Goal: Transaction & Acquisition: Purchase product/service

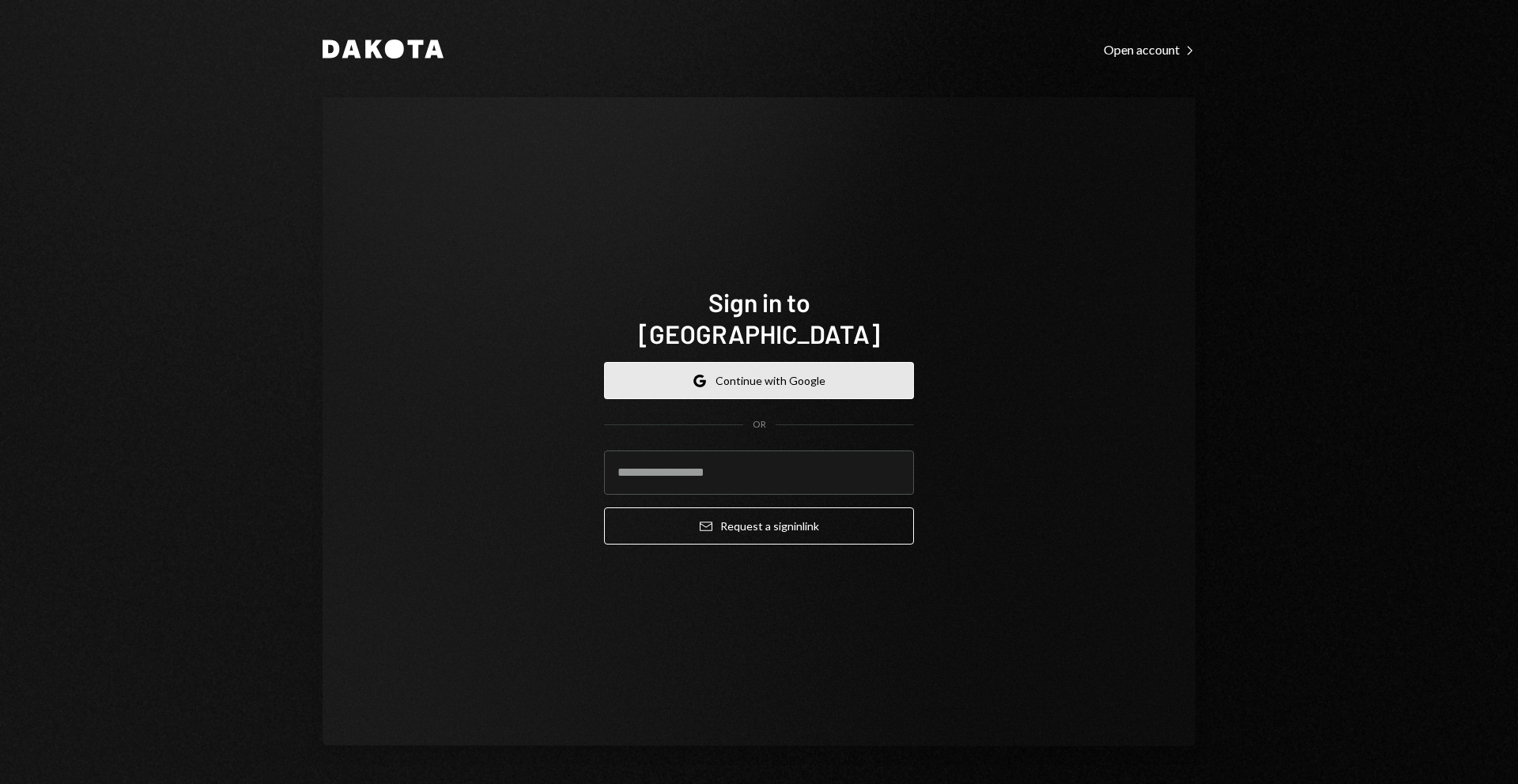
click at [821, 362] on button "Google Continue with Google" at bounding box center [759, 381] width 310 height 37
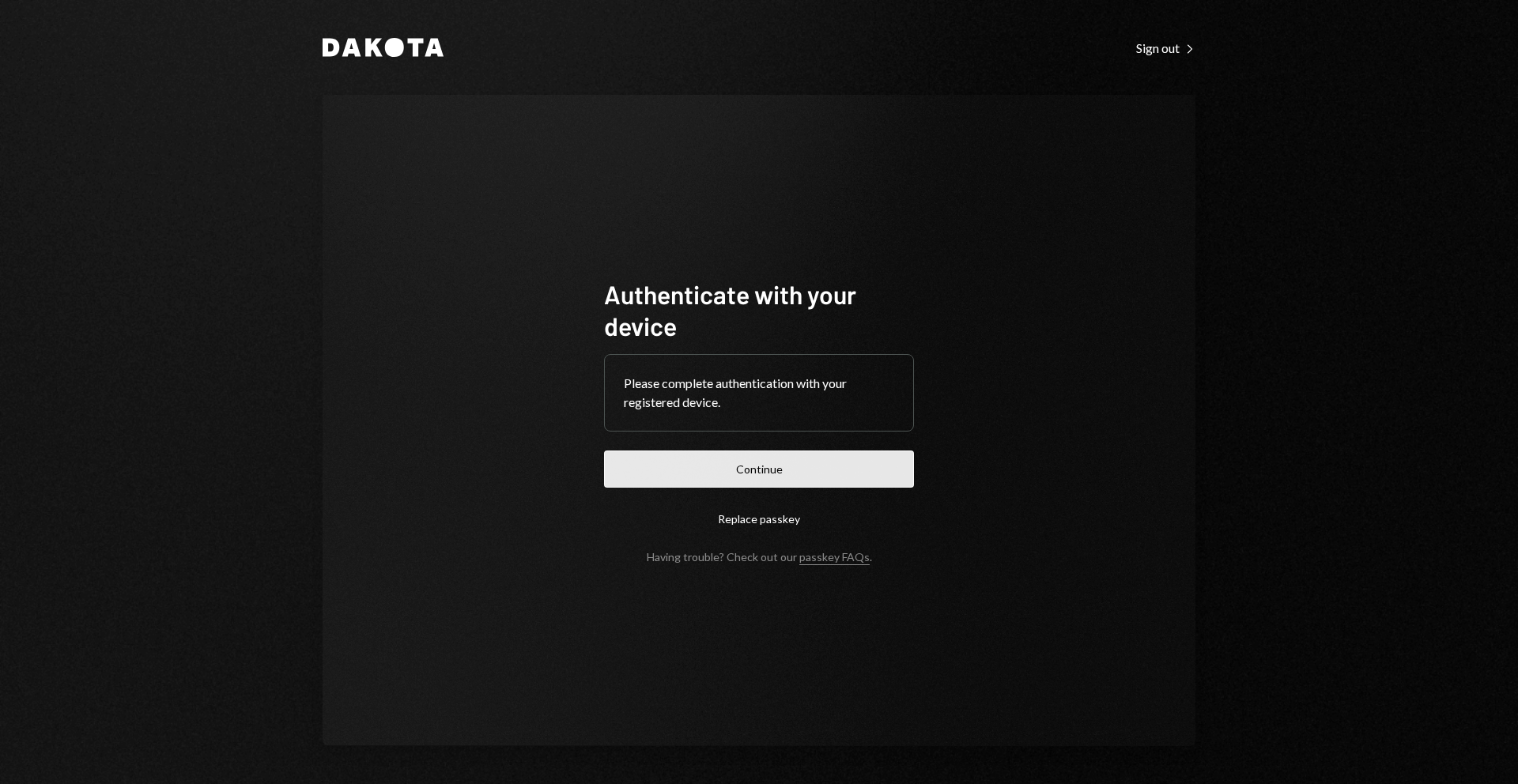
click at [776, 469] on button "Continue" at bounding box center [759, 469] width 310 height 37
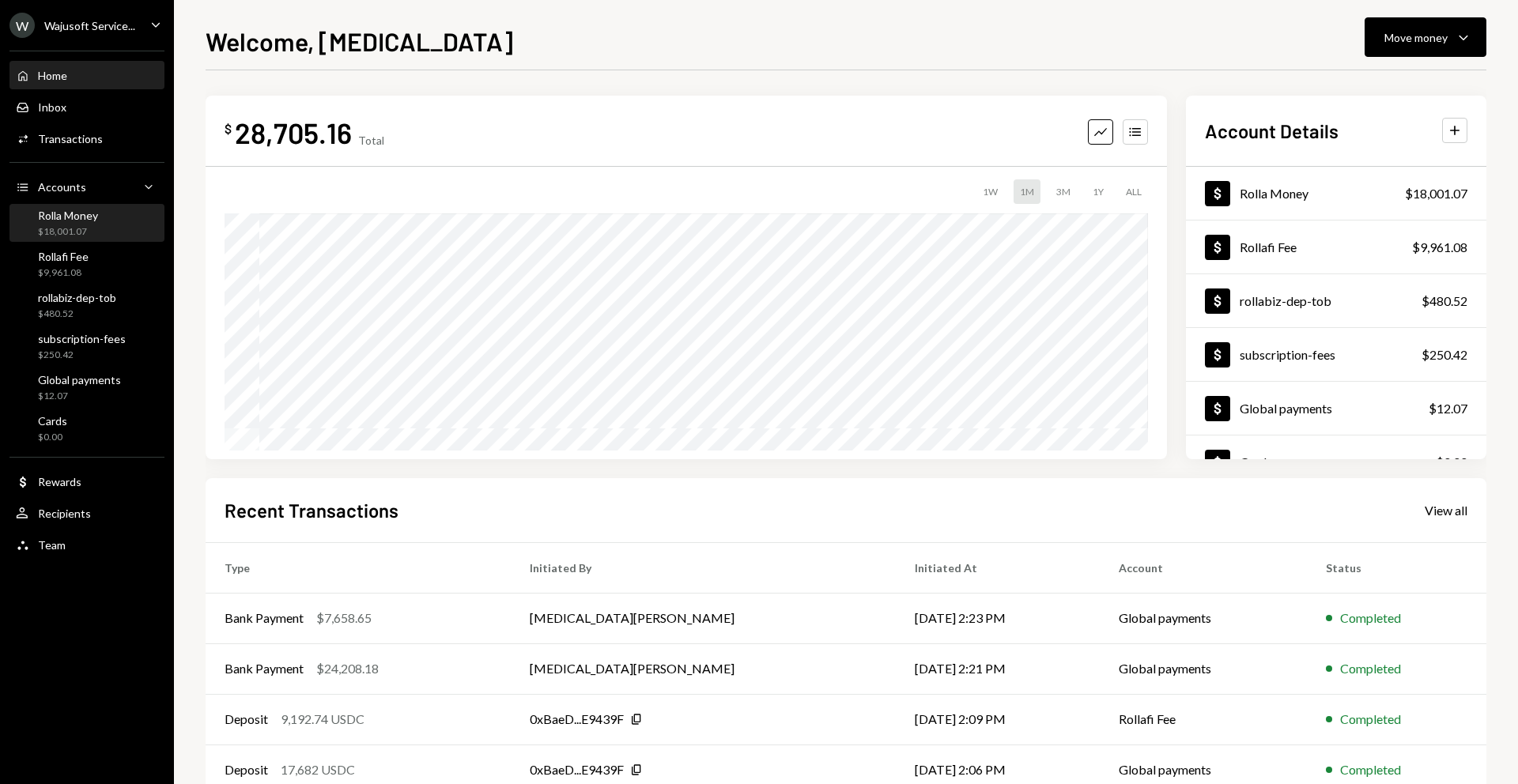
click at [74, 225] on div "$18,001.07" at bounding box center [68, 232] width 60 height 14
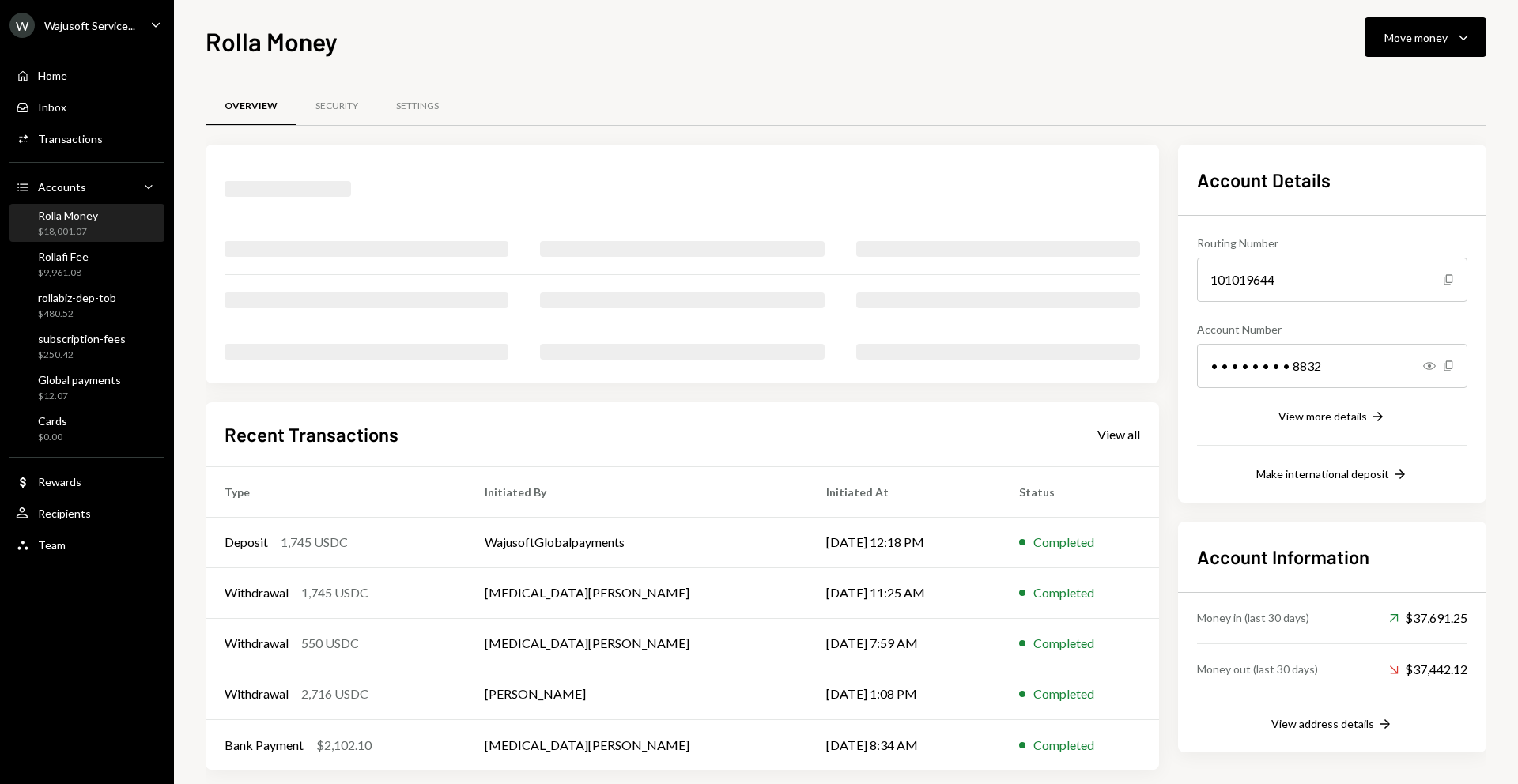
click at [1517, 36] on div "Rolla Money Move money Caret Down Overview Security Settings Recent Transaction…" at bounding box center [846, 392] width 1344 height 784
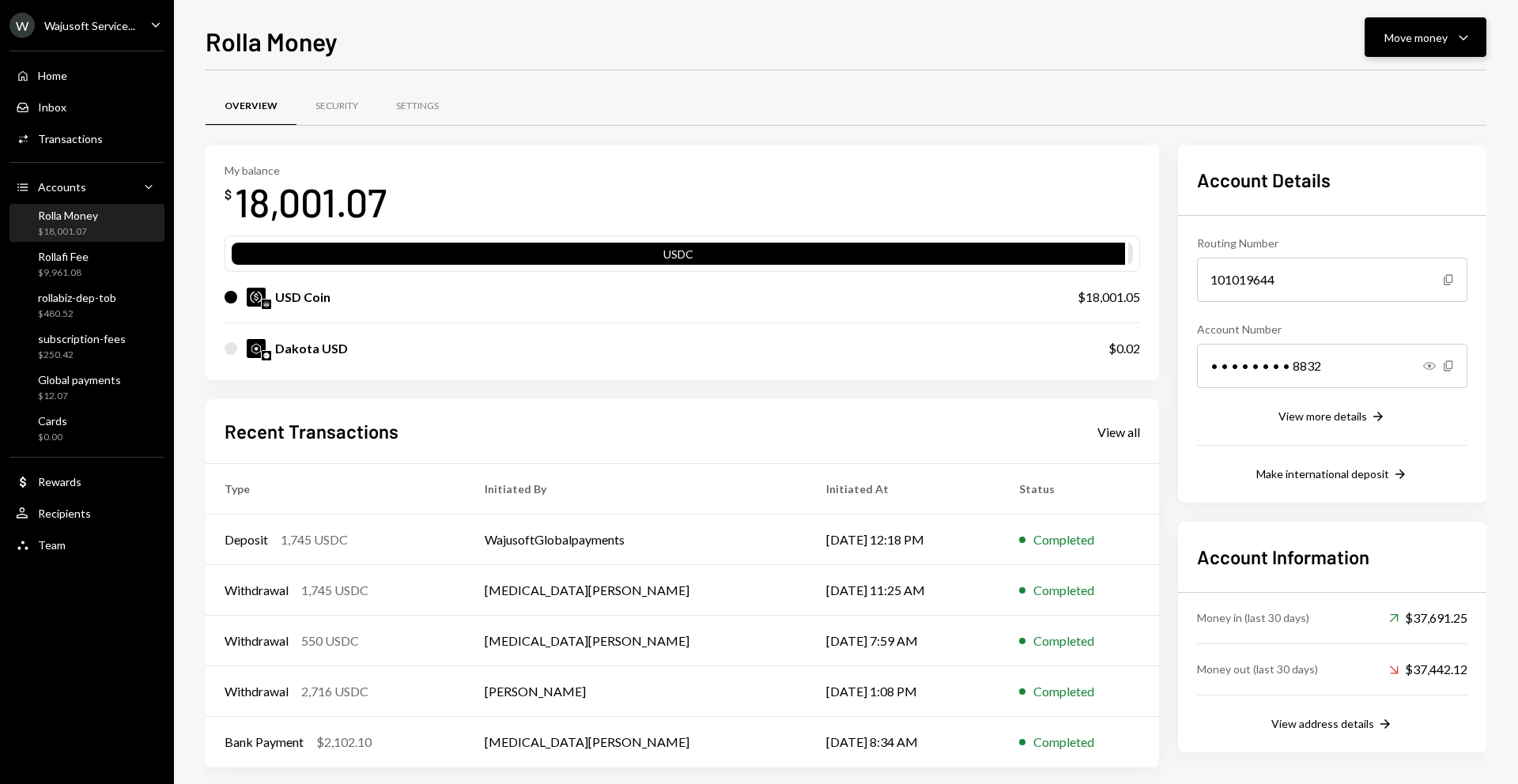
click at [1428, 36] on div "Move money" at bounding box center [1416, 37] width 63 height 17
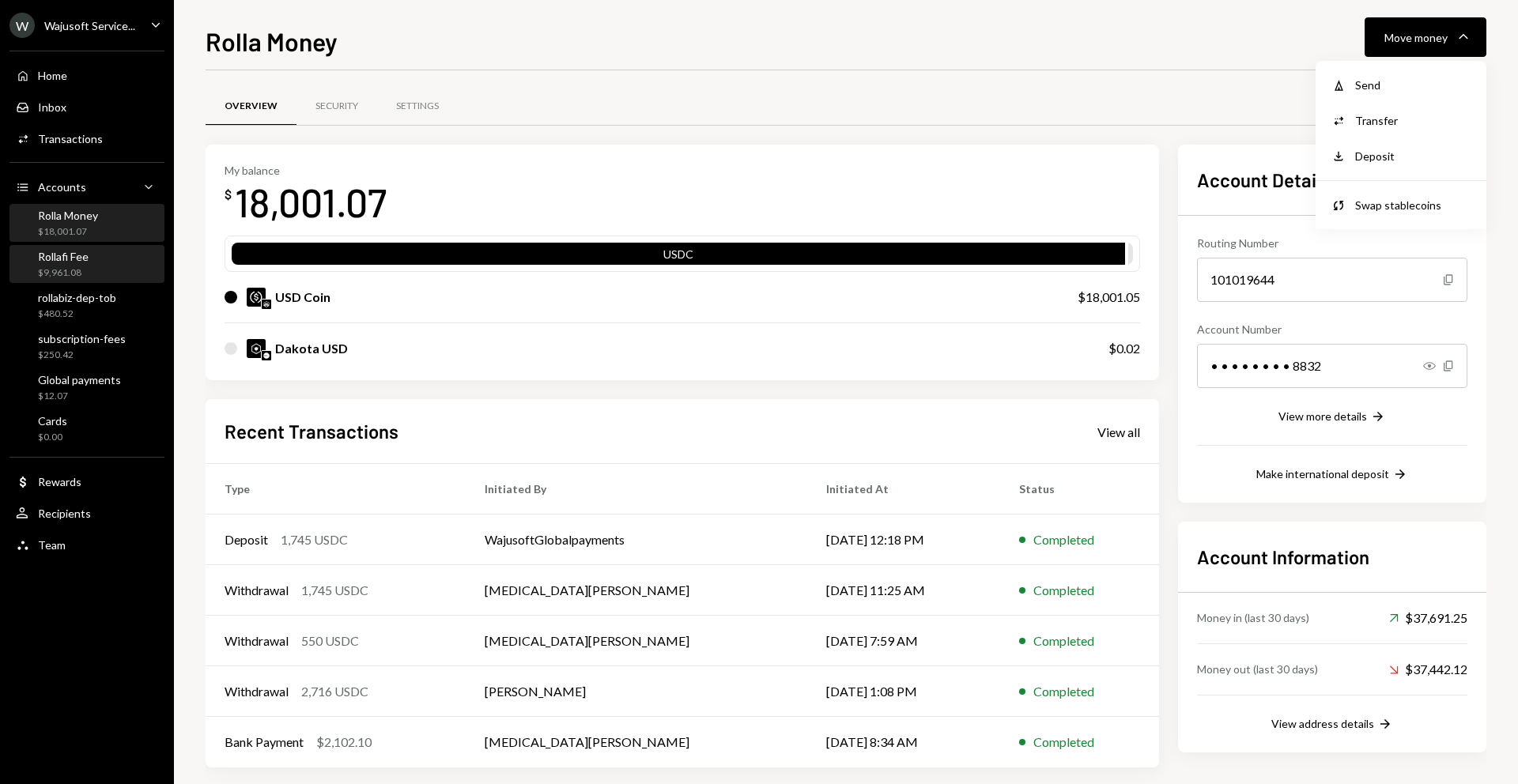
click at [71, 267] on div "$9,961.08" at bounding box center [64, 274] width 51 height 14
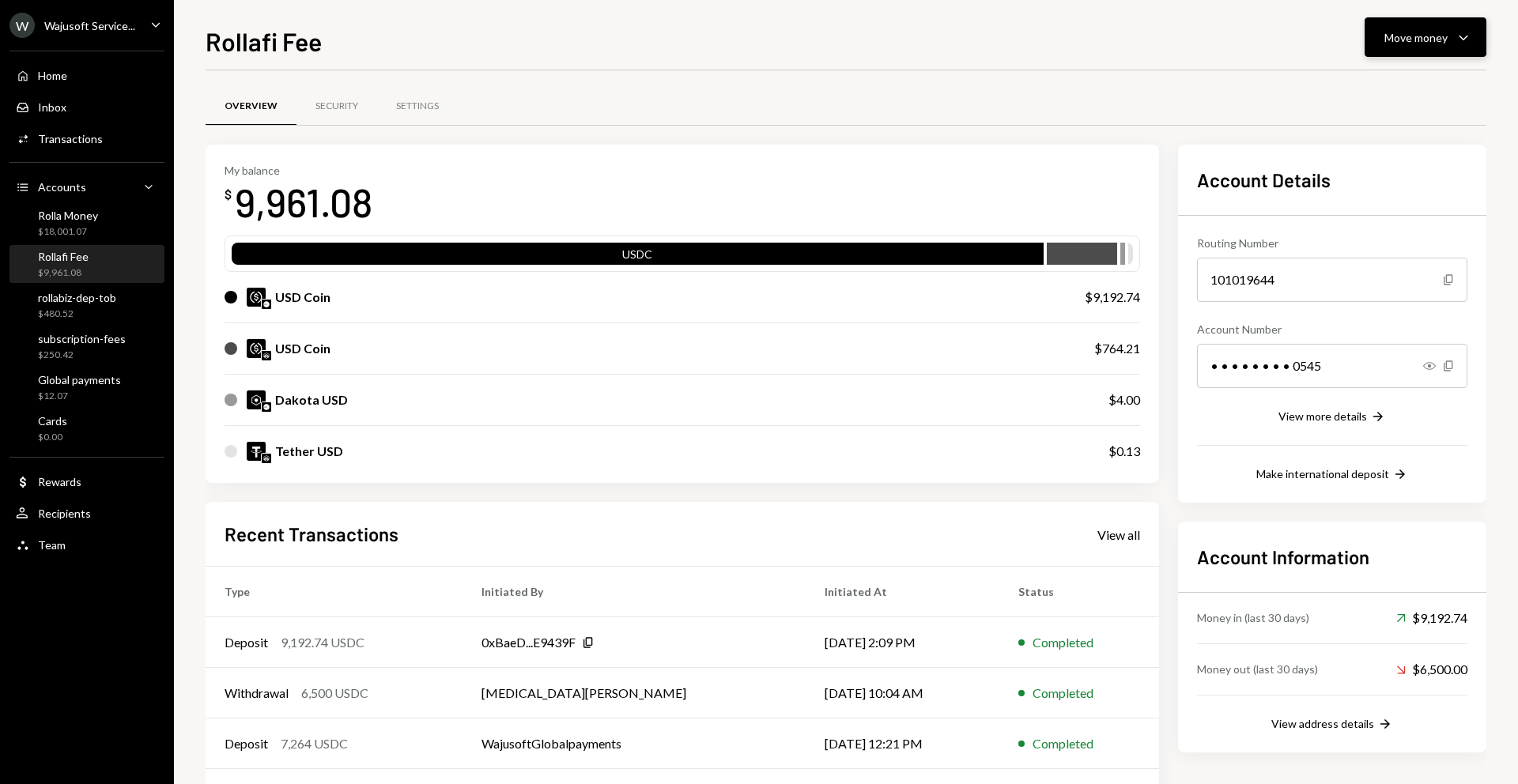
click at [1393, 36] on div "Move money" at bounding box center [1416, 37] width 63 height 17
click at [1366, 82] on div "Send" at bounding box center [1413, 85] width 116 height 17
click at [71, 409] on link "Cards $0.00" at bounding box center [87, 428] width 155 height 38
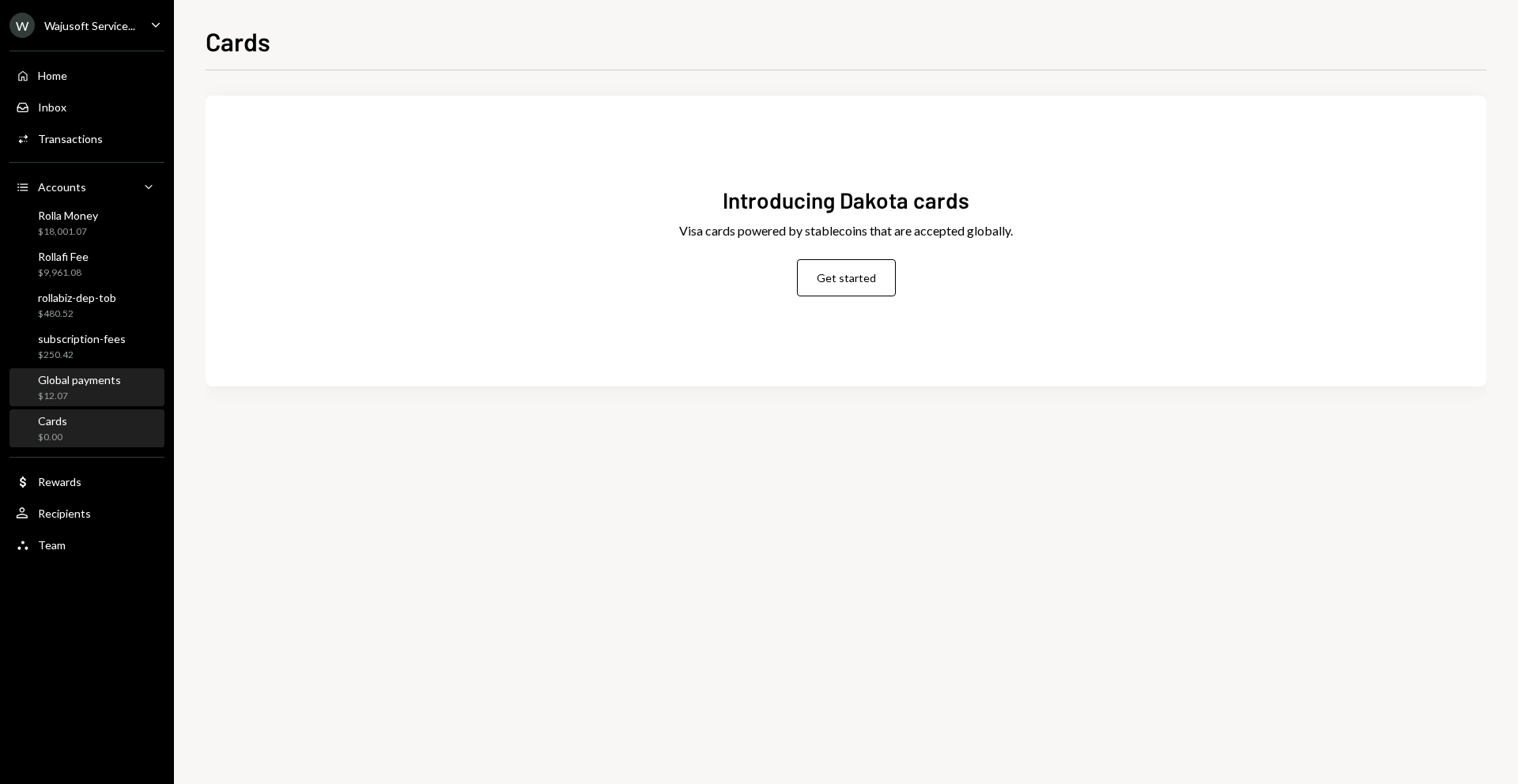
click at [73, 398] on div "$12.07" at bounding box center [80, 397] width 83 height 14
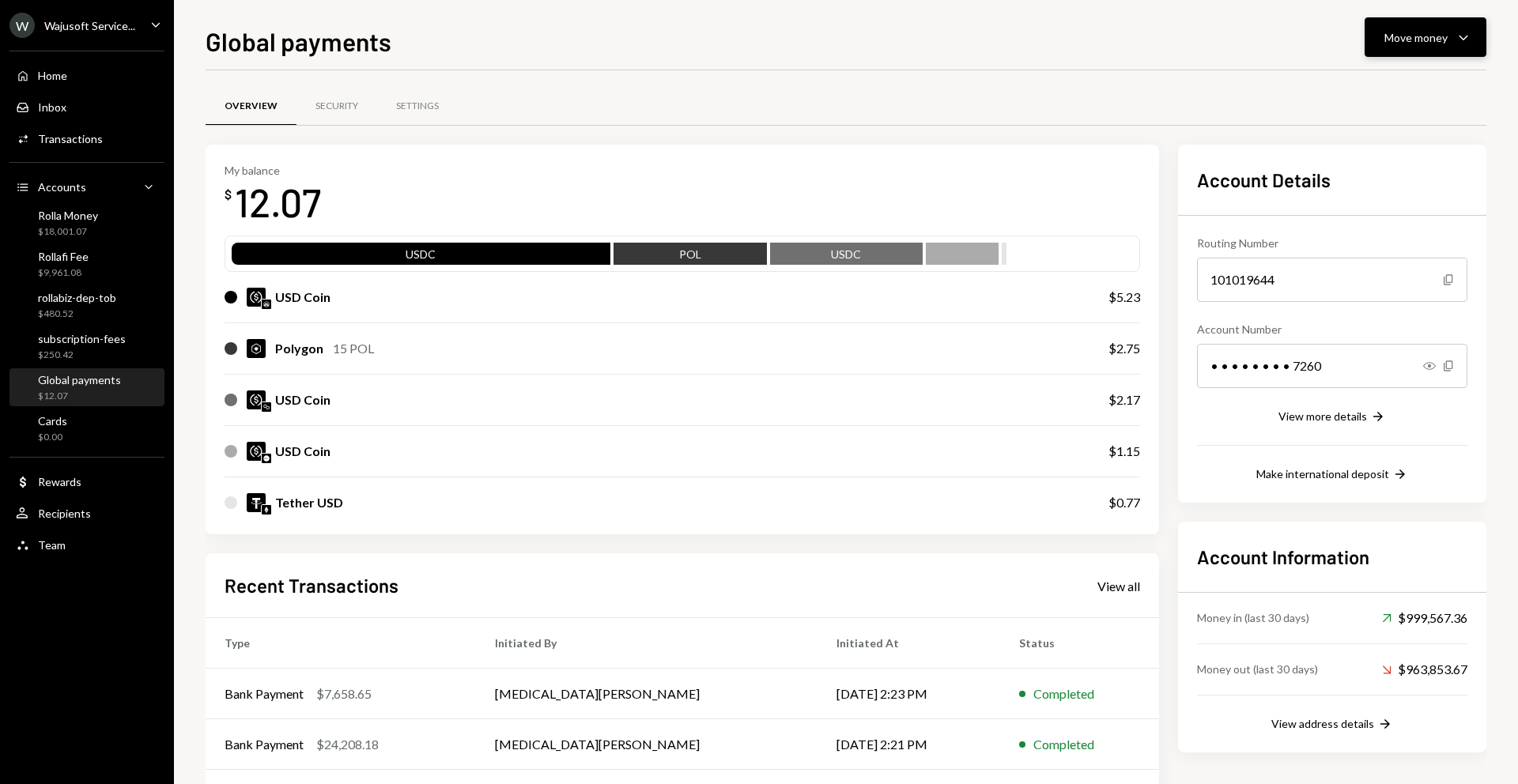
click at [1410, 49] on button "Move money Caret Down" at bounding box center [1425, 37] width 121 height 40
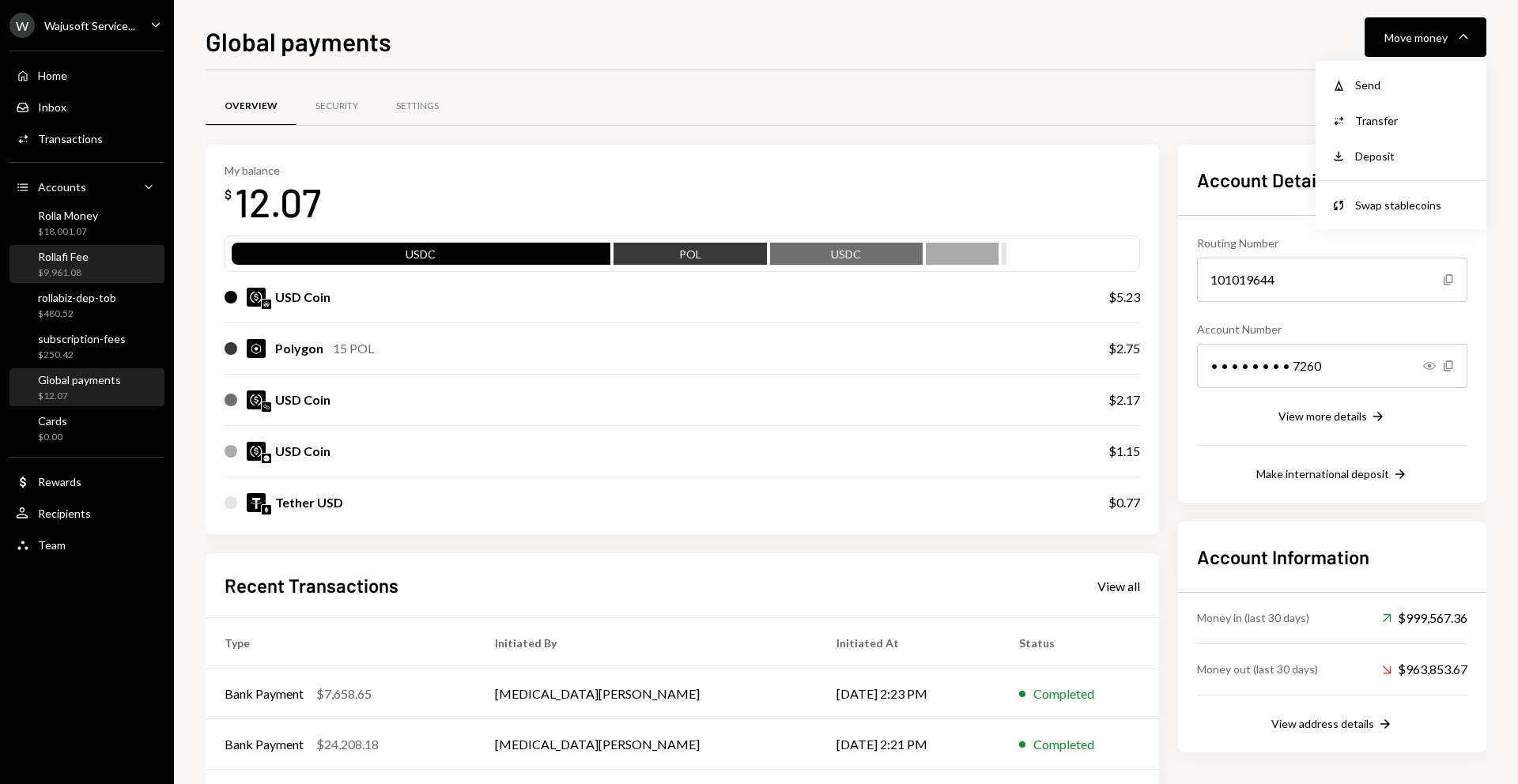
click at [57, 270] on div "$9,961.08" at bounding box center [64, 274] width 51 height 14
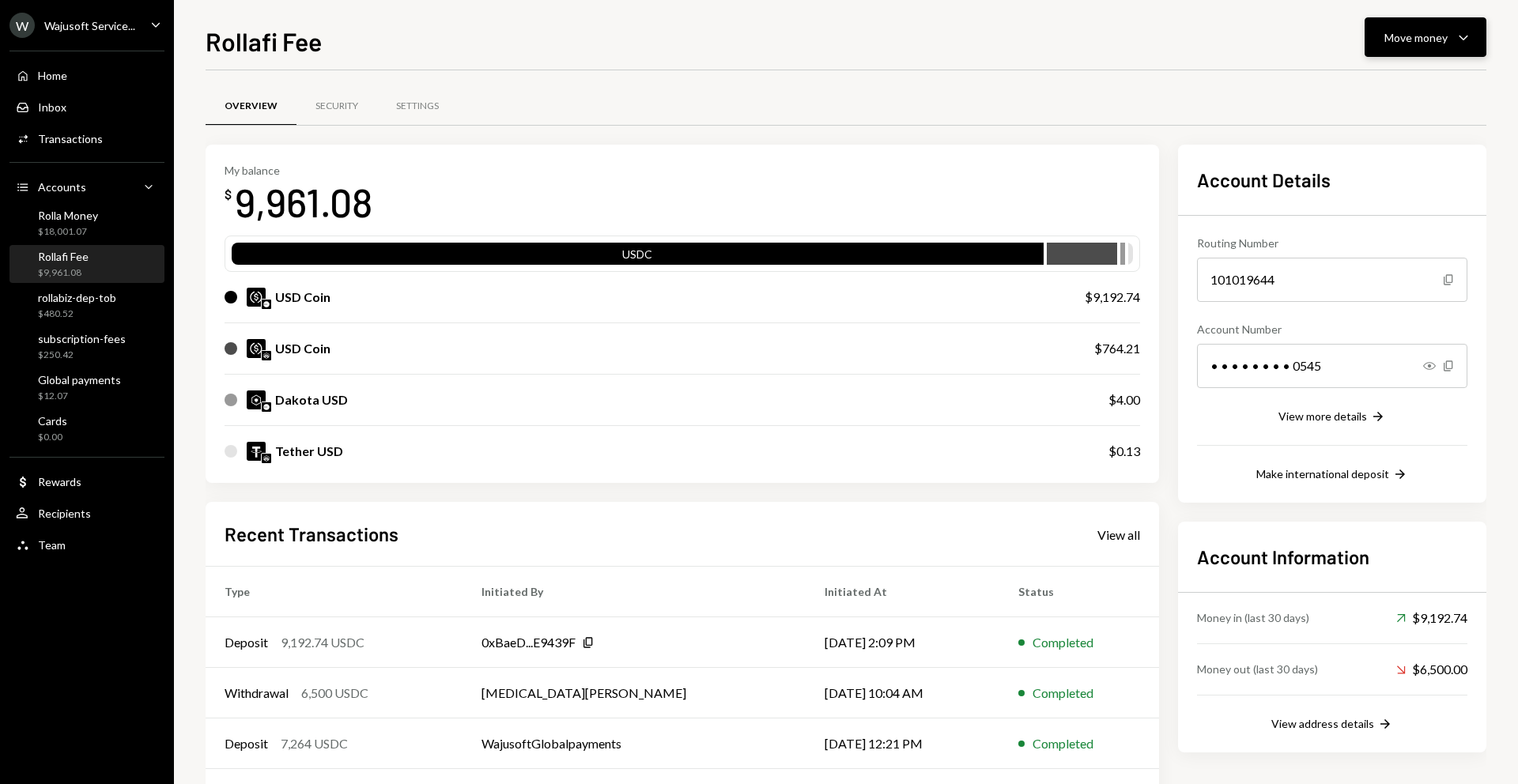
click at [1403, 21] on button "Move money Caret Down" at bounding box center [1425, 37] width 121 height 40
click at [1369, 87] on div "Send" at bounding box center [1413, 85] width 116 height 17
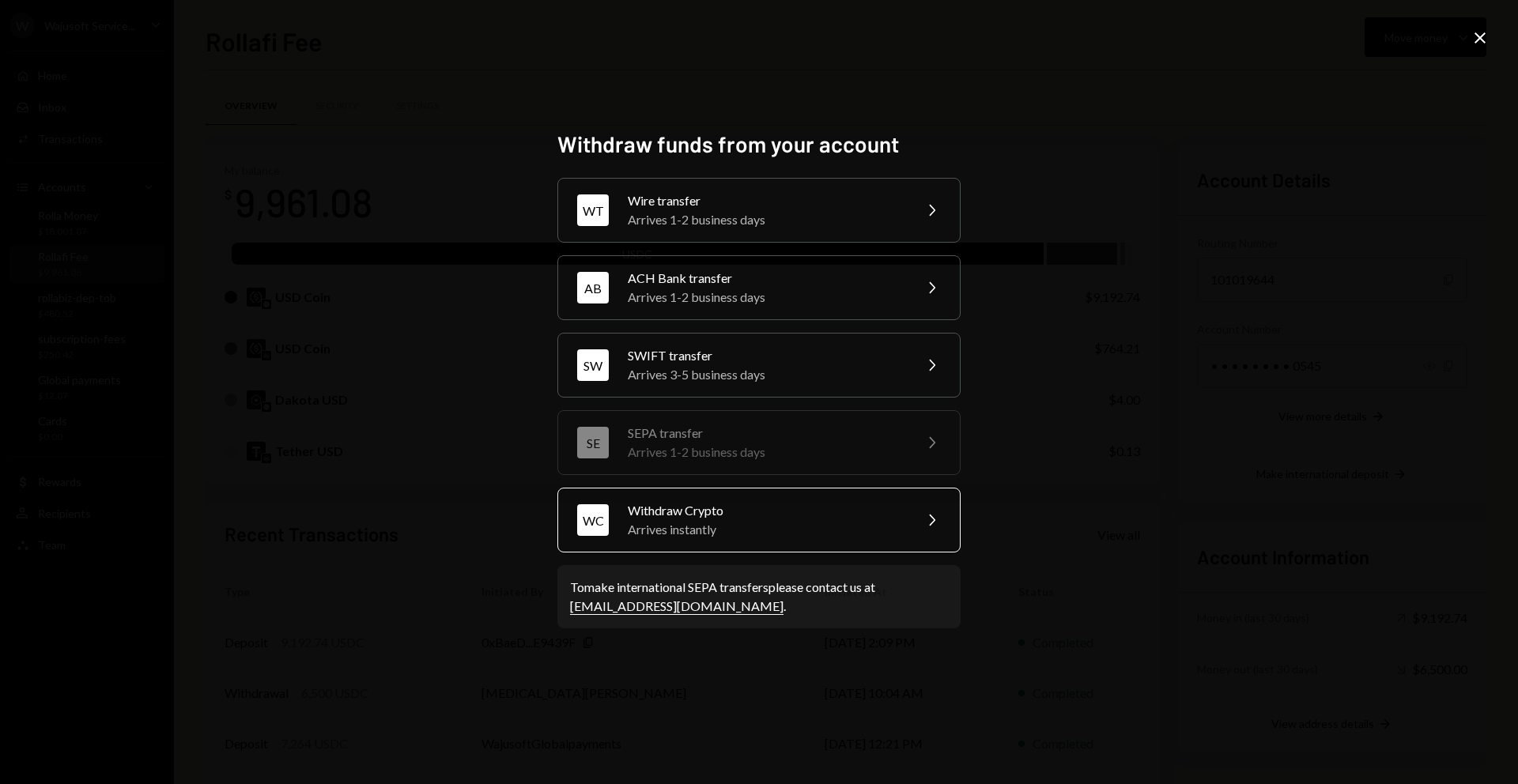
click at [669, 517] on div "Withdraw Crypto" at bounding box center [765, 510] width 275 height 19
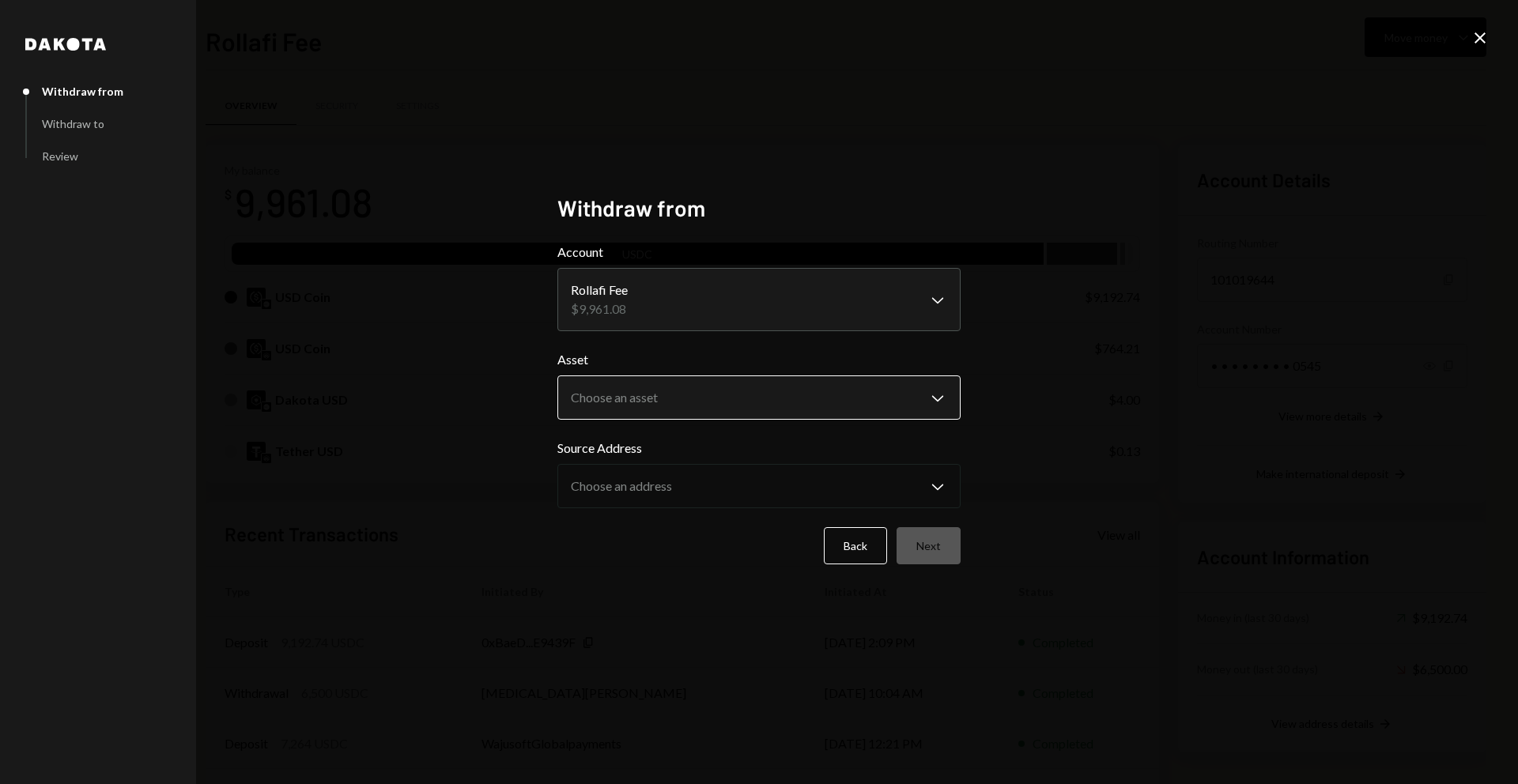
click at [646, 387] on body "W Wajusoft Service... Caret Down Home Home Inbox Inbox Activities Transactions …" at bounding box center [759, 392] width 1518 height 784
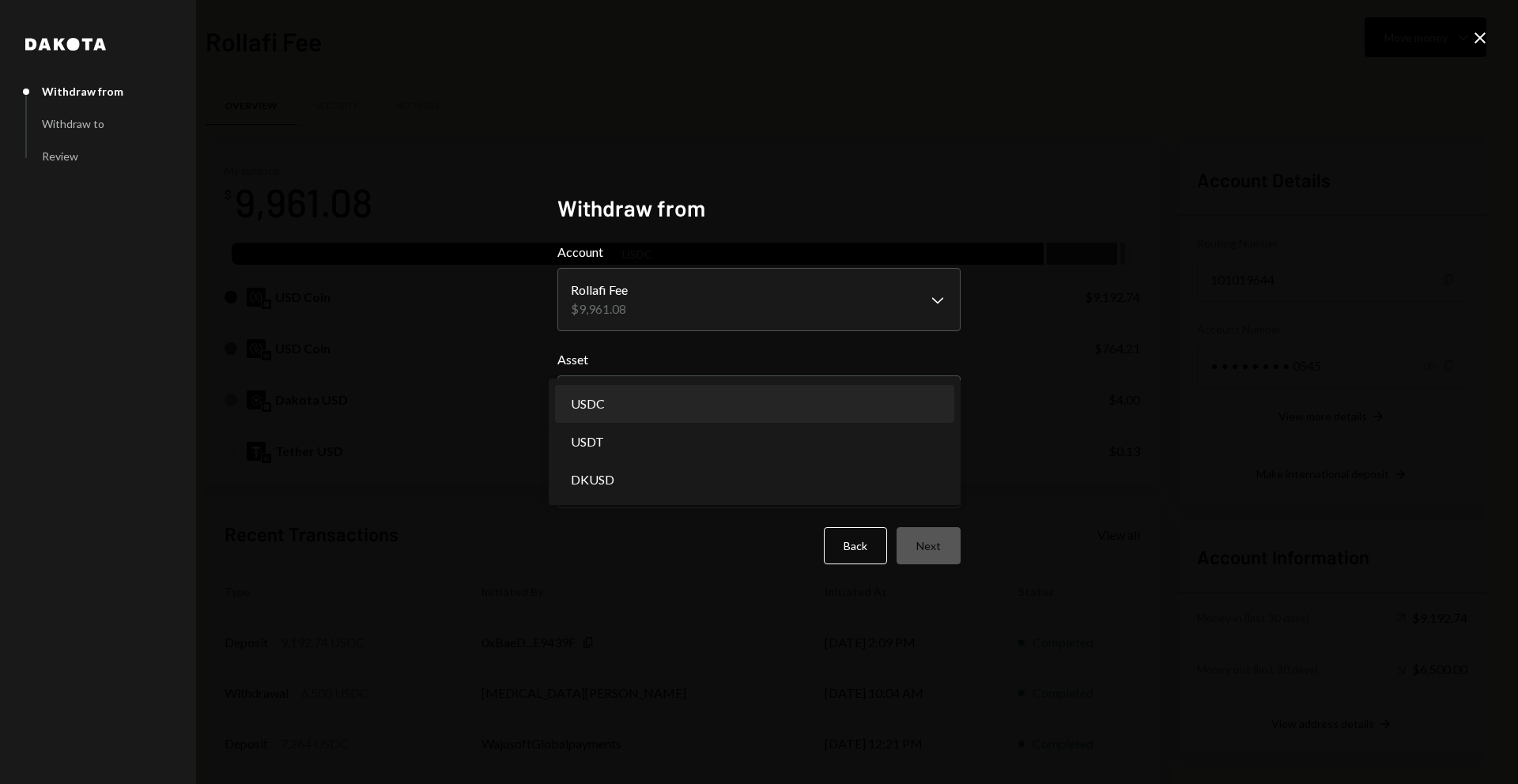
select select "****"
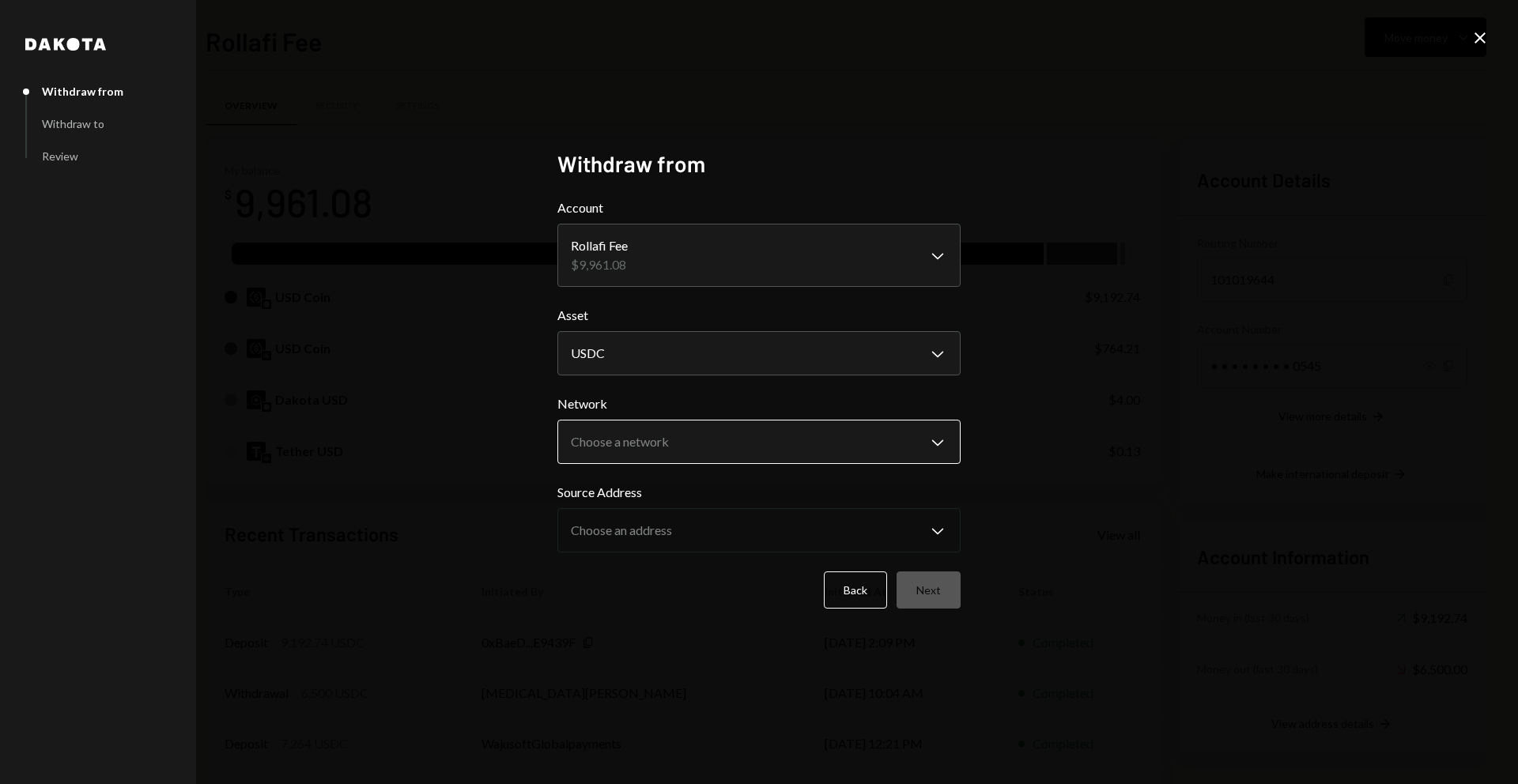
click at [668, 442] on body "W Wajusoft Service... Caret Down Home Home Inbox Inbox Activities Transactions …" at bounding box center [759, 392] width 1518 height 784
select select "**********"
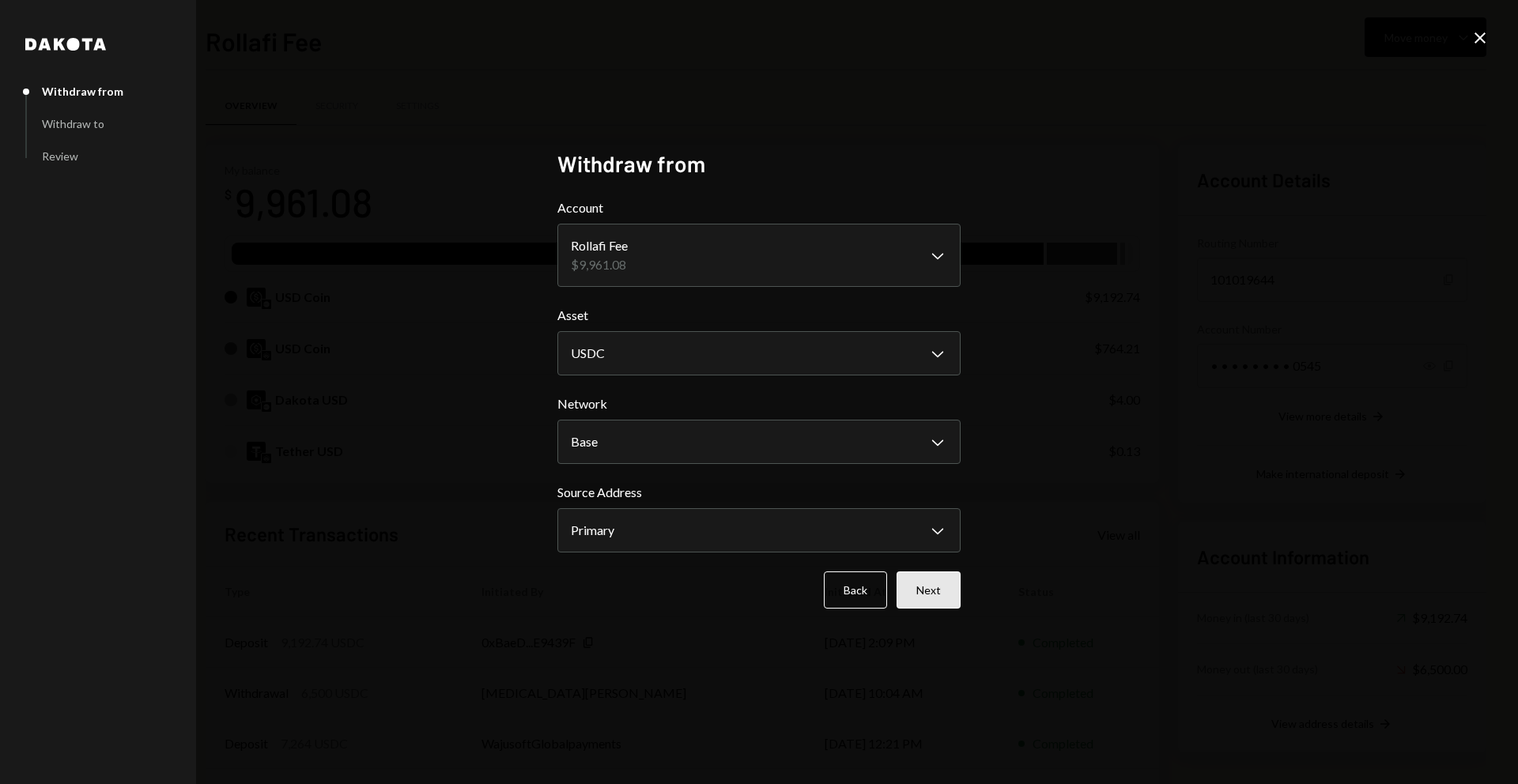
click at [929, 594] on button "Next" at bounding box center [928, 590] width 64 height 37
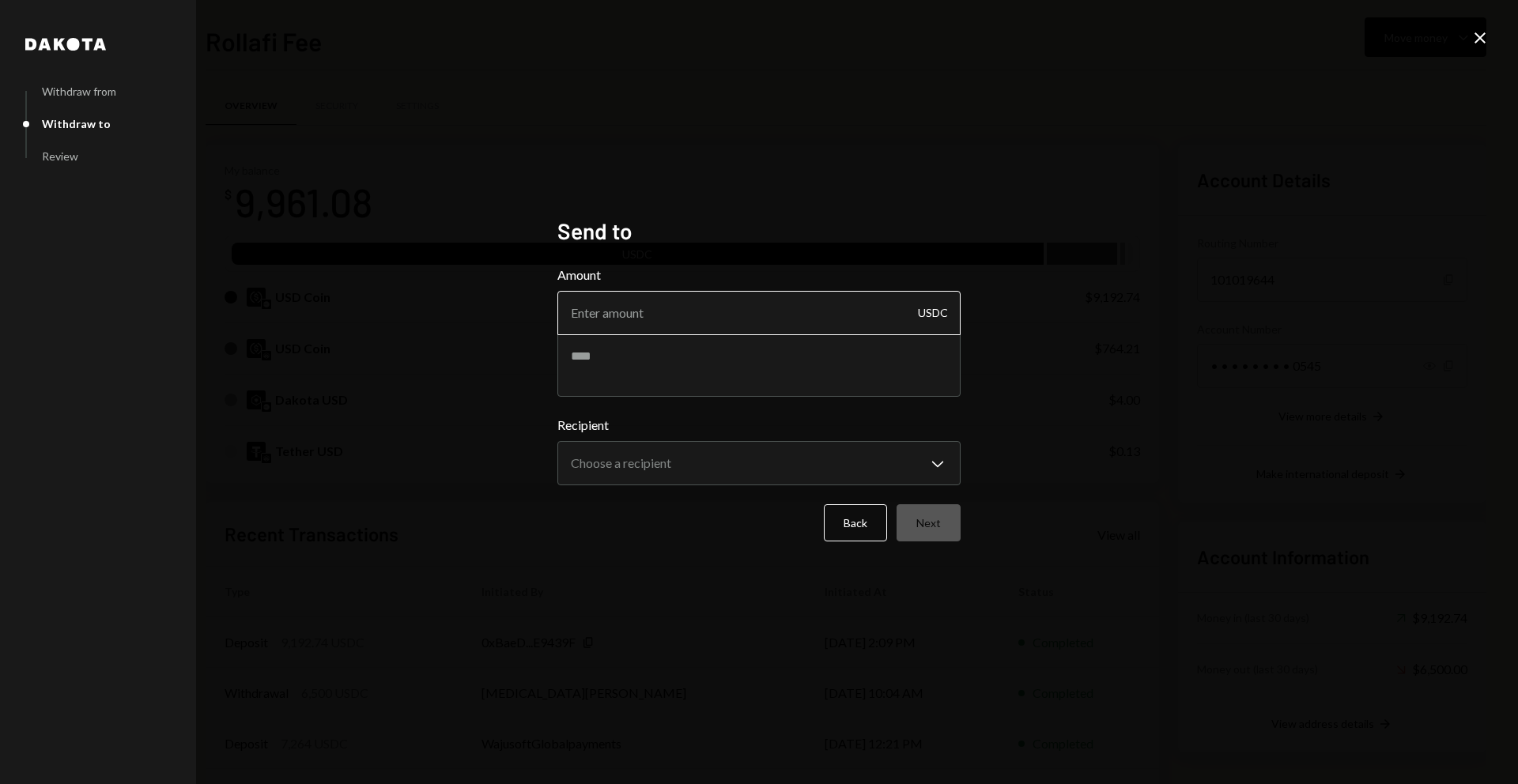
click at [779, 324] on input "Amount" at bounding box center [759, 313] width 403 height 44
type input "2000"
type textarea "*"
type textarea "****"
click at [848, 430] on label "Recipient" at bounding box center [759, 426] width 403 height 19
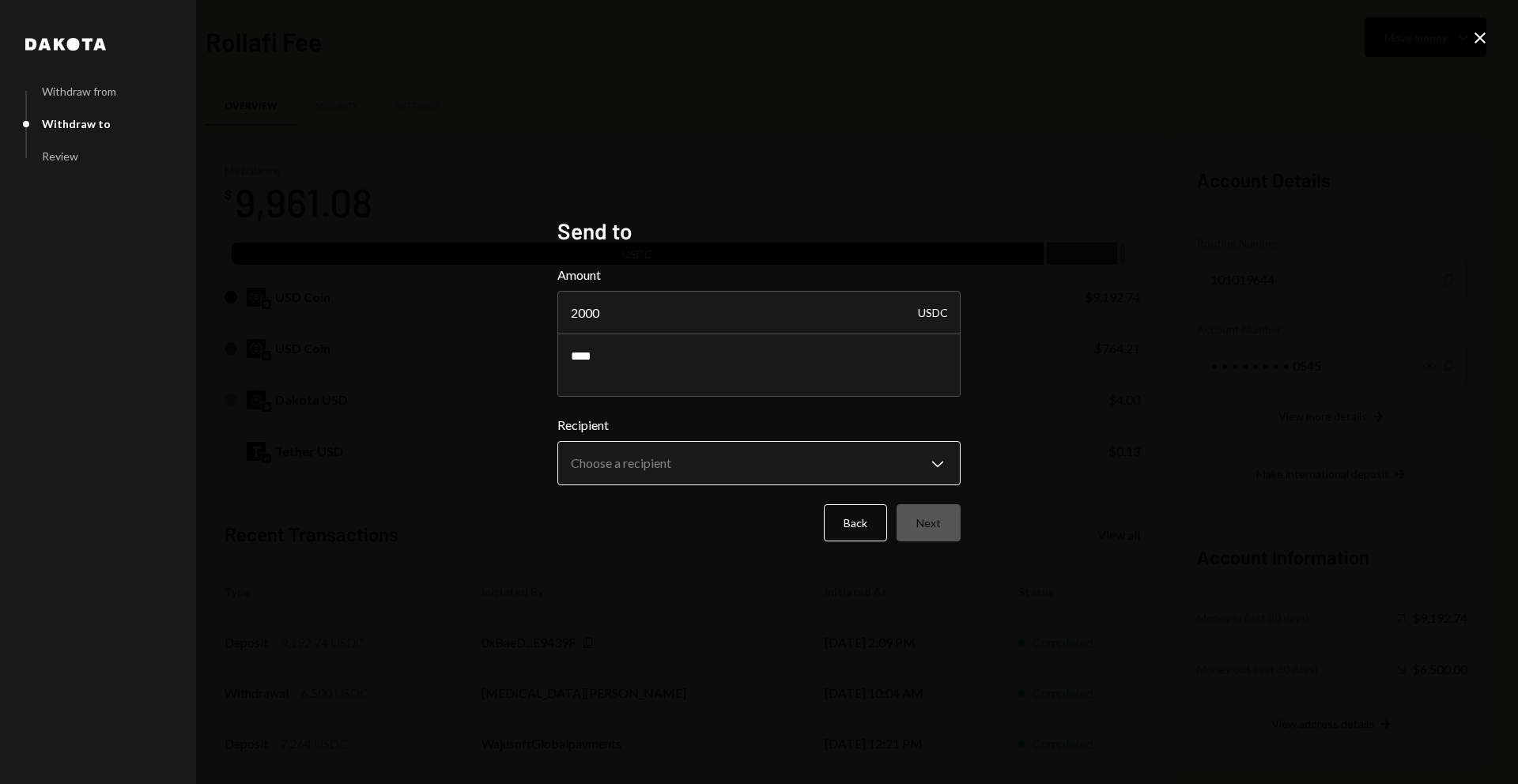
click at [834, 460] on body "W Wajusoft Service... Caret Down Home Home Inbox Inbox Activities Transactions …" at bounding box center [759, 392] width 1518 height 784
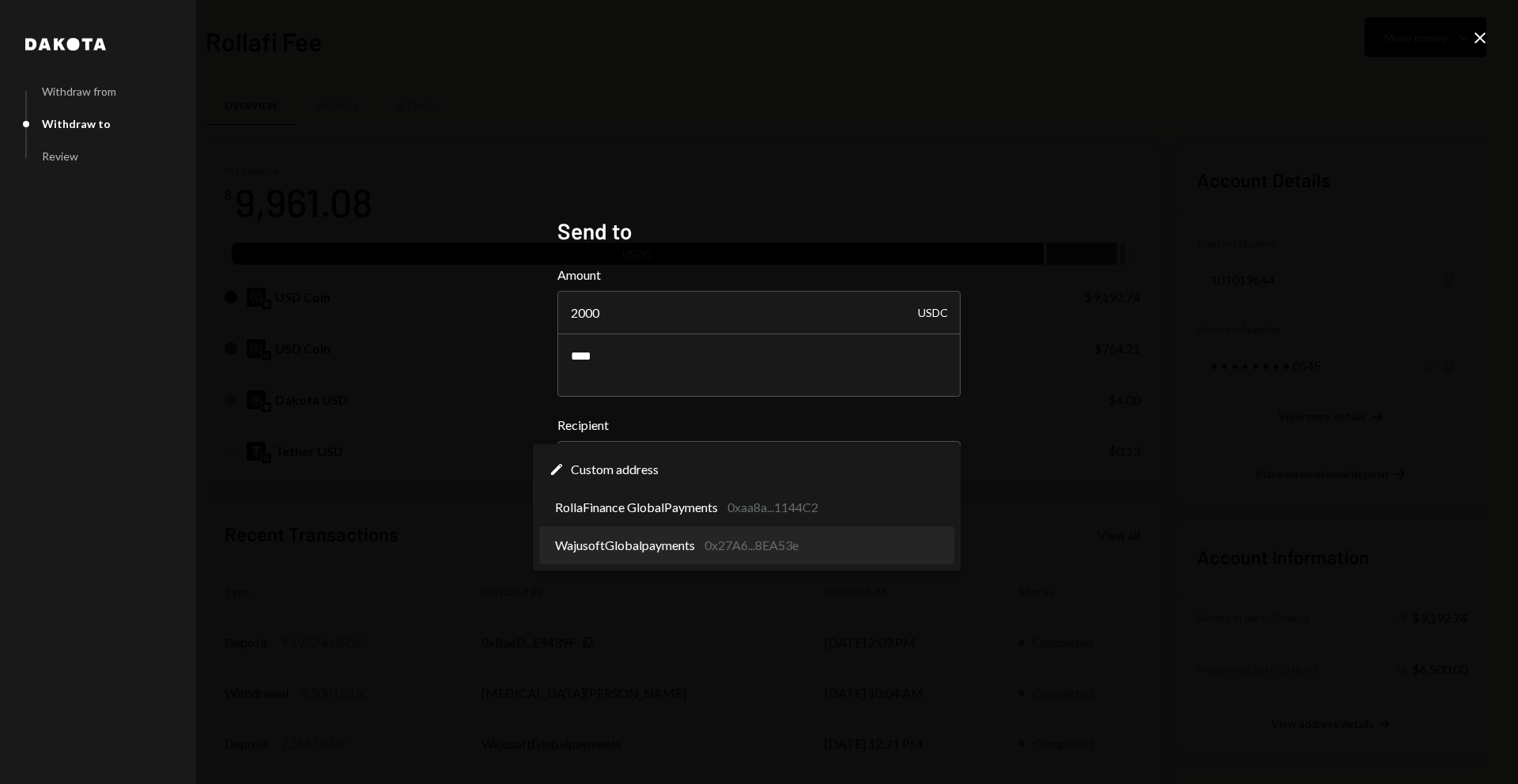
select select "**********"
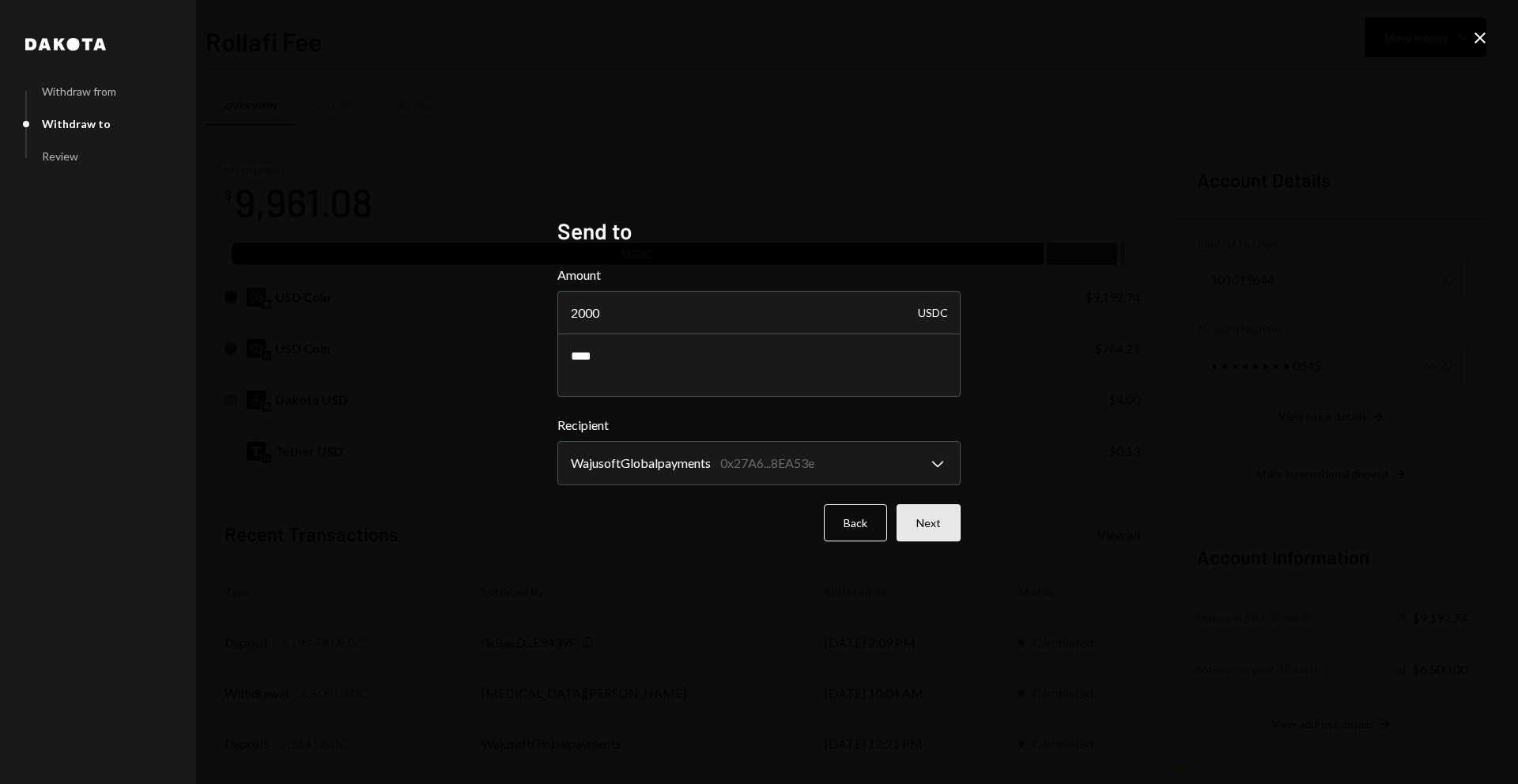
click at [940, 522] on button "Next" at bounding box center [928, 523] width 64 height 37
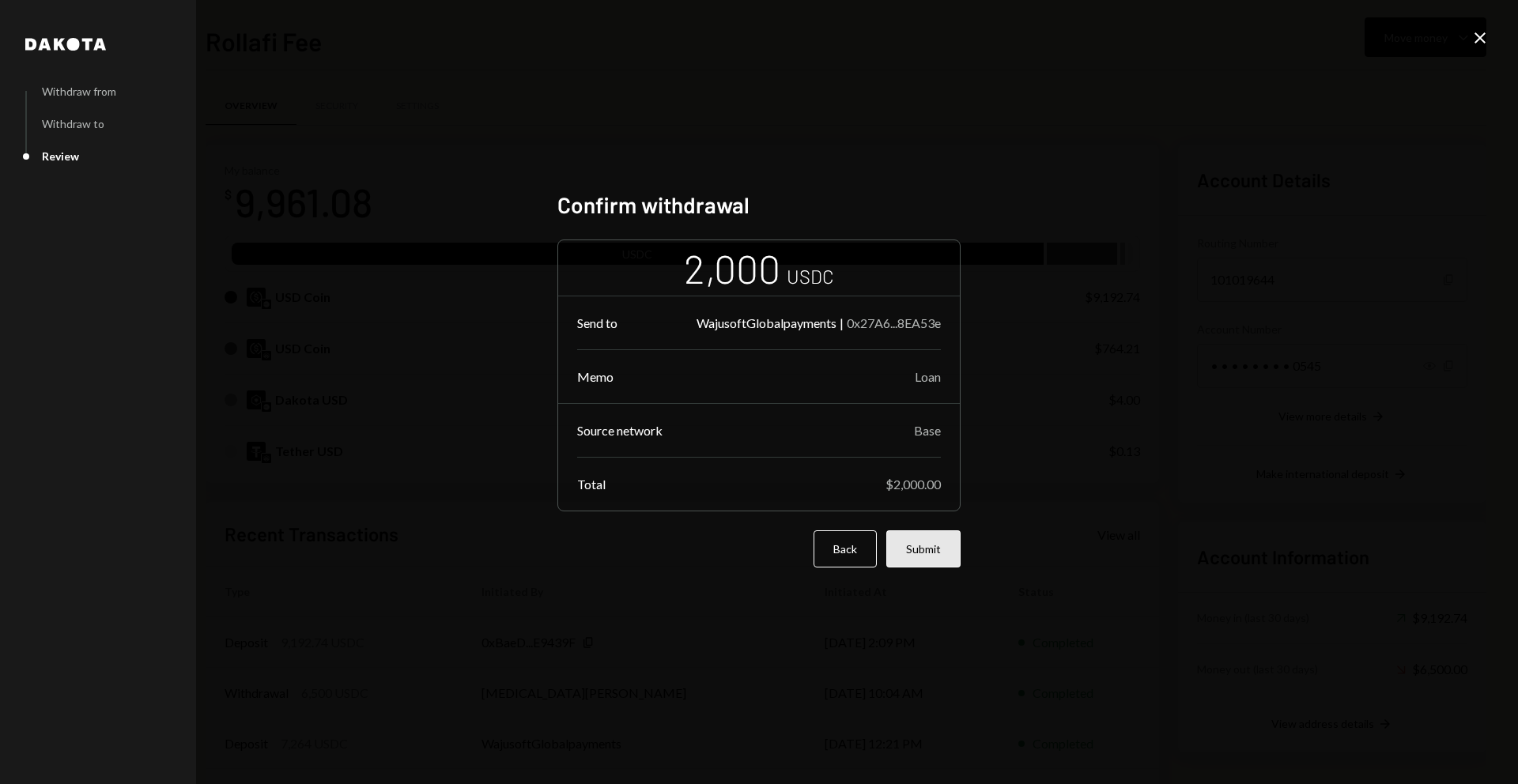
click at [931, 541] on button "Submit" at bounding box center [923, 549] width 74 height 37
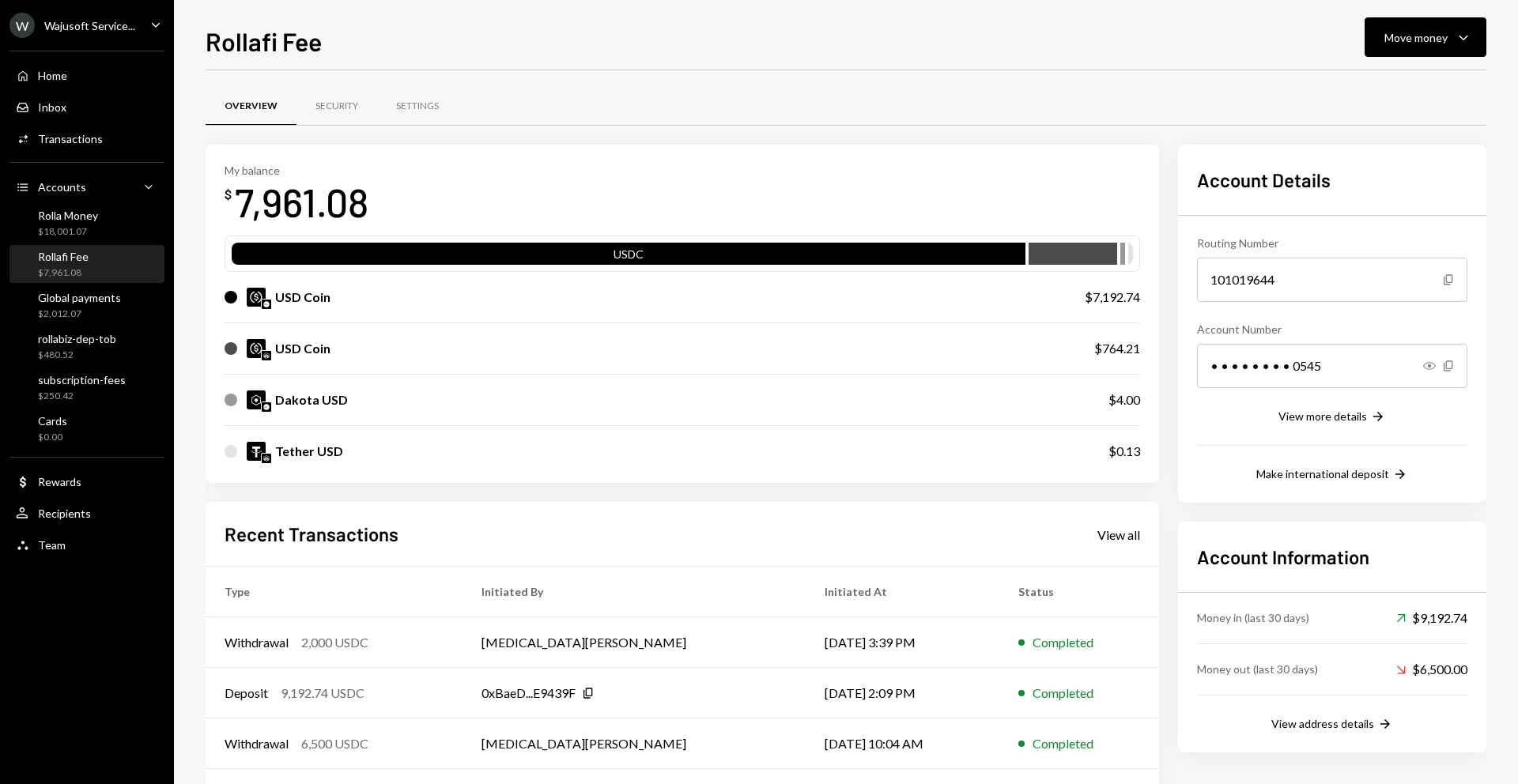
click at [83, 324] on div "Home Home Inbox Inbox Activities Transactions Accounts Accounts Caret Down Roll…" at bounding box center [87, 301] width 174 height 521
click at [90, 309] on div "$2,012.07" at bounding box center [80, 314] width 83 height 14
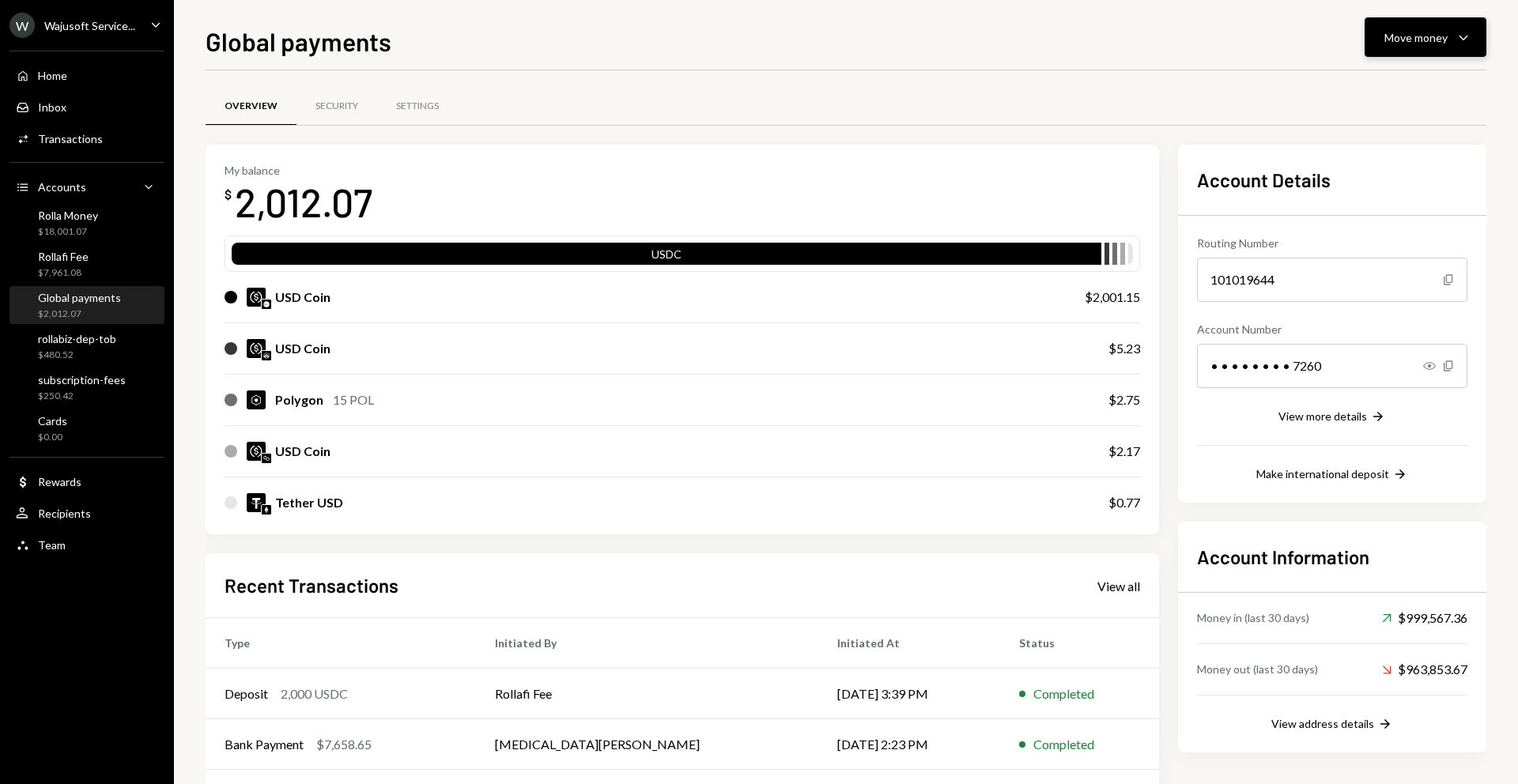
click at [1403, 40] on div "Move money" at bounding box center [1416, 37] width 63 height 17
click at [1341, 98] on div "Withdraw Send" at bounding box center [1401, 85] width 158 height 36
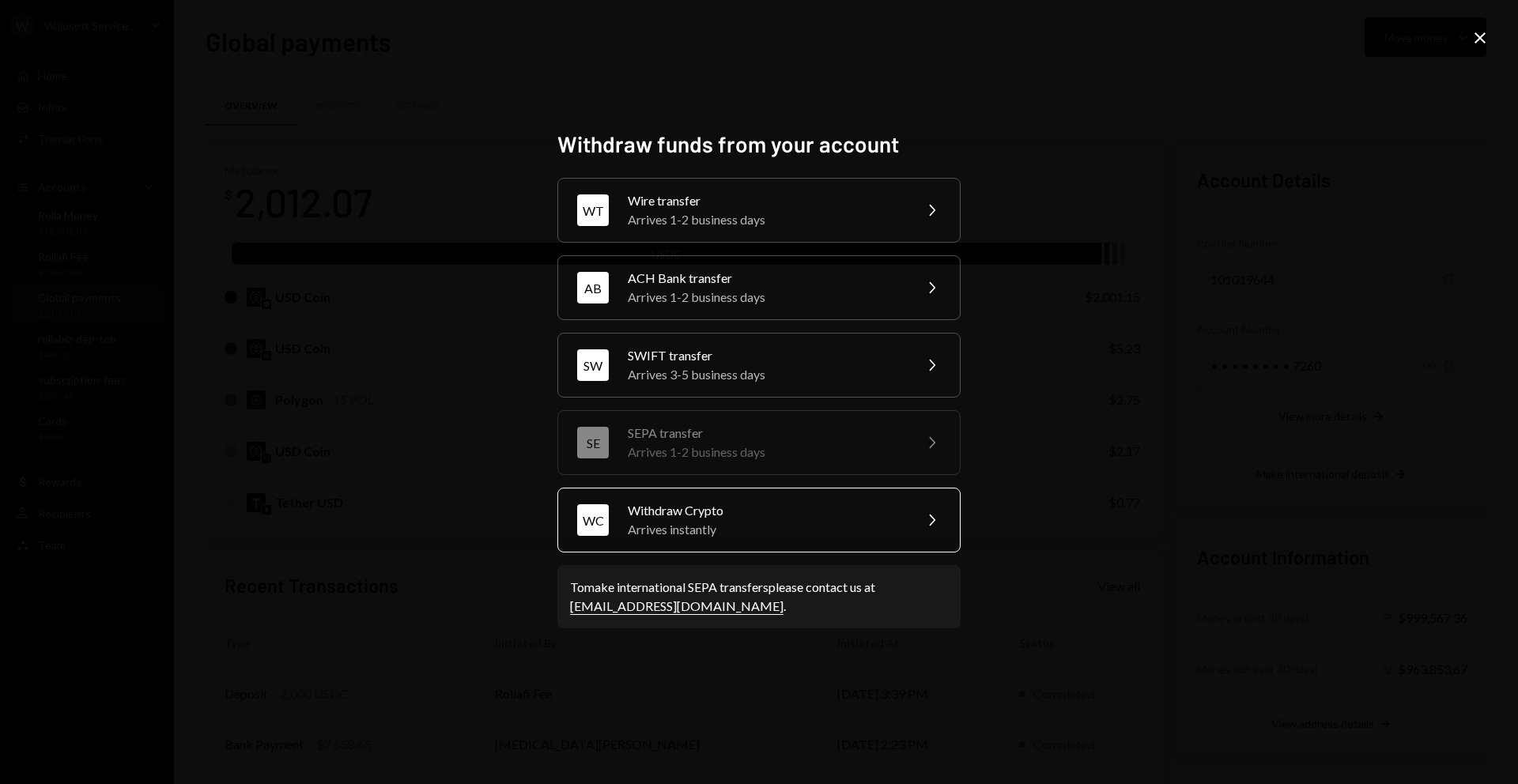
click at [701, 507] on div "Withdraw Crypto" at bounding box center [765, 510] width 275 height 19
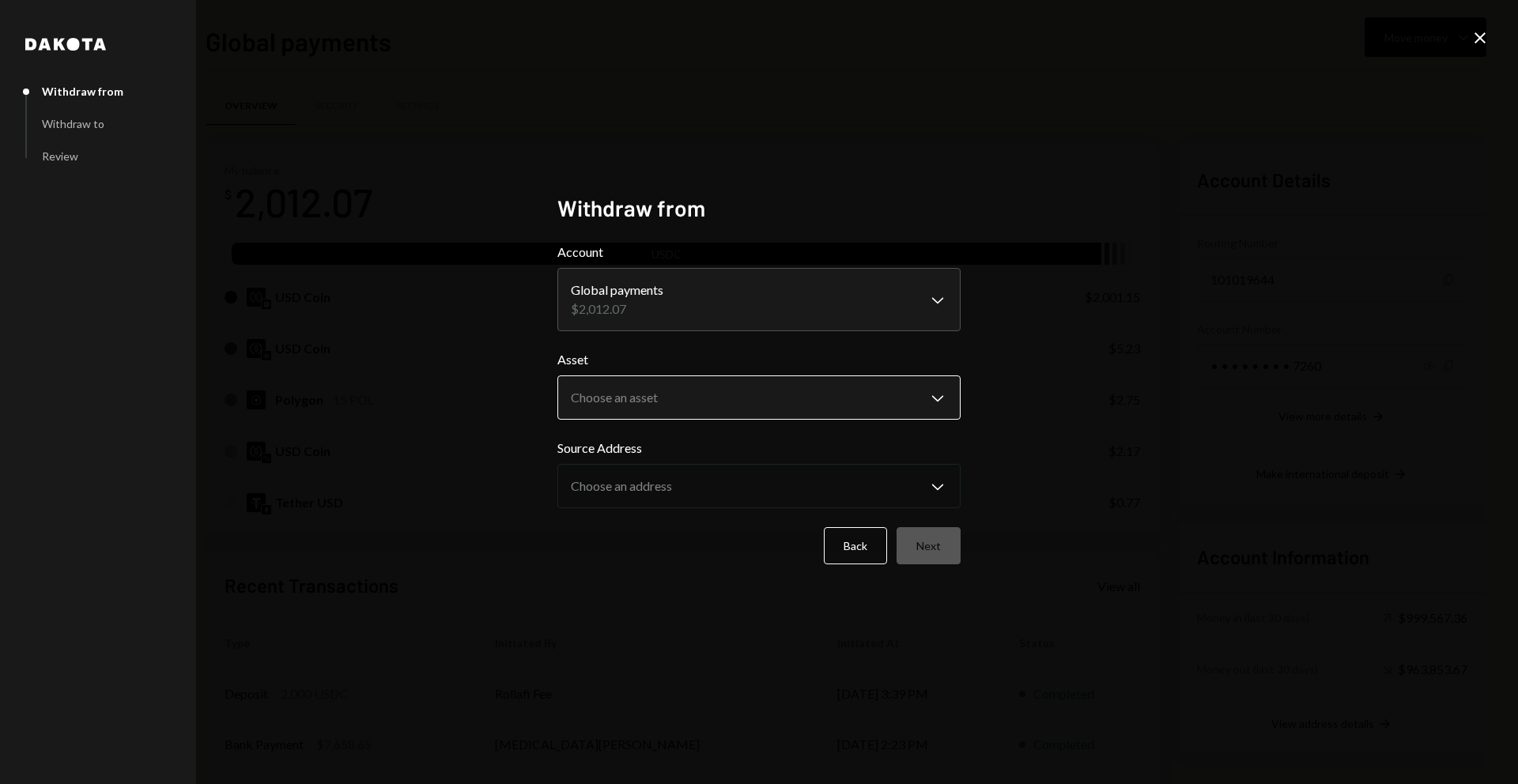
click at [657, 401] on body "W Wajusoft Service... Caret Down Home Home Inbox Inbox Activities Transactions …" at bounding box center [759, 392] width 1518 height 784
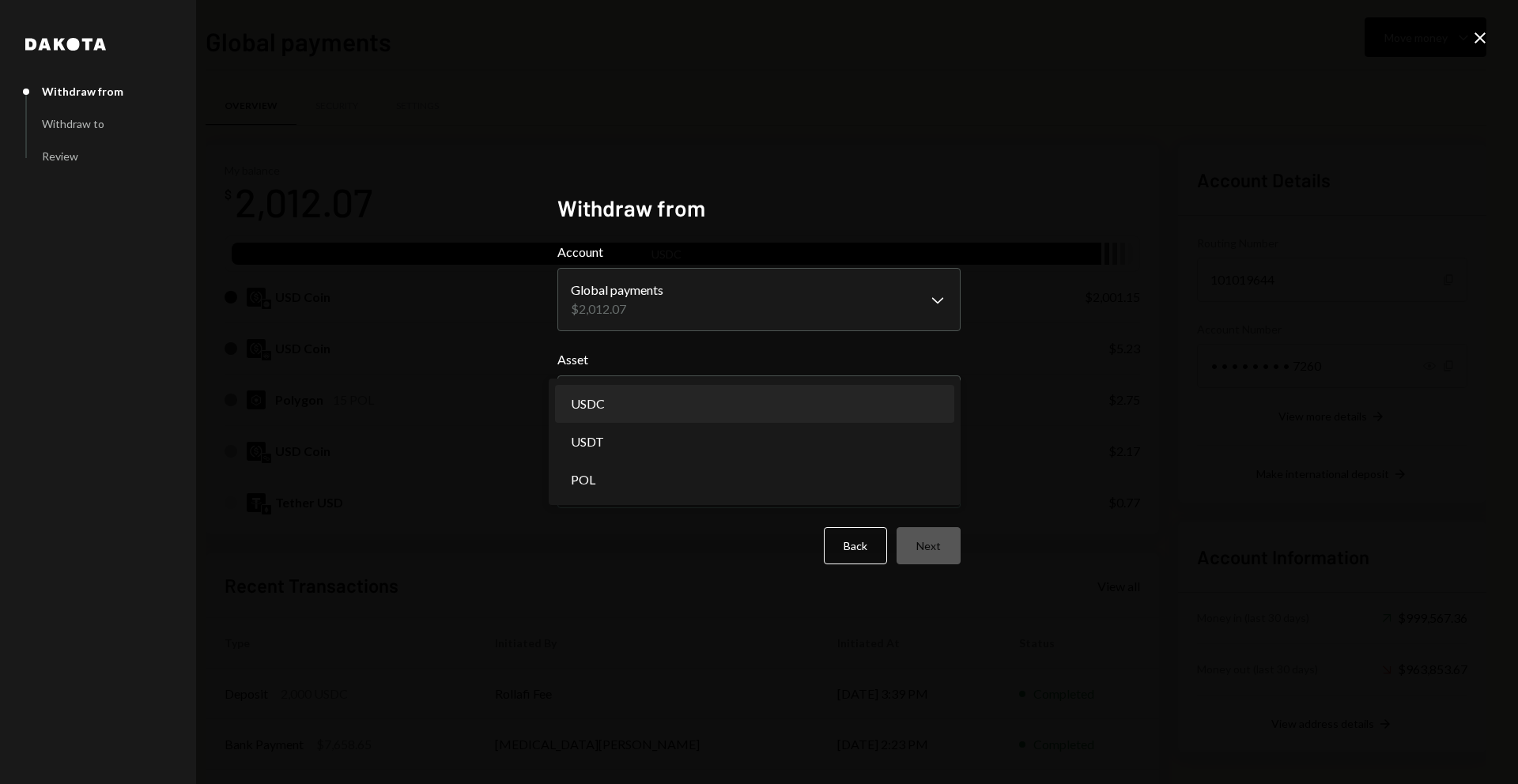
select select "****"
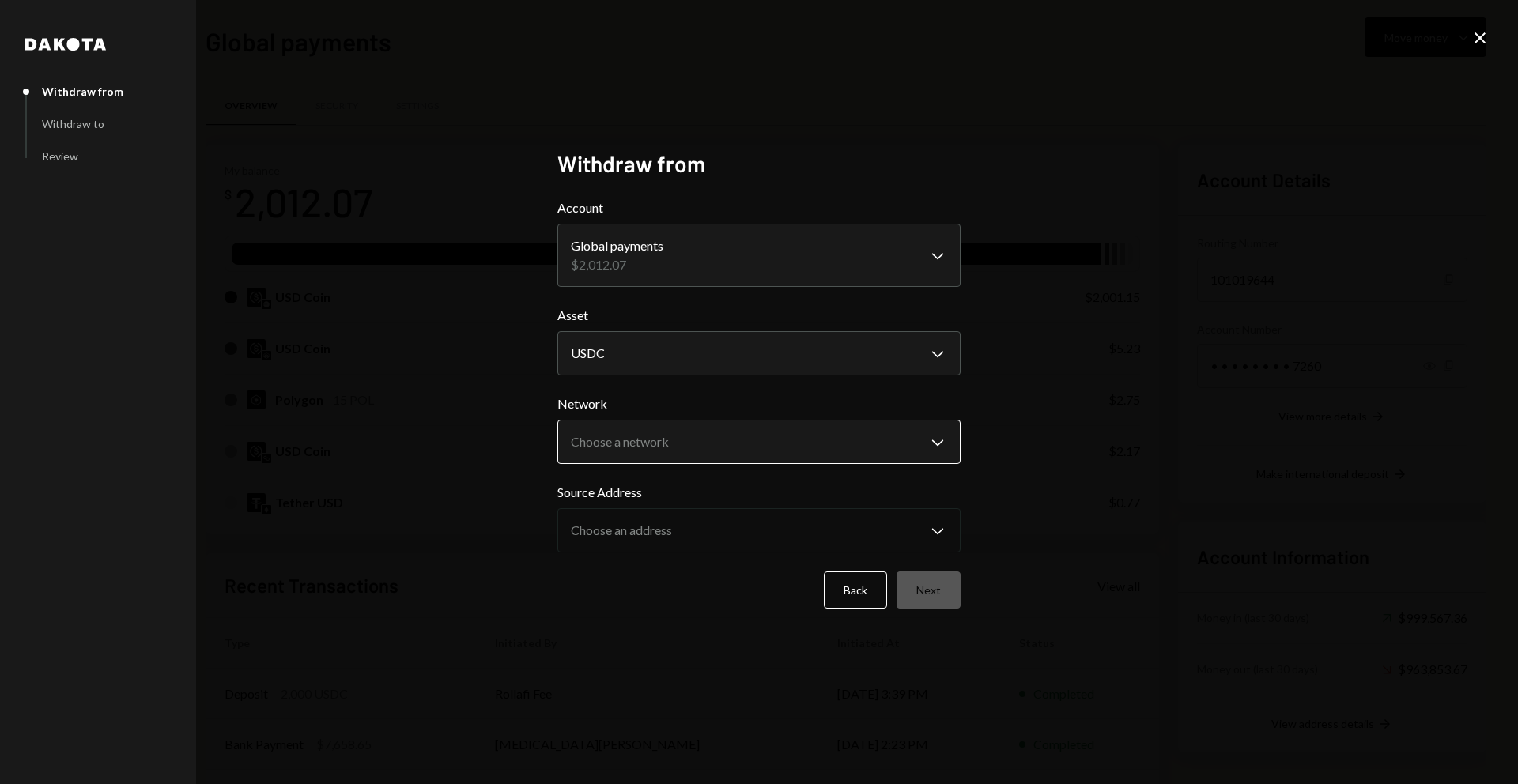
click at [649, 444] on body "W Wajusoft Service... Caret Down Home Home Inbox Inbox Activities Transactions …" at bounding box center [759, 392] width 1518 height 784
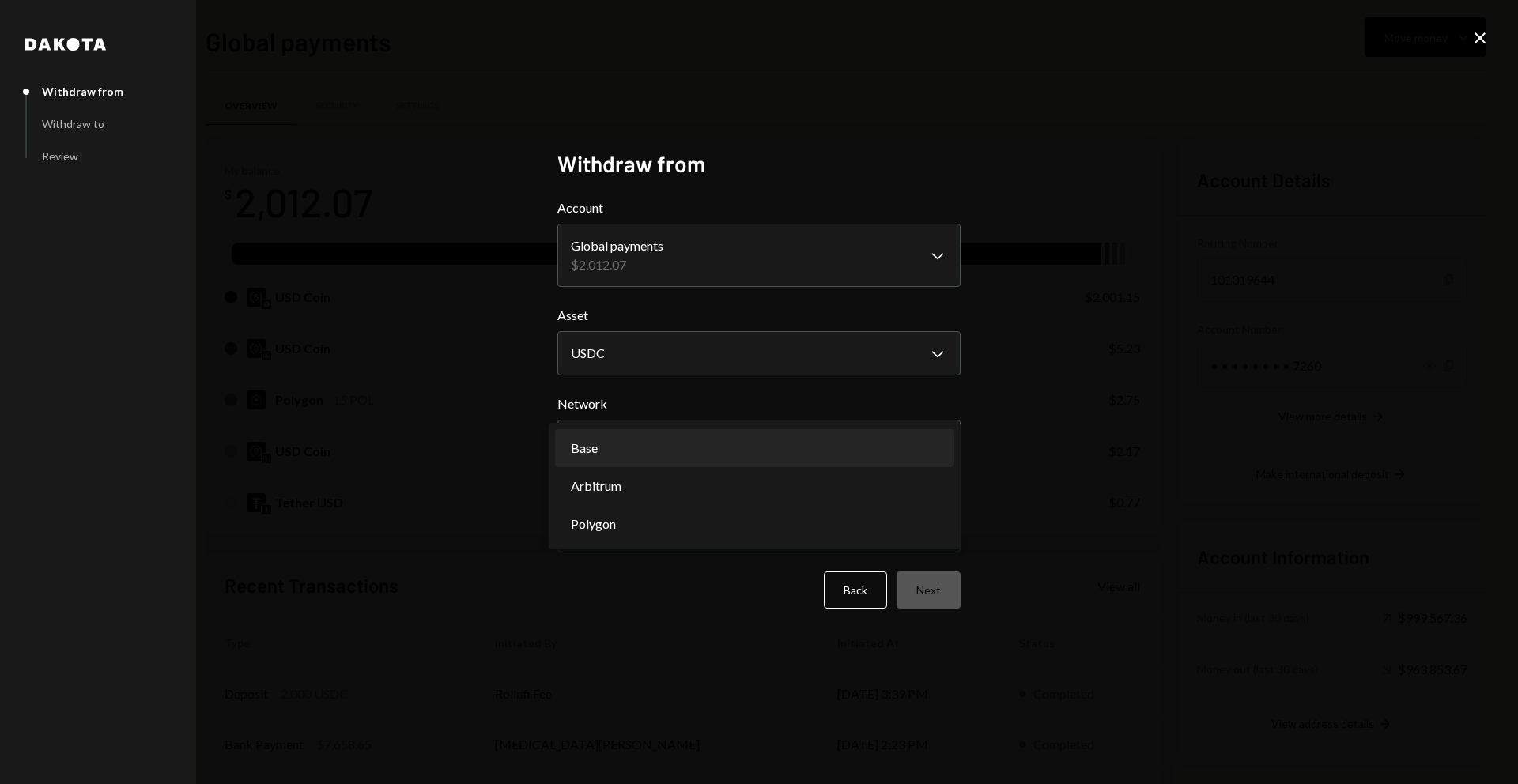
select select "**********"
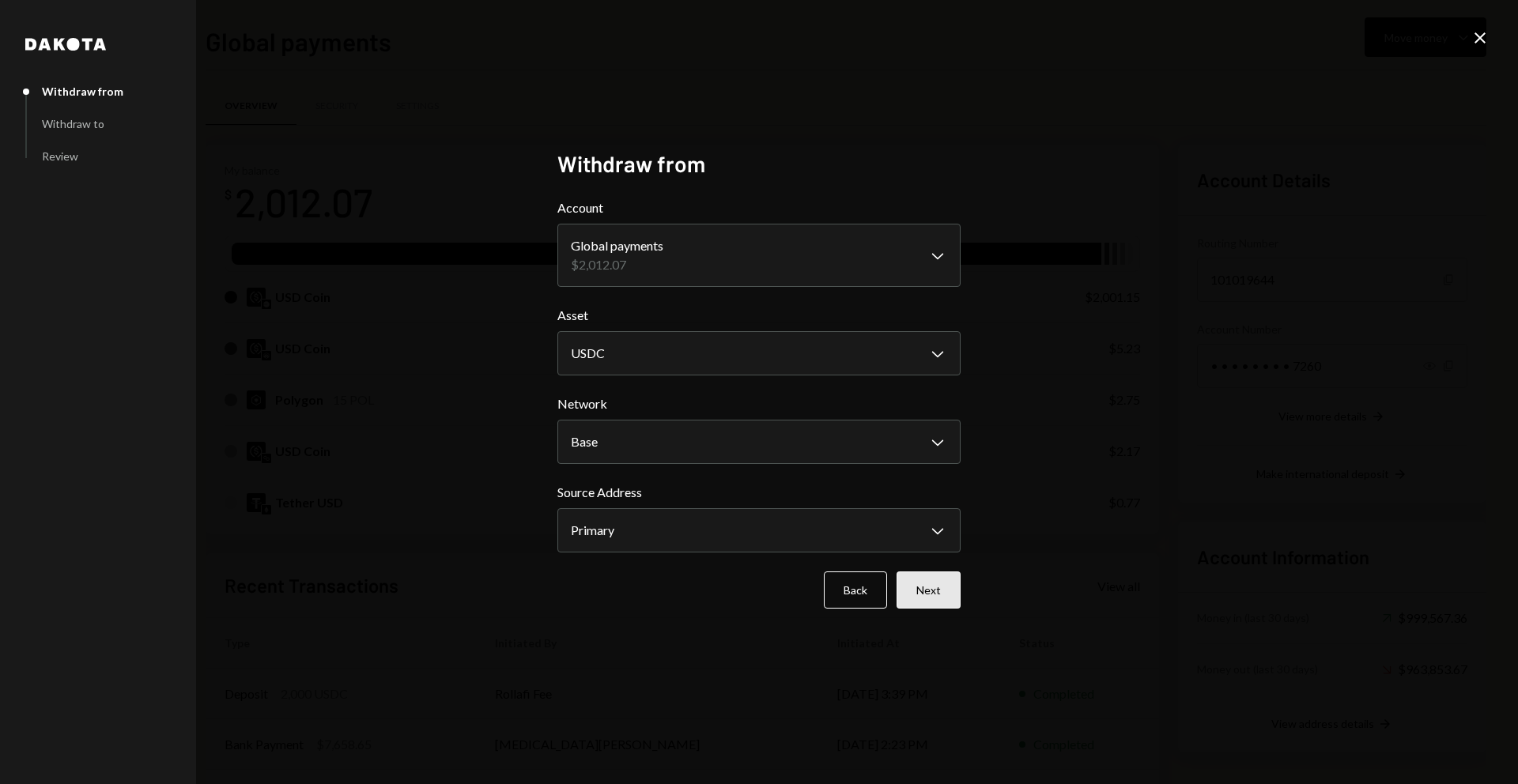
click at [940, 593] on button "Next" at bounding box center [928, 590] width 64 height 37
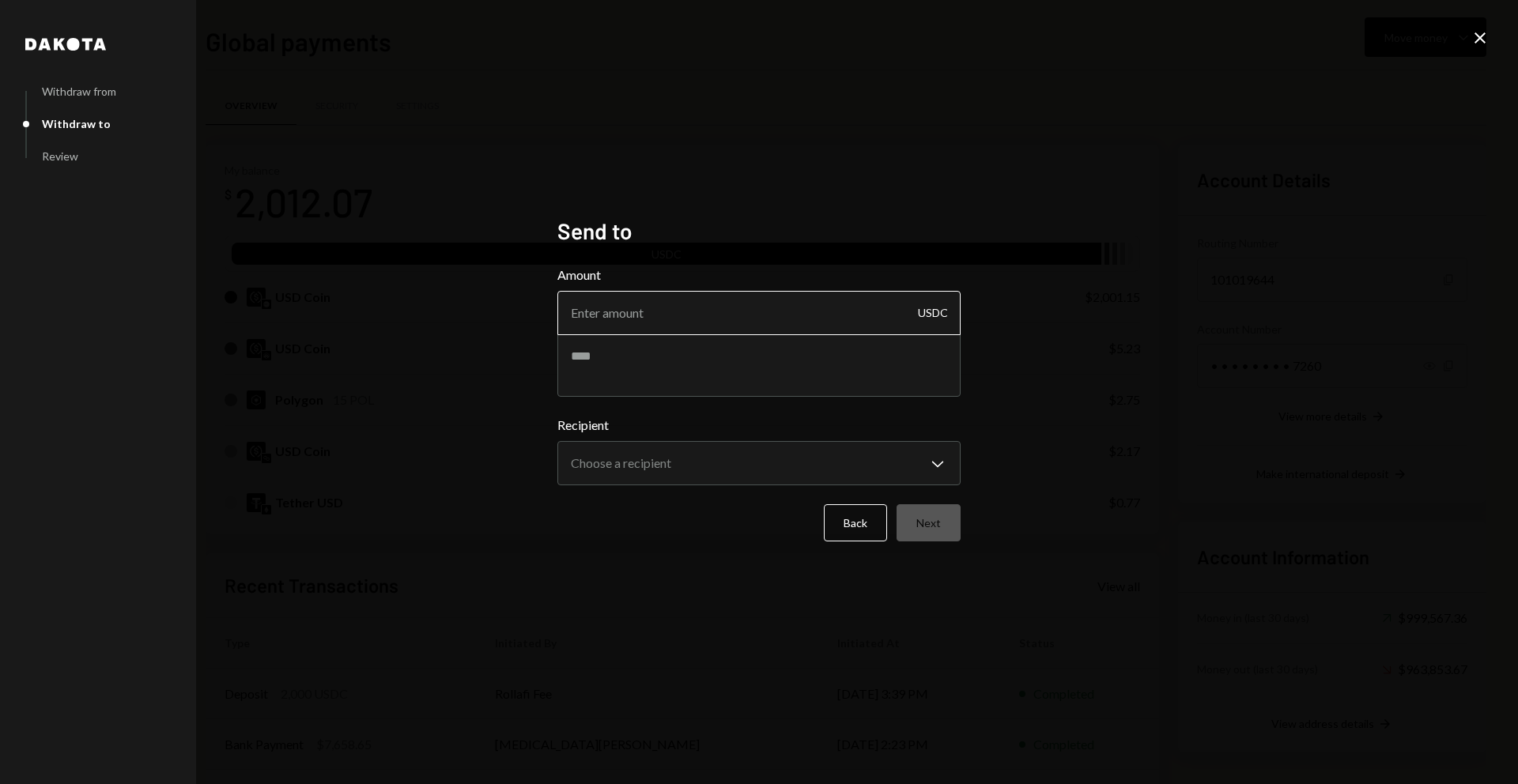
click at [815, 324] on input "Amount" at bounding box center [759, 313] width 403 height 44
type input "2000"
click at [846, 460] on body "W Wajusoft Service... Caret Down Home Home Inbox Inbox Activities Transactions …" at bounding box center [759, 392] width 1518 height 784
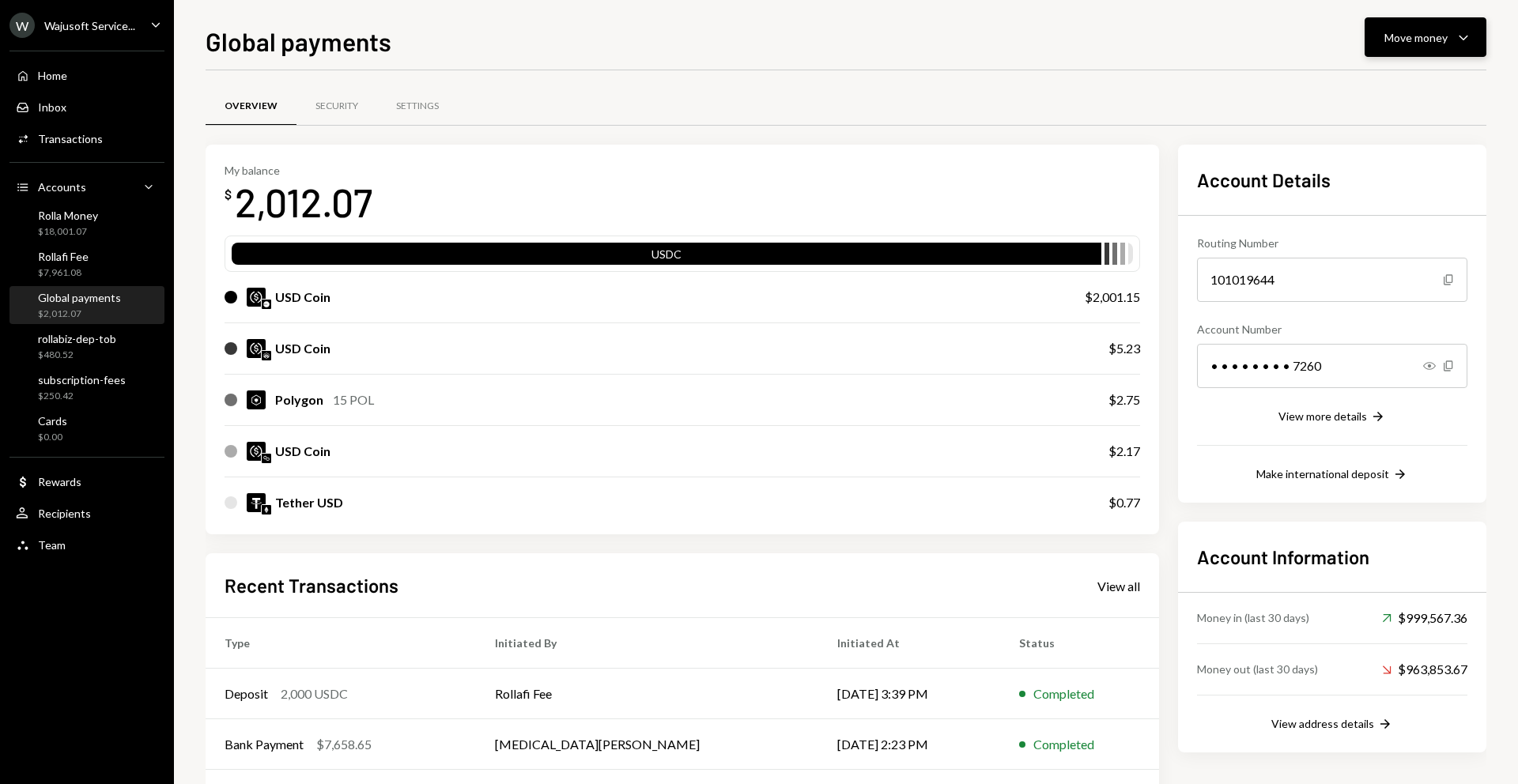
click at [1395, 37] on div "Move money" at bounding box center [1416, 37] width 63 height 17
click at [1329, 96] on div "Withdraw Send" at bounding box center [1401, 85] width 158 height 36
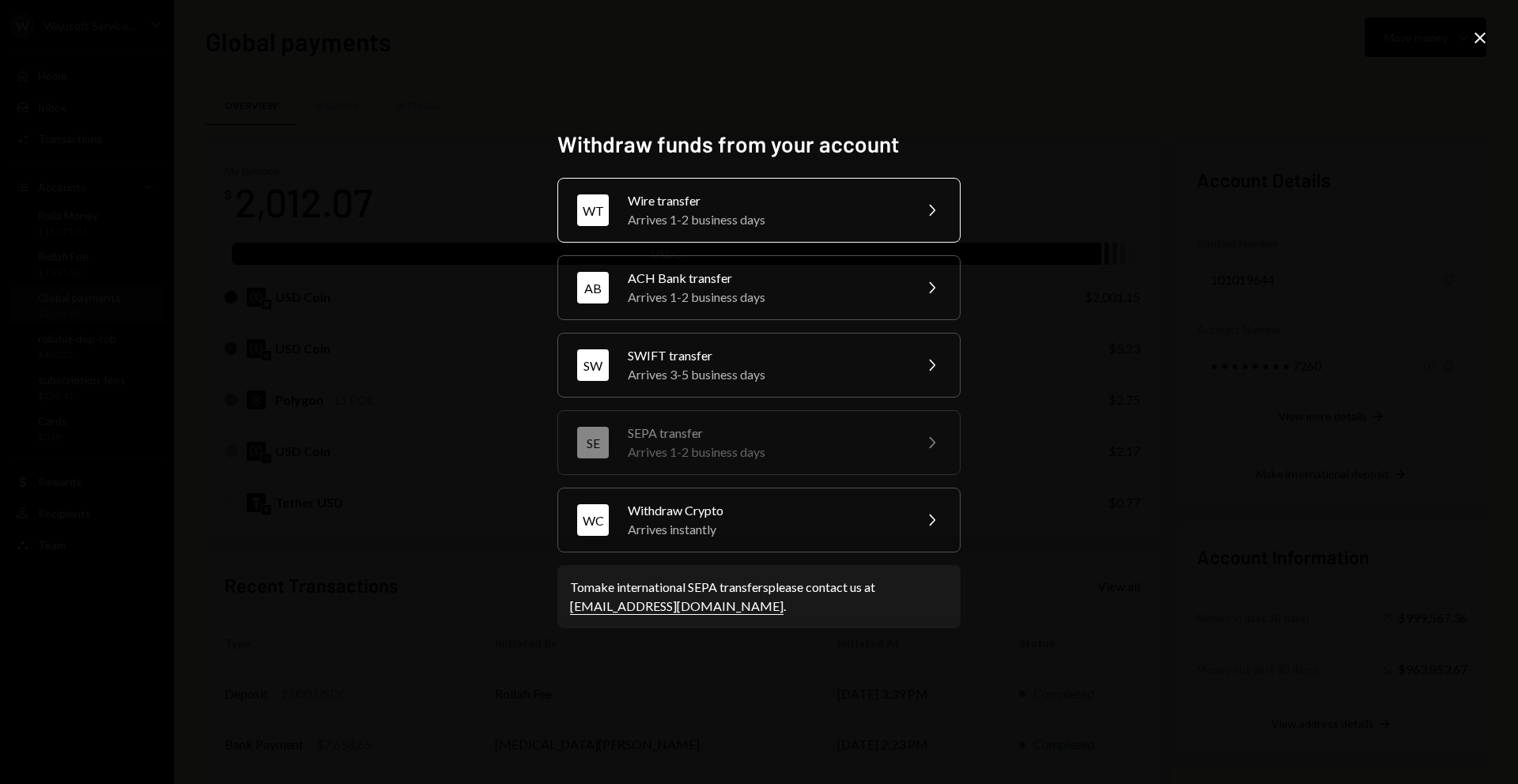
click at [853, 206] on div "Wire transfer" at bounding box center [765, 200] width 275 height 19
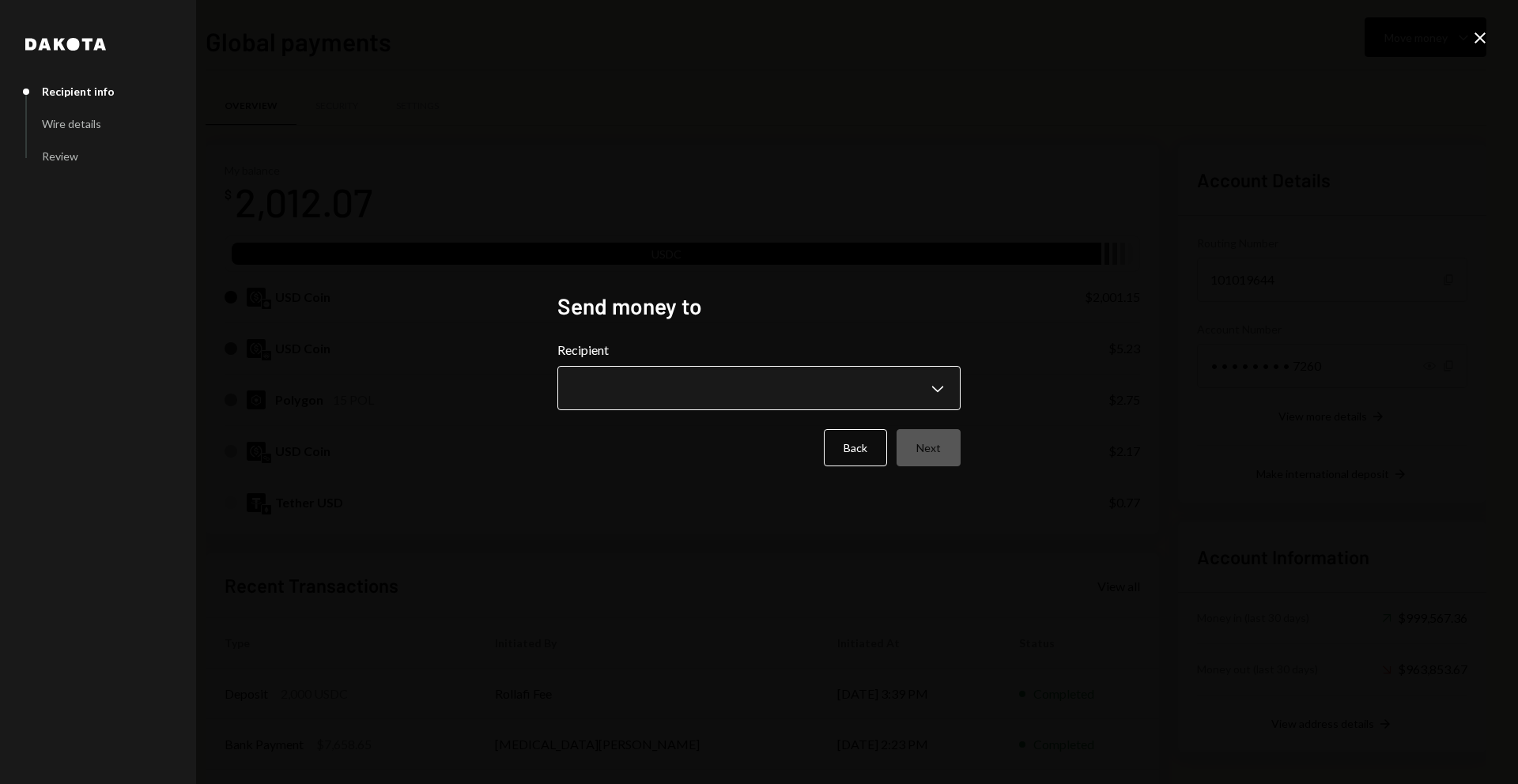
click at [752, 385] on body "W Wajusoft Service... Caret Down Home Home Inbox Inbox Activities Transactions …" at bounding box center [759, 392] width 1518 height 784
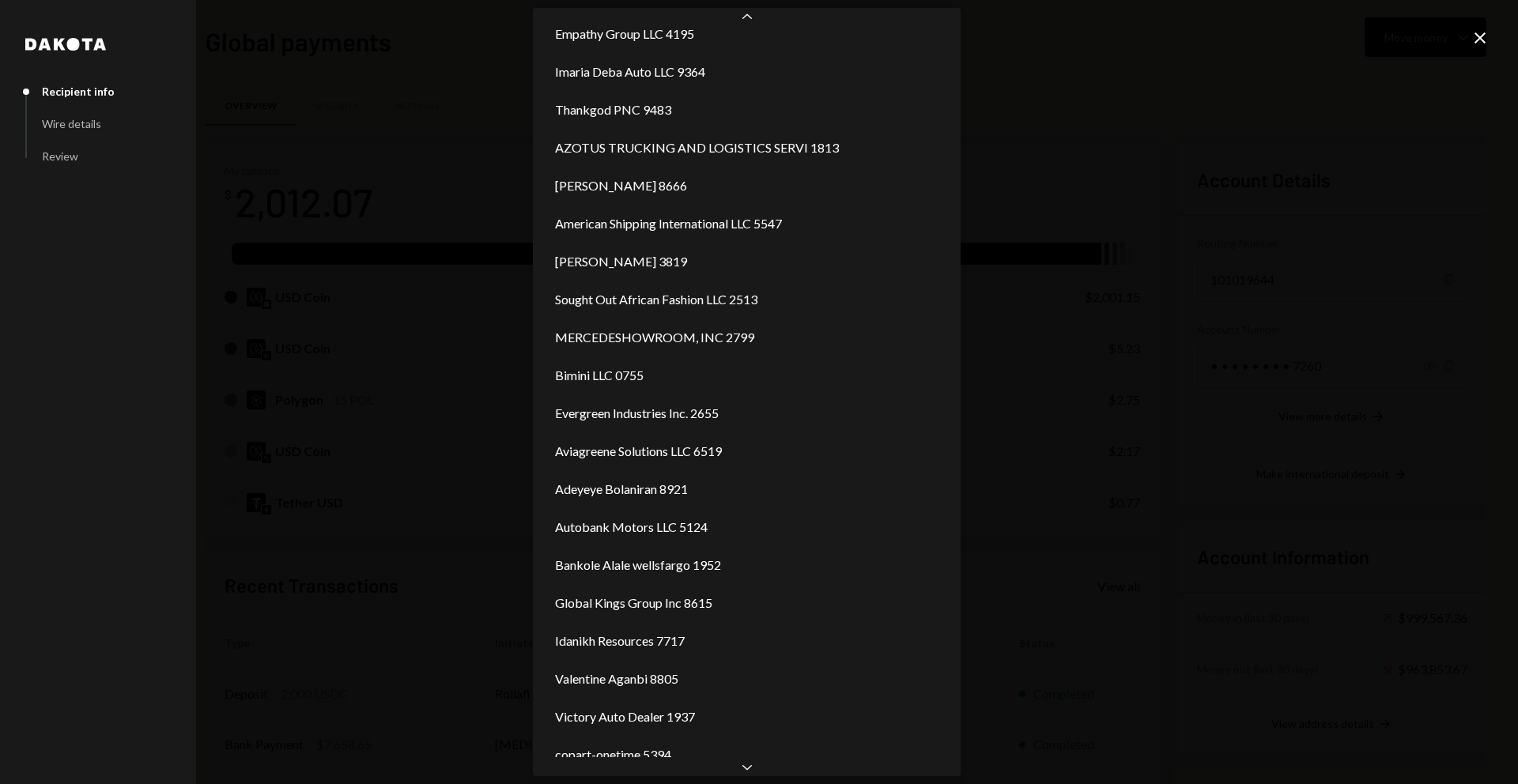
scroll to position [1578, 0]
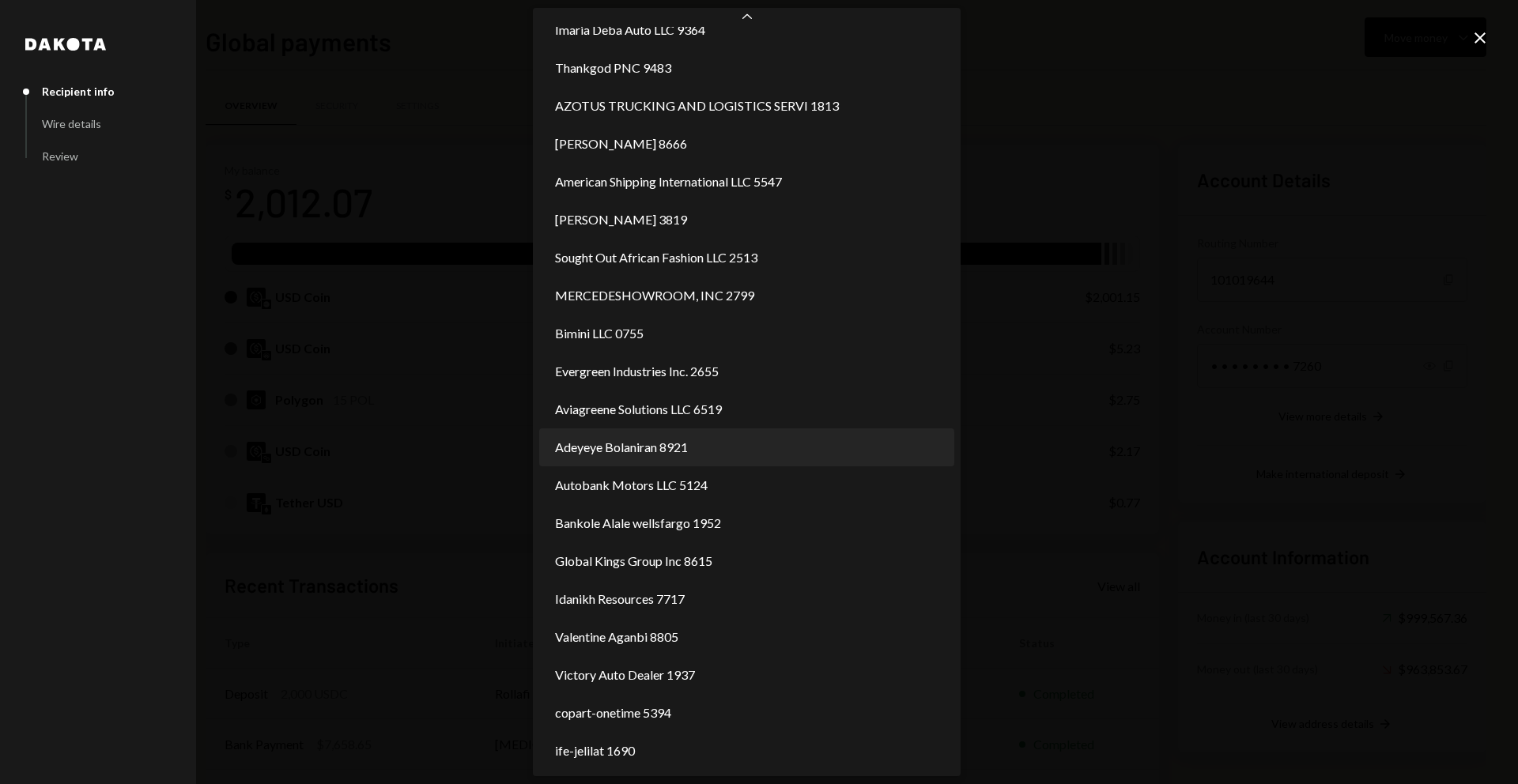
select select "**********"
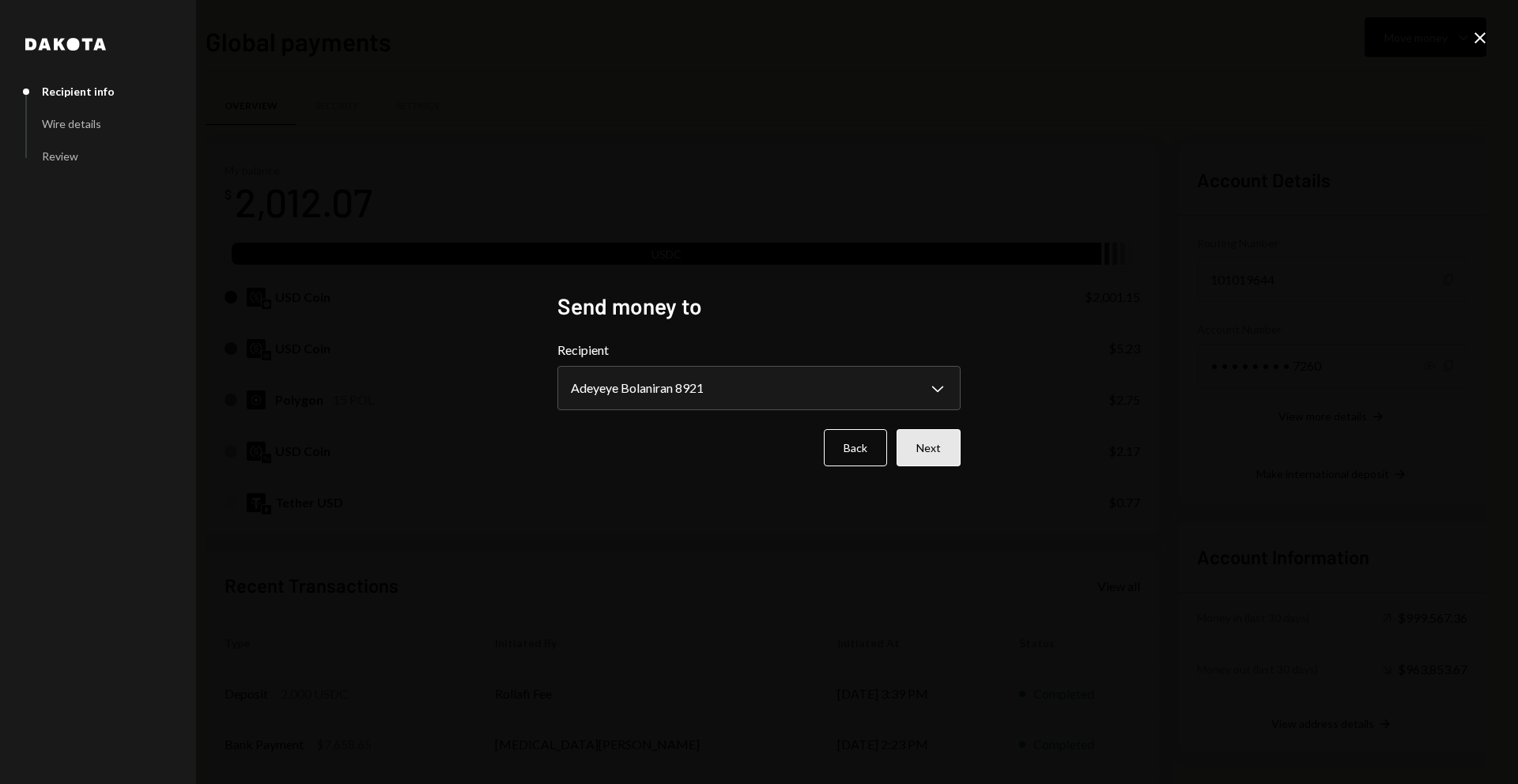
click at [926, 440] on button "Next" at bounding box center [928, 448] width 64 height 37
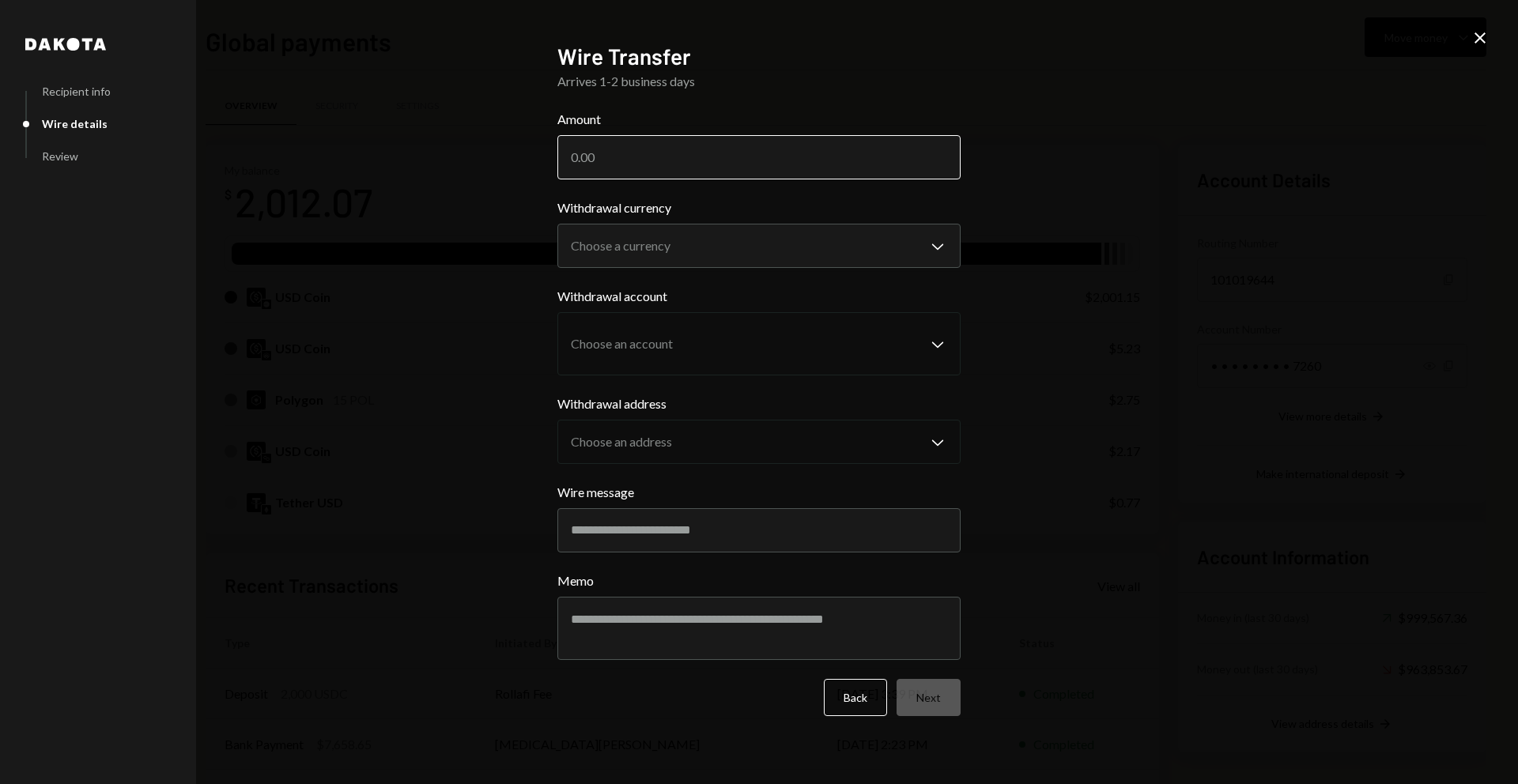
click at [678, 154] on input "Amount" at bounding box center [759, 157] width 403 height 44
type input "2000"
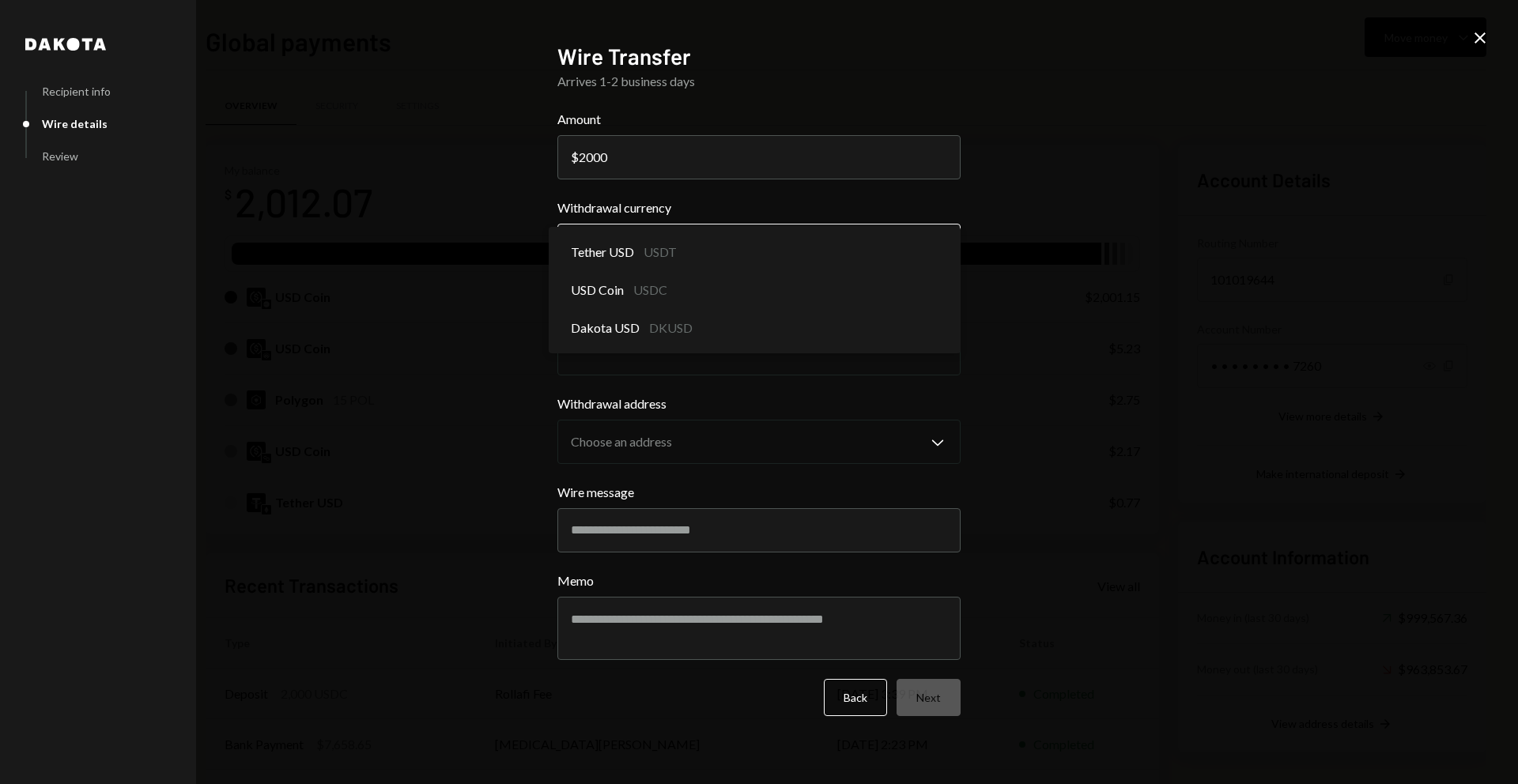
click at [701, 240] on body "W Wajusoft Service... Caret Down Home Home Inbox Inbox Activities Transactions …" at bounding box center [759, 392] width 1518 height 784
select select "****"
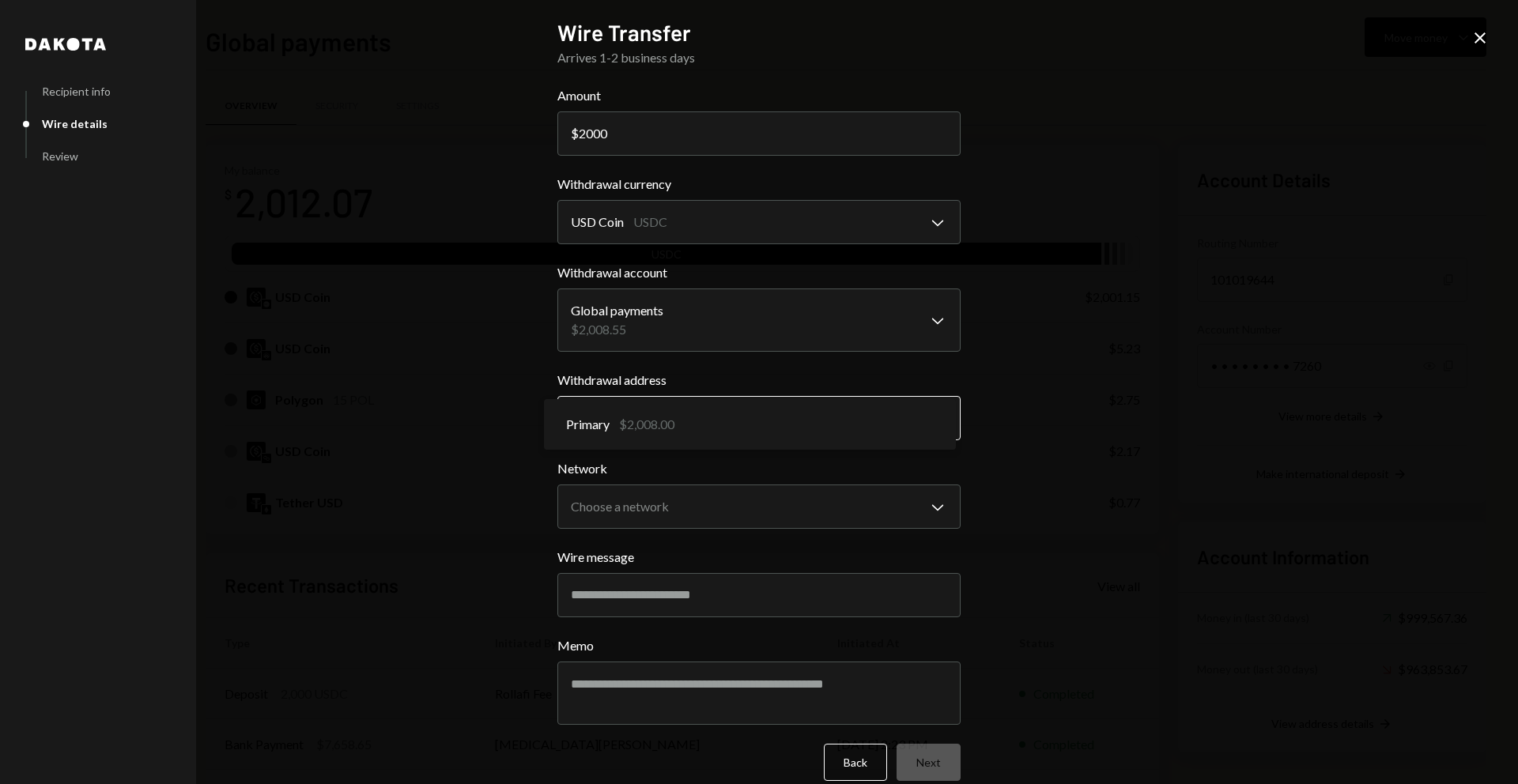
click at [664, 409] on body "W Wajusoft Service... Caret Down Home Home Inbox Inbox Activities Transactions …" at bounding box center [759, 392] width 1518 height 784
click at [659, 513] on body "W Wajusoft Service... Caret Down Home Home Inbox Inbox Activities Transactions …" at bounding box center [759, 392] width 1518 height 784
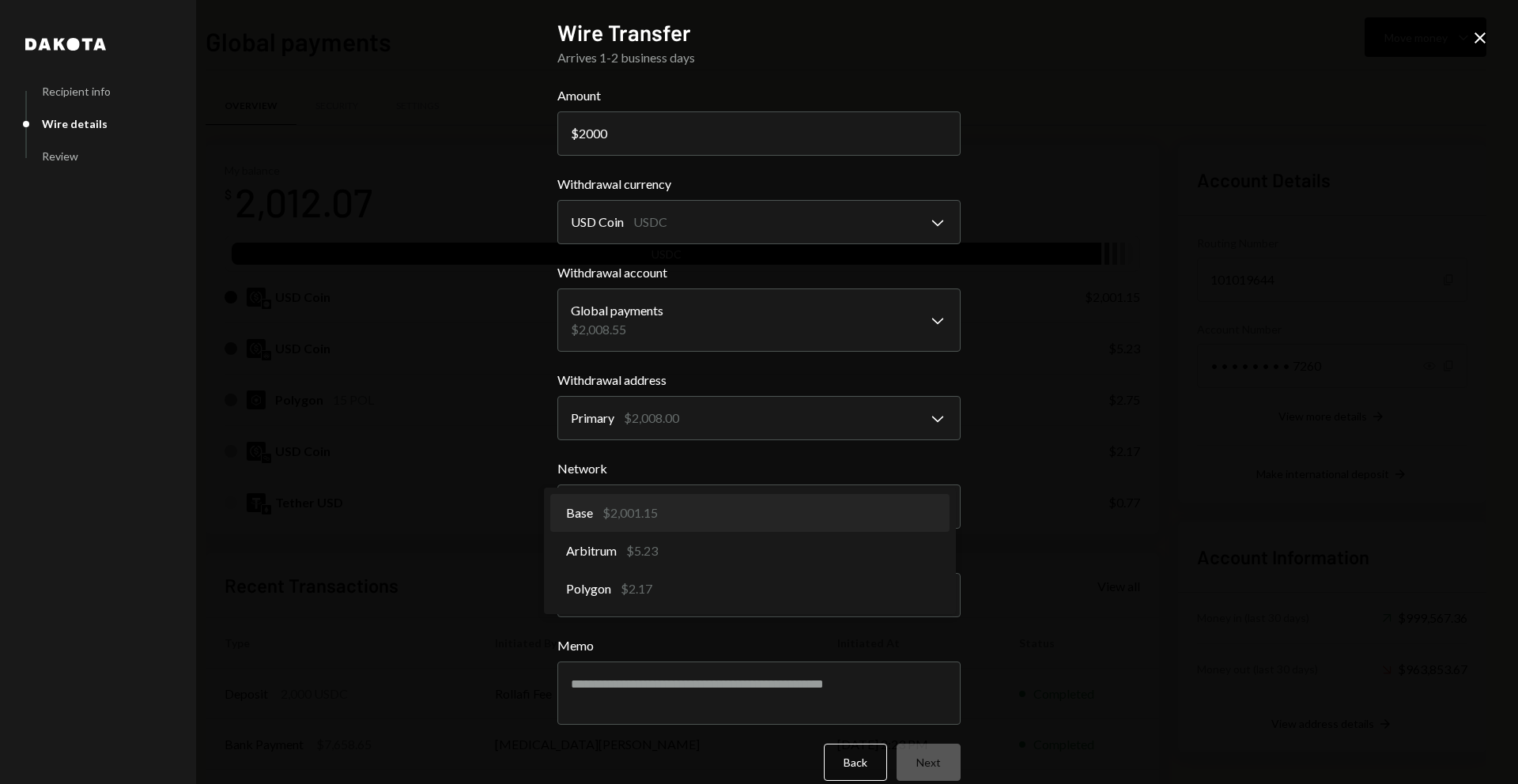
select select "**********"
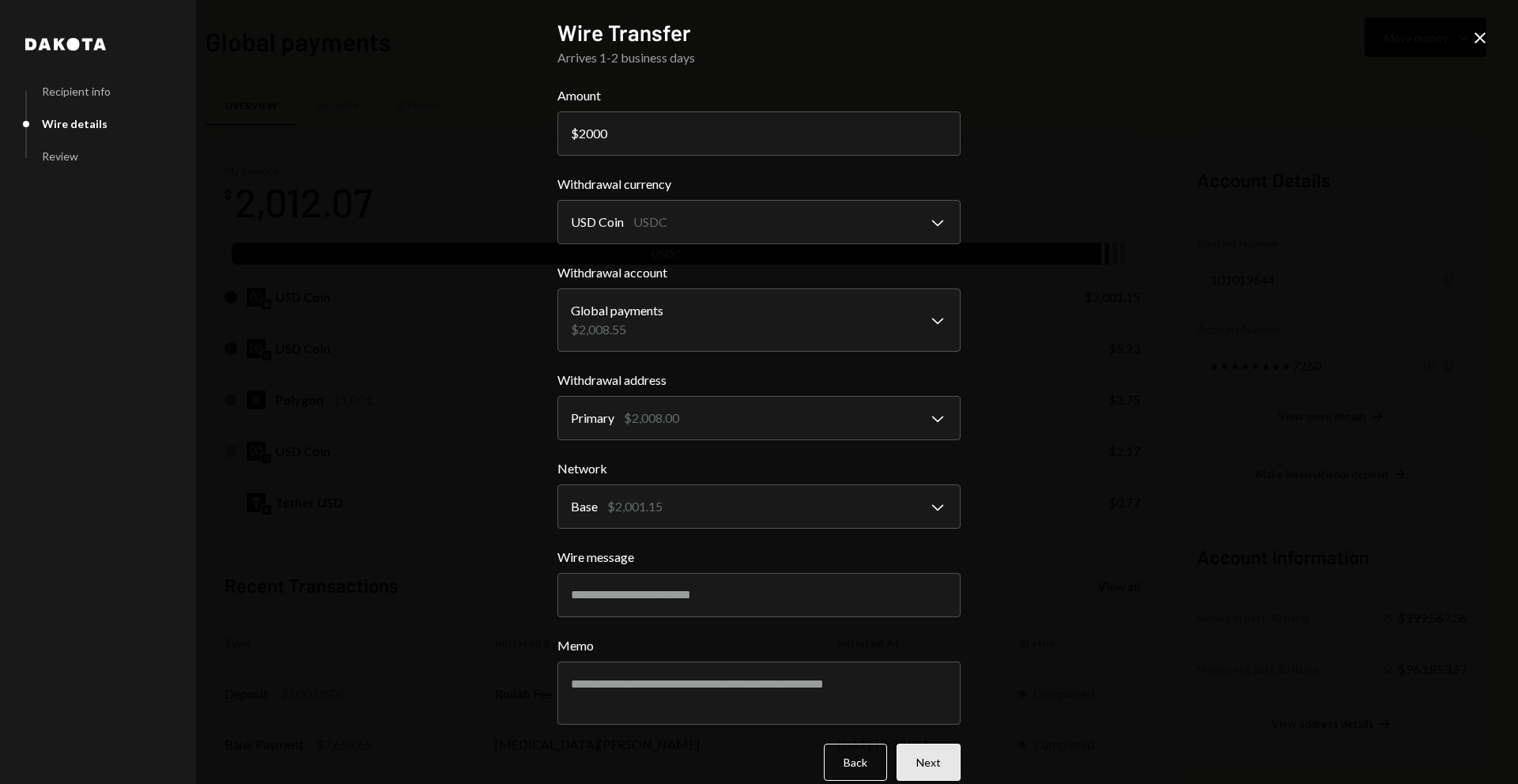
click at [931, 759] on button "Next" at bounding box center [928, 763] width 64 height 37
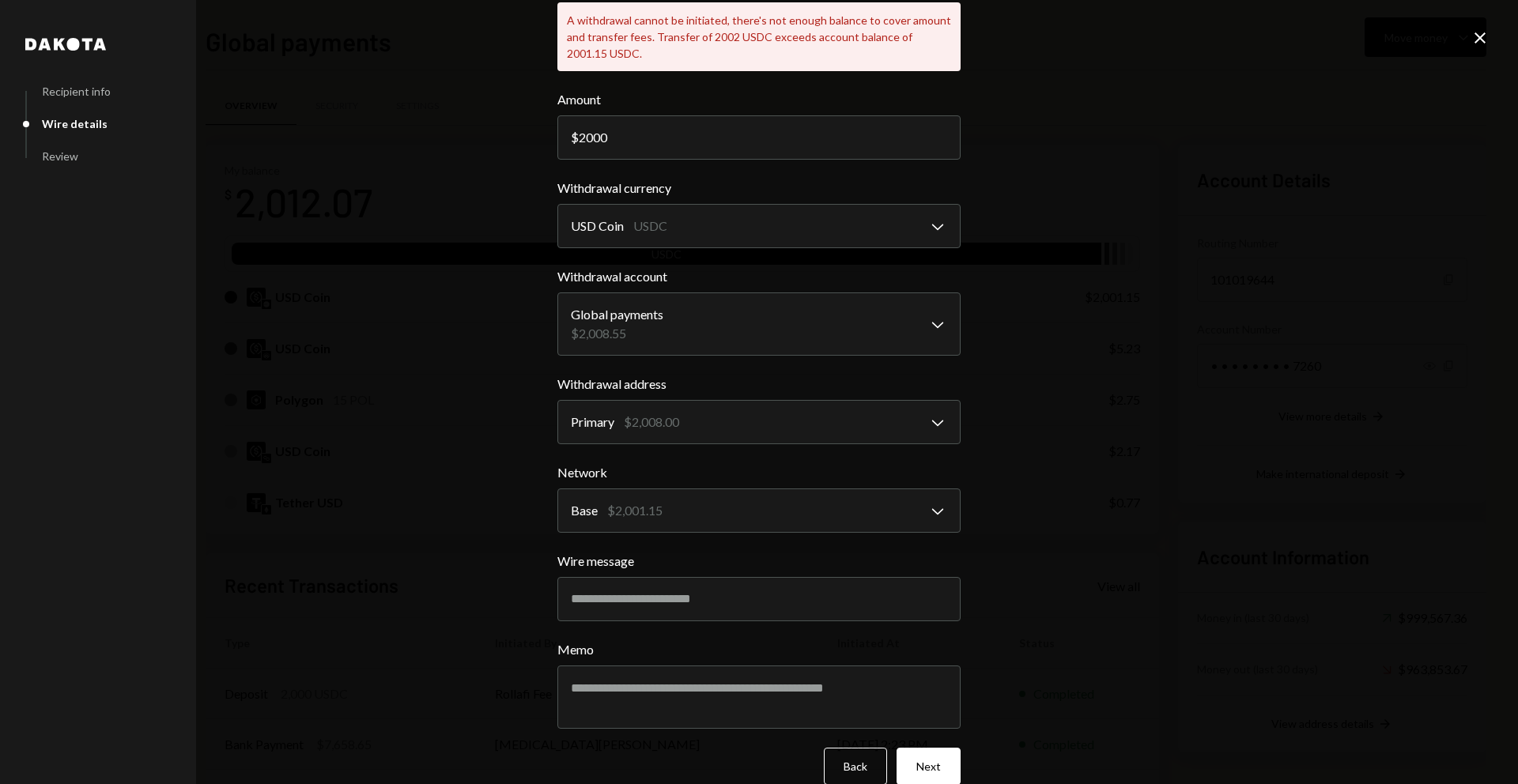
scroll to position [101, 0]
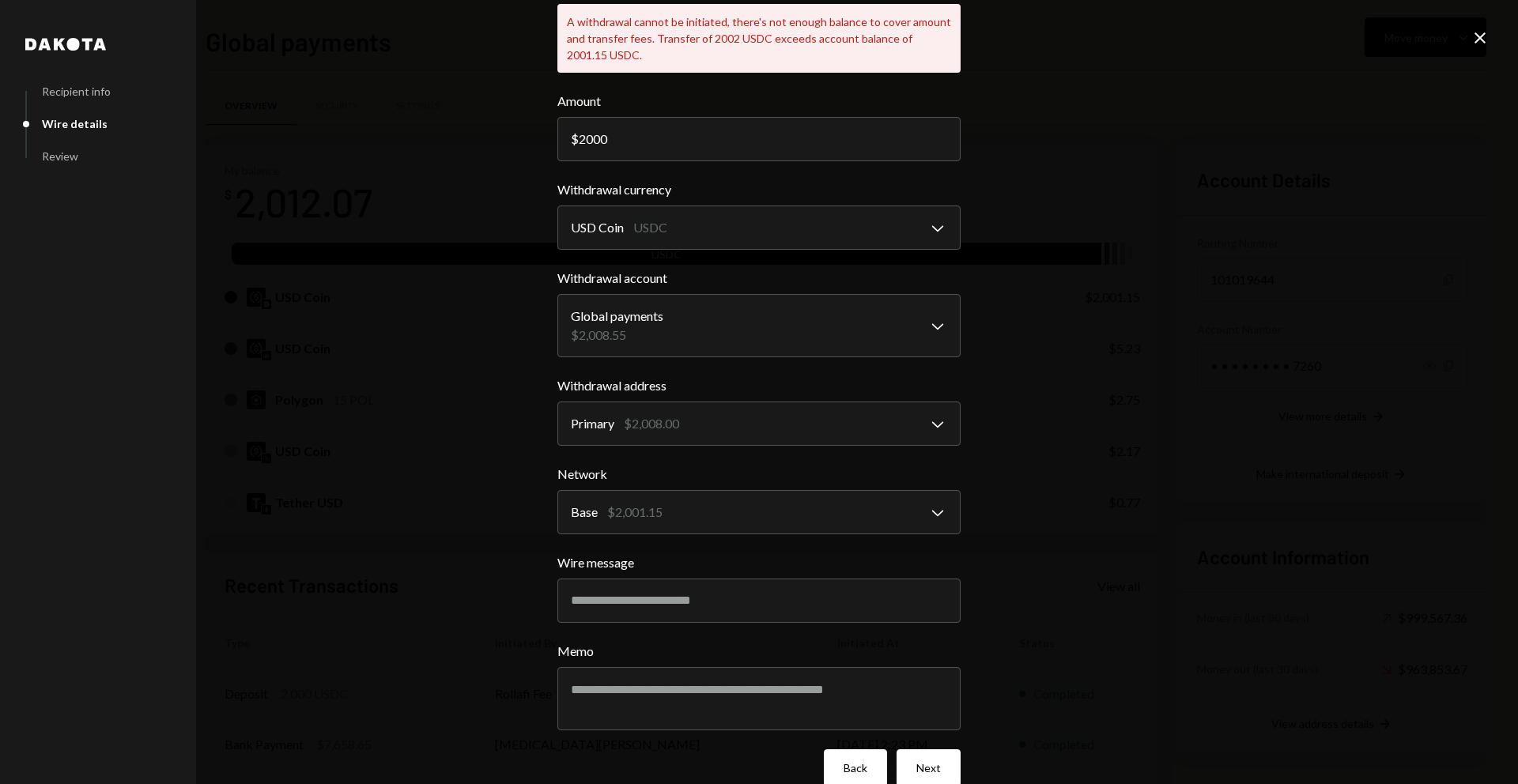
click at [839, 765] on button "Back" at bounding box center [855, 768] width 63 height 37
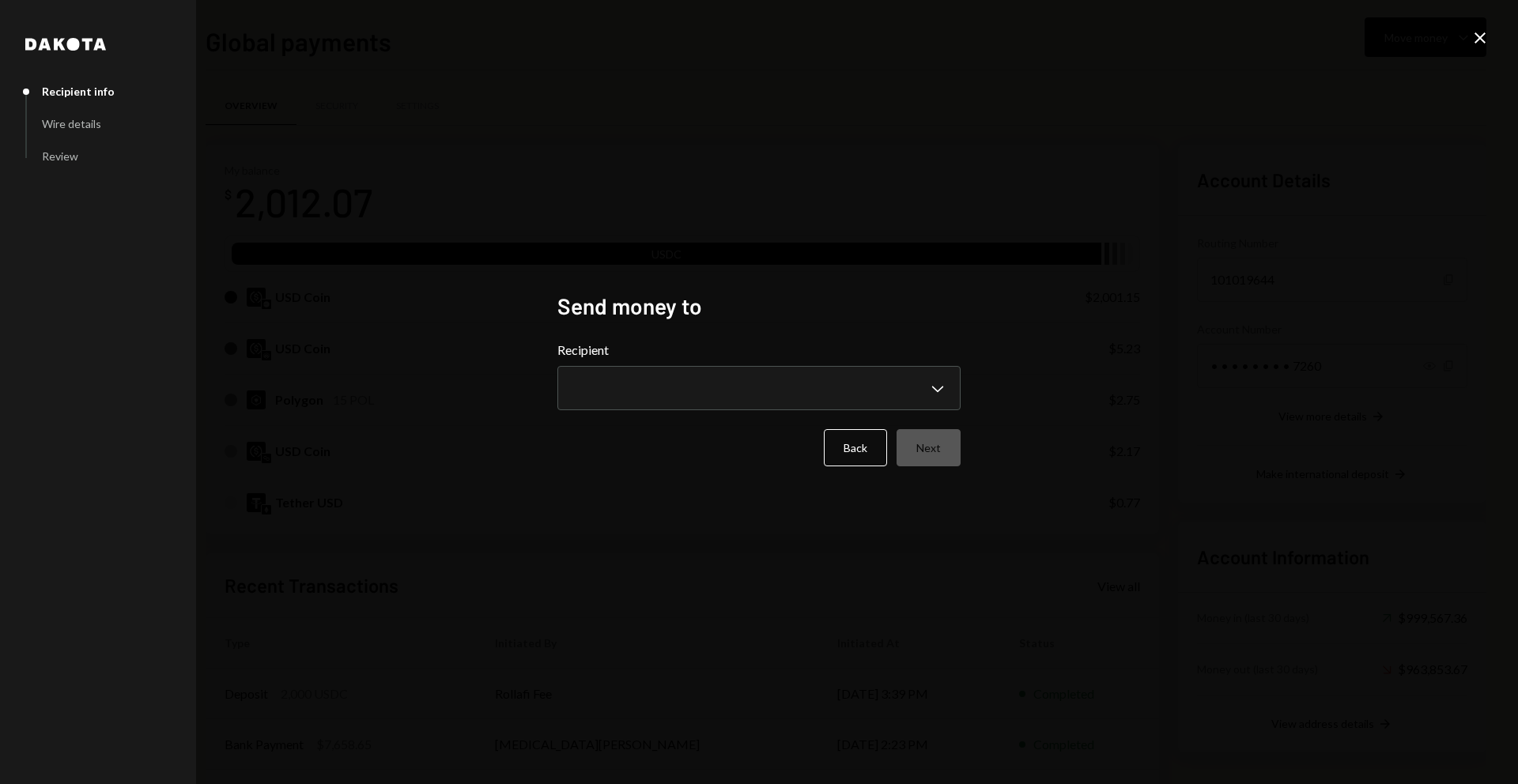
click at [1487, 29] on icon "Close" at bounding box center [1480, 38] width 19 height 19
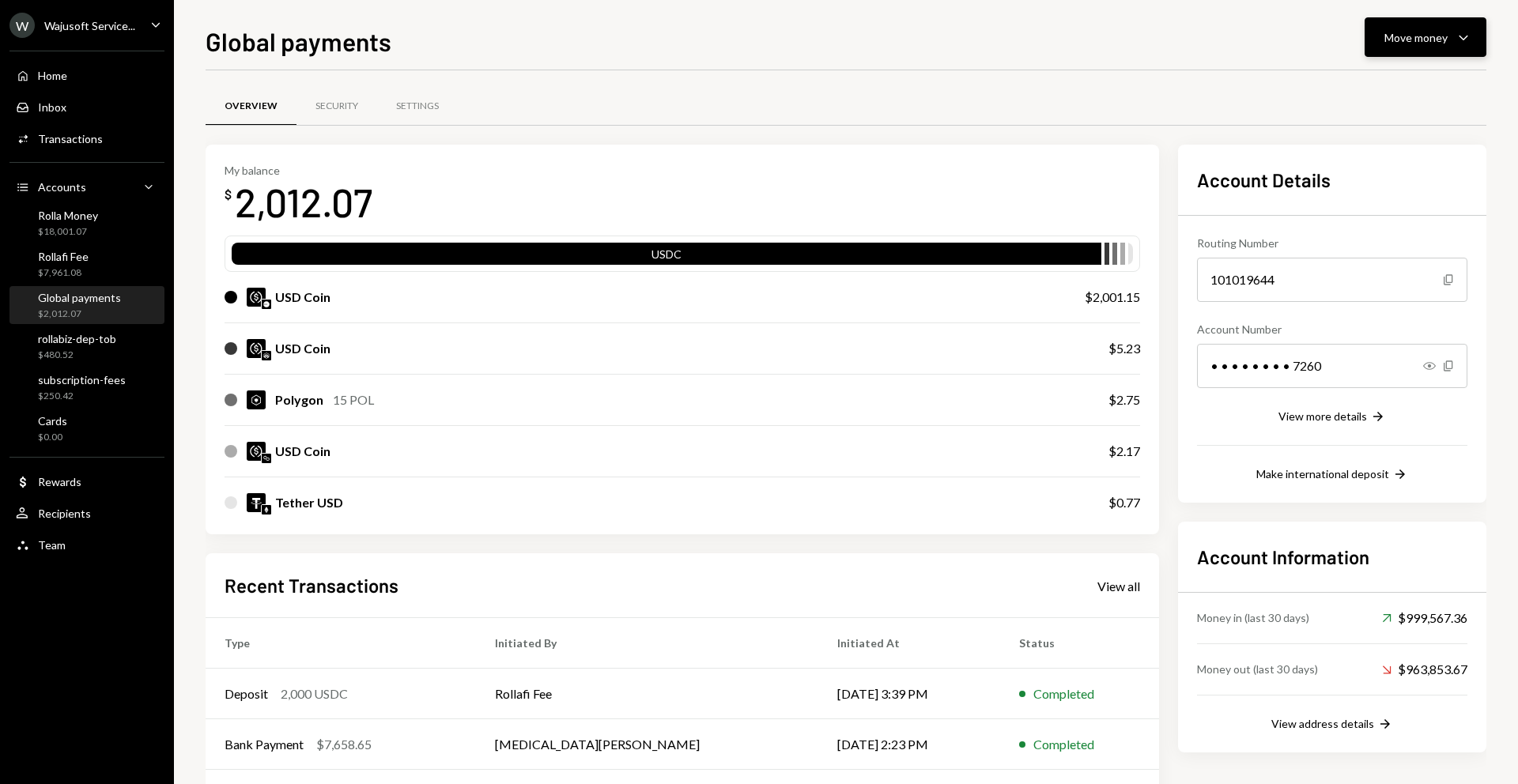
click at [1381, 53] on button "Move money Caret Down" at bounding box center [1425, 37] width 121 height 40
click at [1368, 188] on div "Swap Swap stablecoins" at bounding box center [1401, 206] width 158 height 36
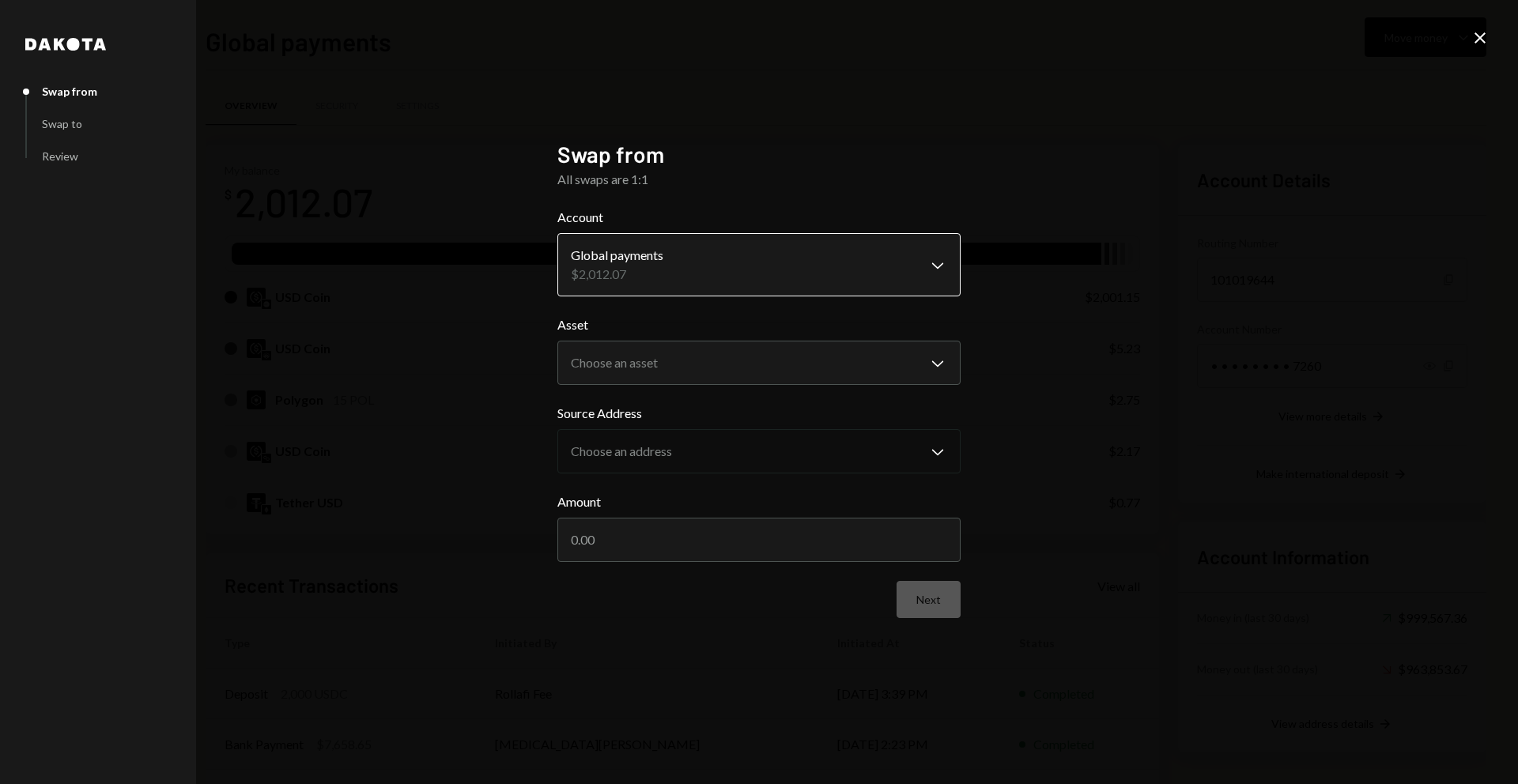
click at [664, 237] on body "W Wajusoft Service... Caret Down Home Home Inbox Inbox Activities Transactions …" at bounding box center [759, 392] width 1518 height 784
click at [652, 376] on body "W Wajusoft Service... Caret Down Home Home Inbox Inbox Activities Transactions …" at bounding box center [759, 392] width 1518 height 784
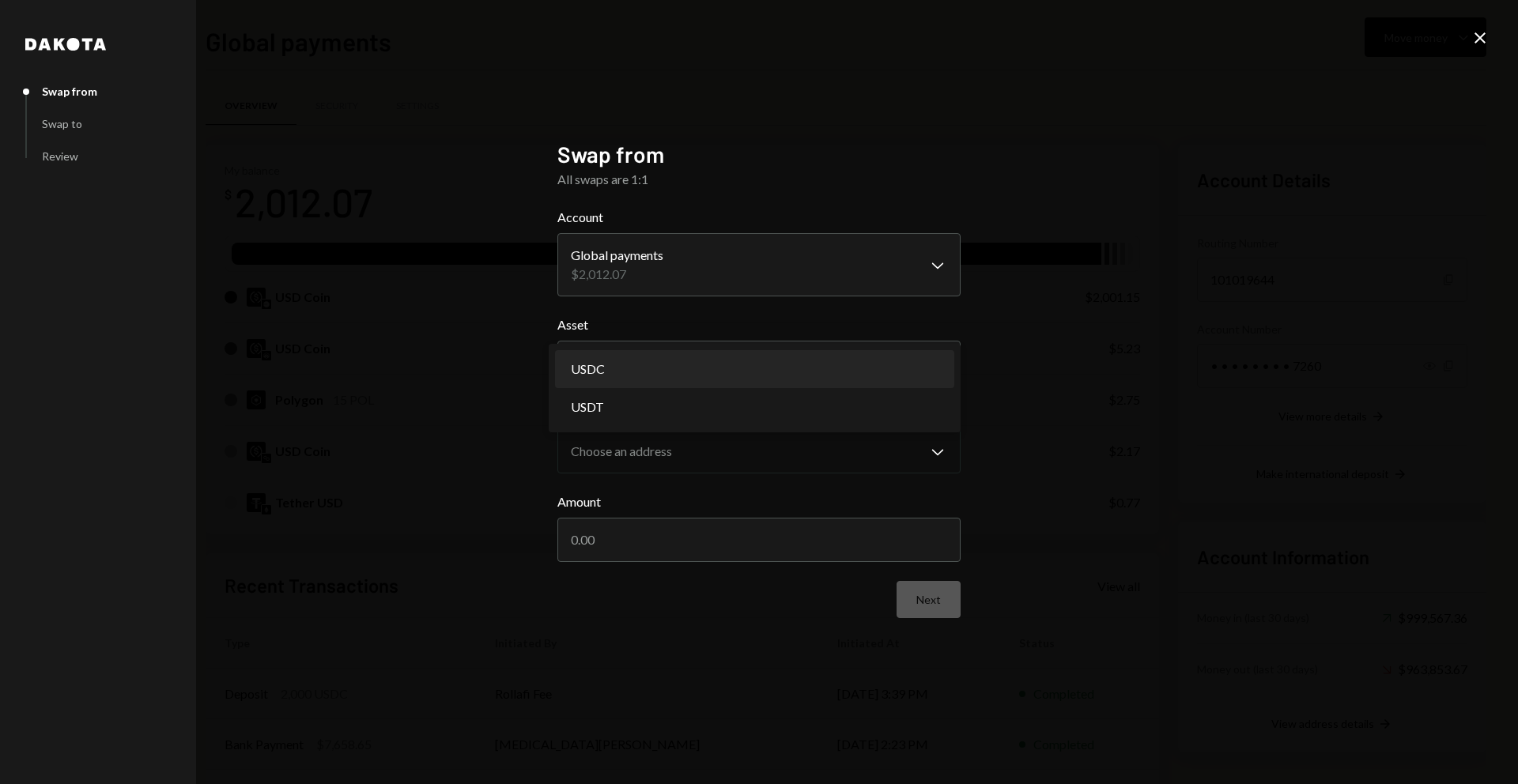
select select "****"
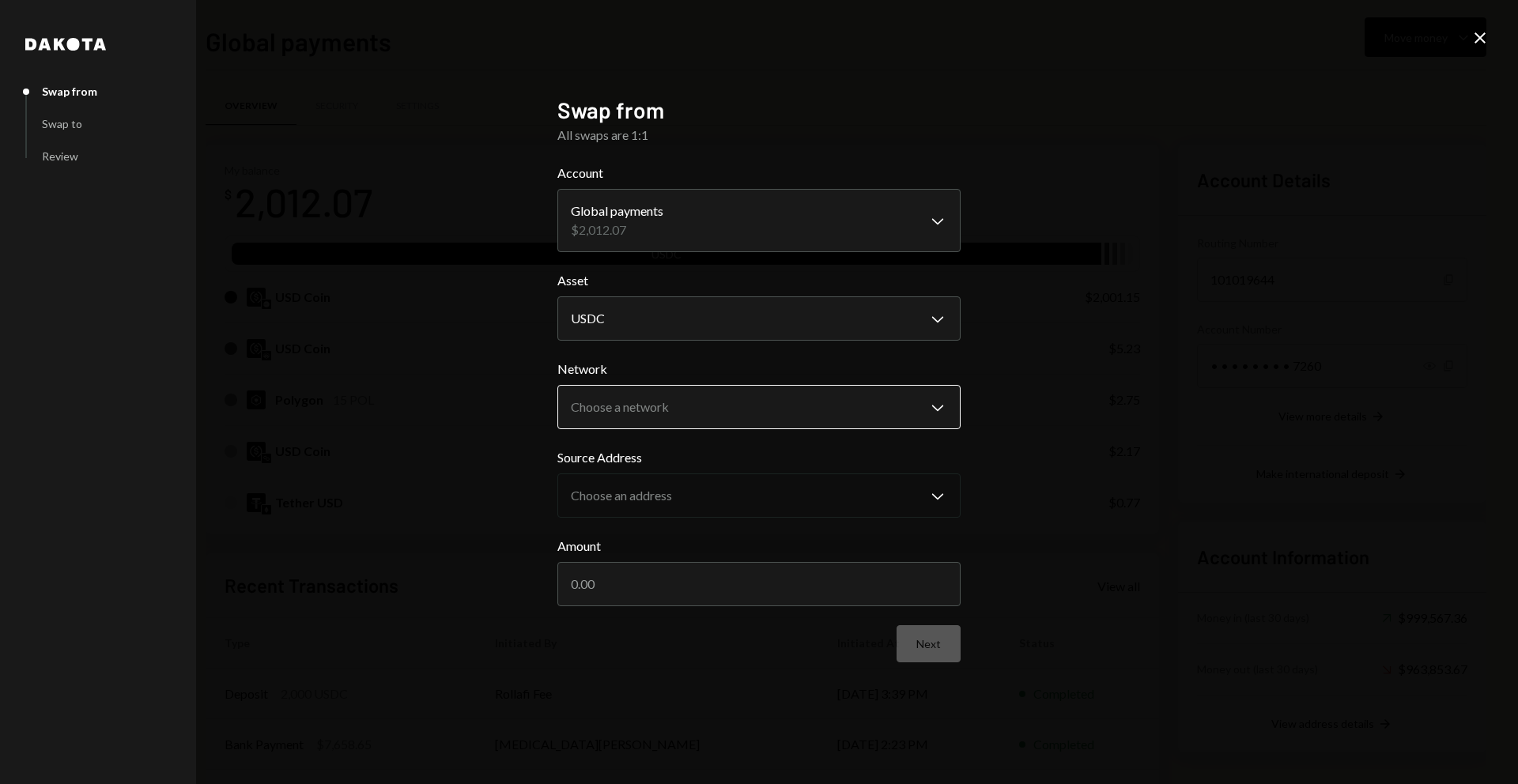
click at [649, 401] on body "W Wajusoft Service... Caret Down Home Home Inbox Inbox Activities Transactions …" at bounding box center [759, 392] width 1518 height 784
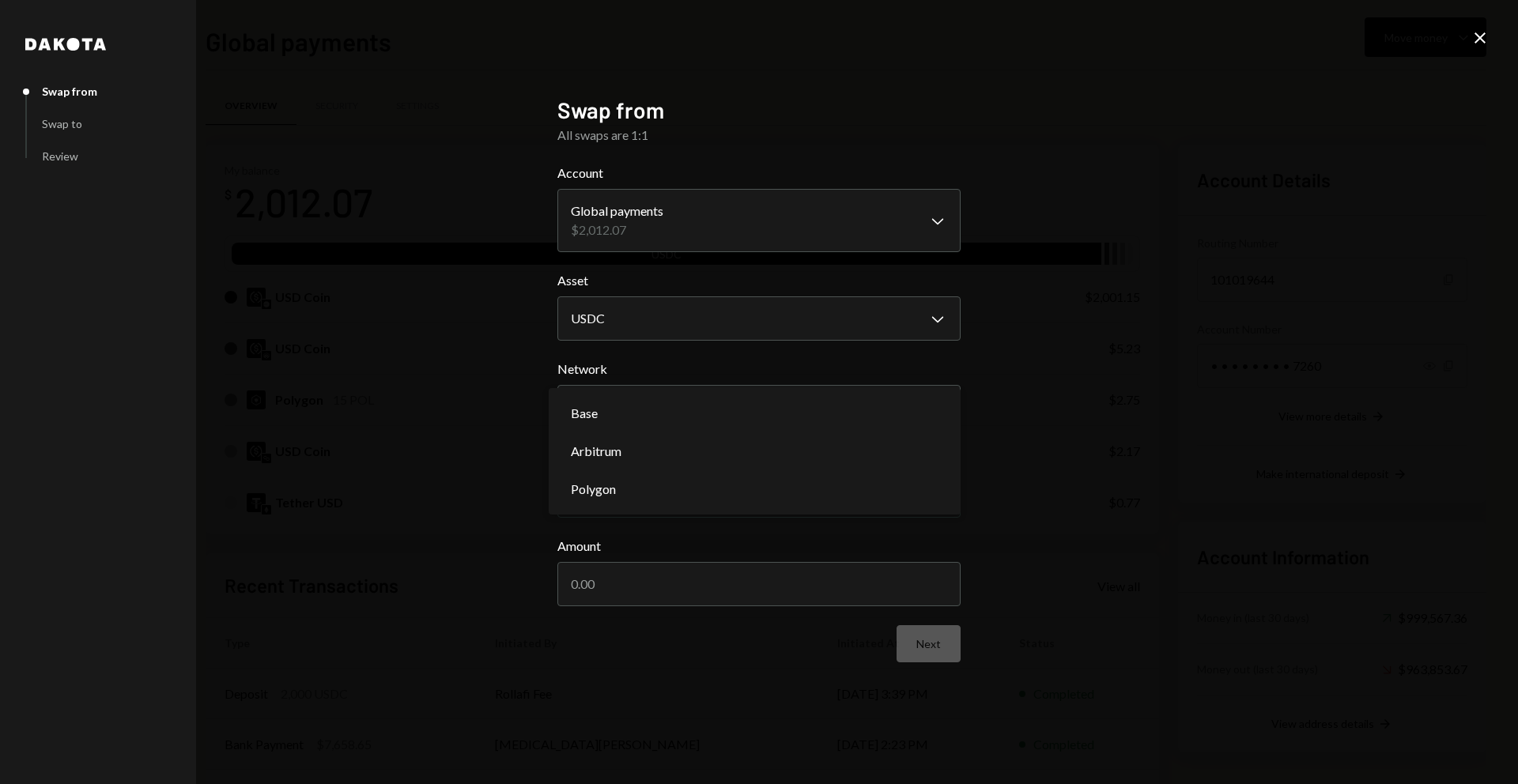
click at [1480, 44] on icon "Close" at bounding box center [1480, 38] width 19 height 19
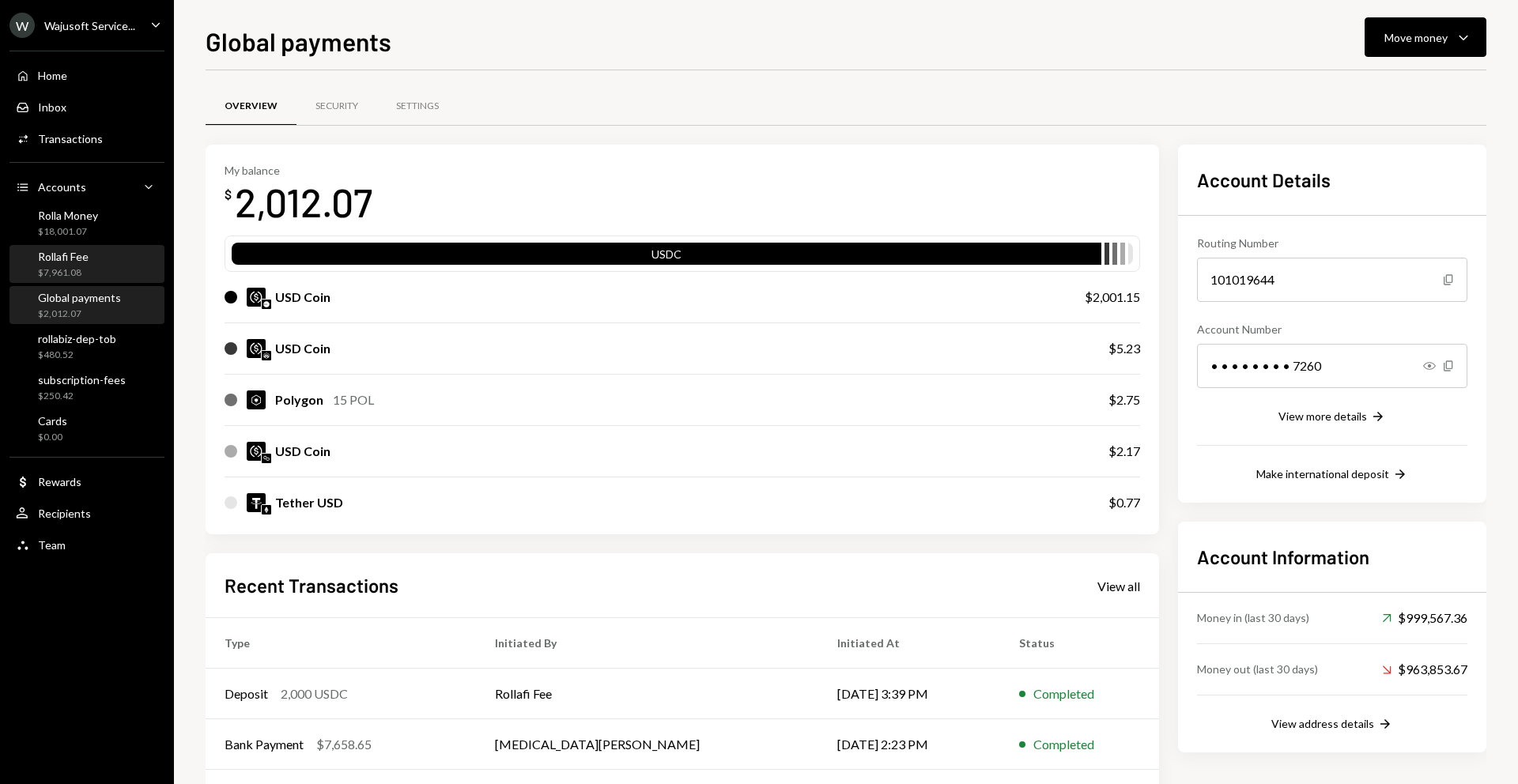
click at [71, 261] on div "Rollafi Fee" at bounding box center [64, 257] width 51 height 14
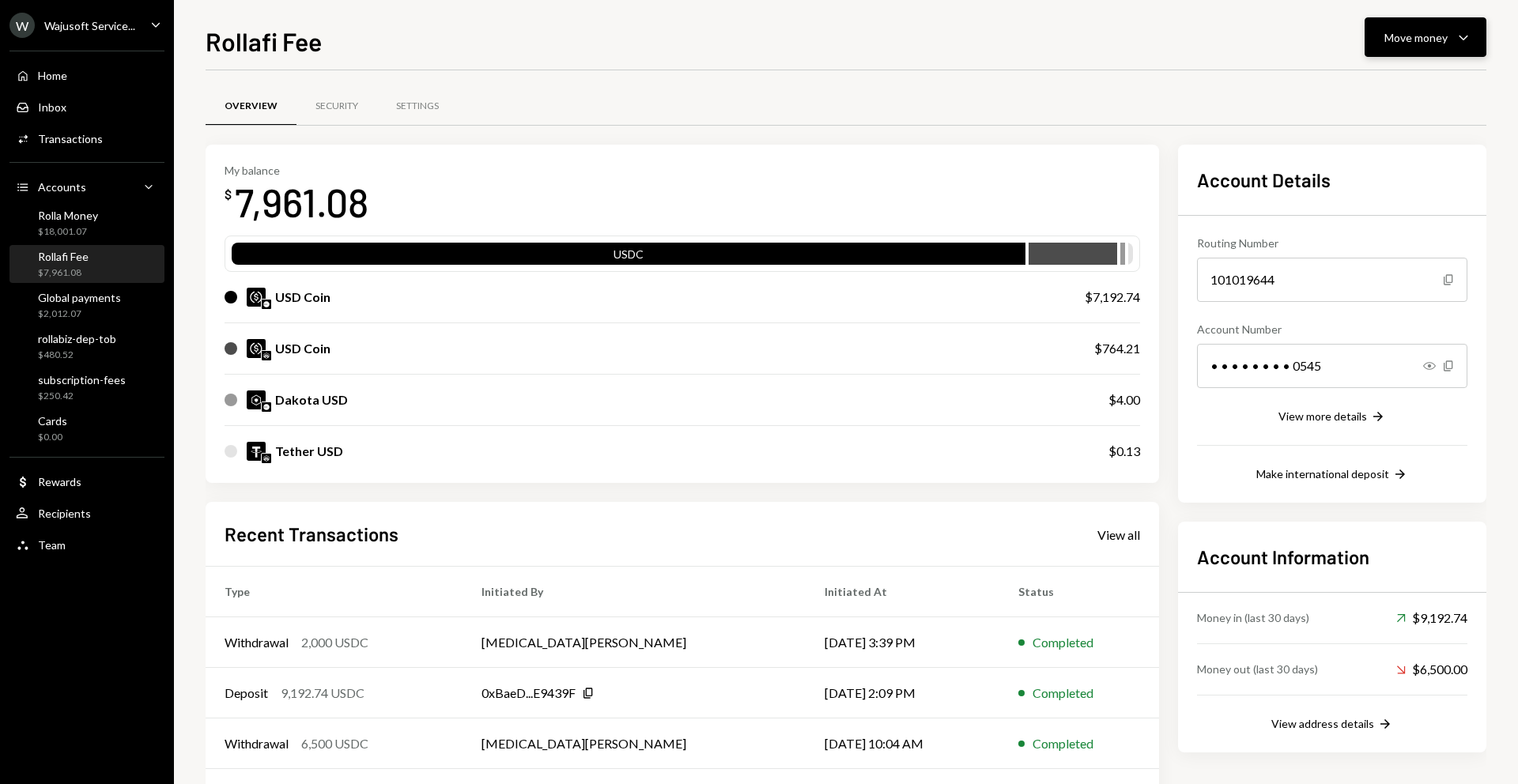
click at [1415, 18] on button "Move money Caret Down" at bounding box center [1425, 37] width 121 height 40
click at [1368, 81] on div "Send" at bounding box center [1413, 85] width 116 height 17
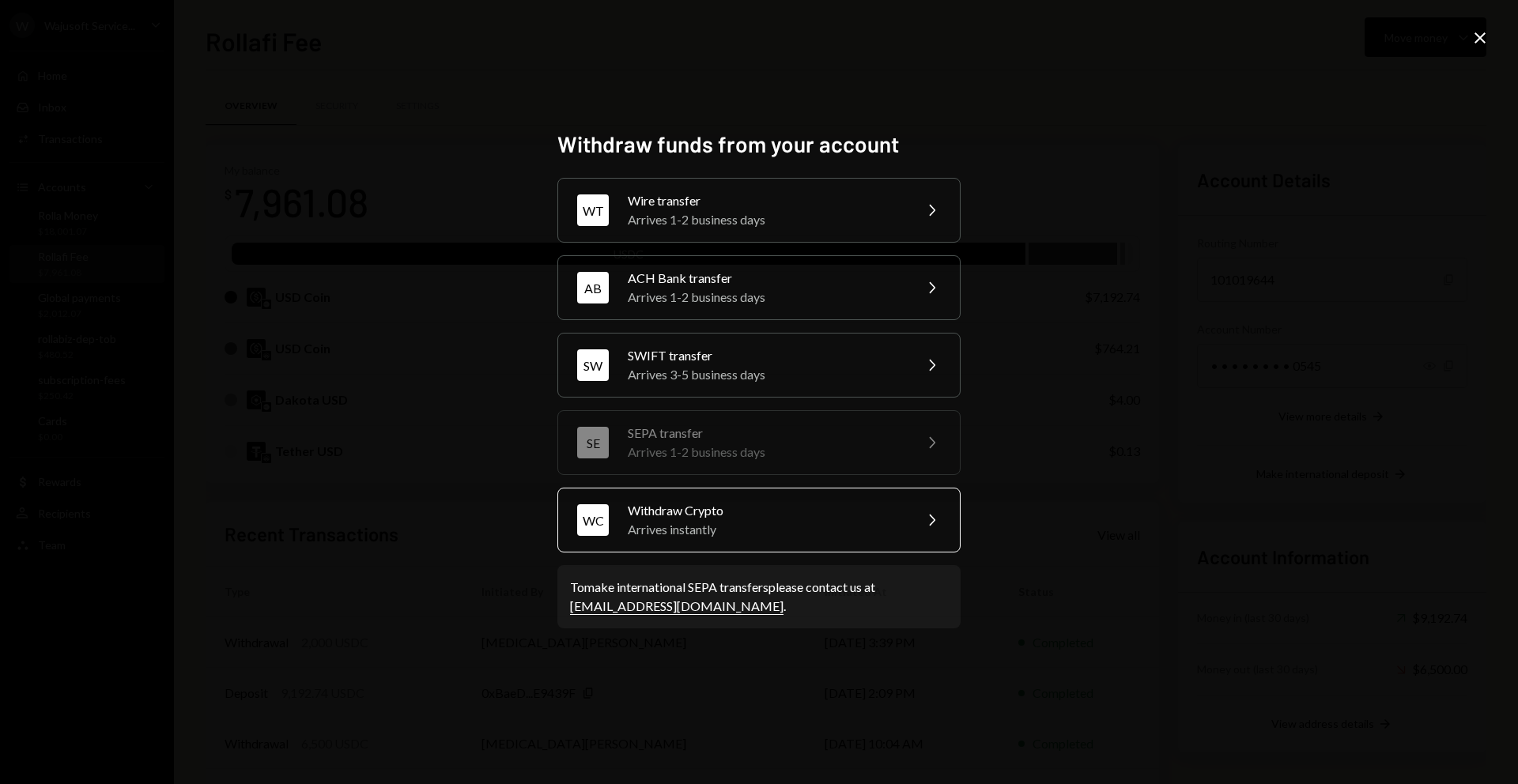
click at [702, 516] on div "Withdraw Crypto" at bounding box center [765, 510] width 275 height 19
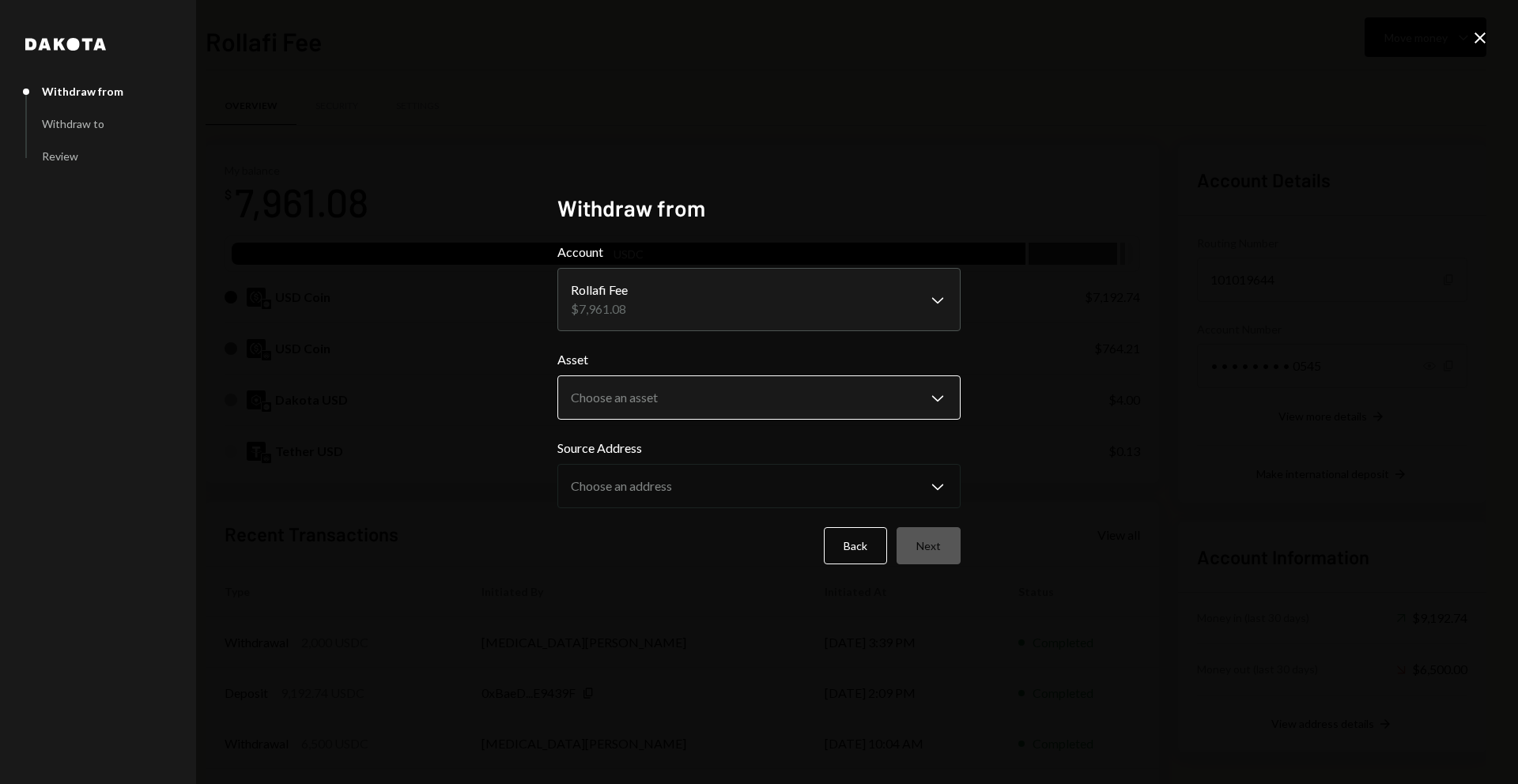
click at [669, 392] on body "W Wajusoft Service... Caret Down Home Home Inbox Inbox Activities Transactions …" at bounding box center [759, 392] width 1518 height 784
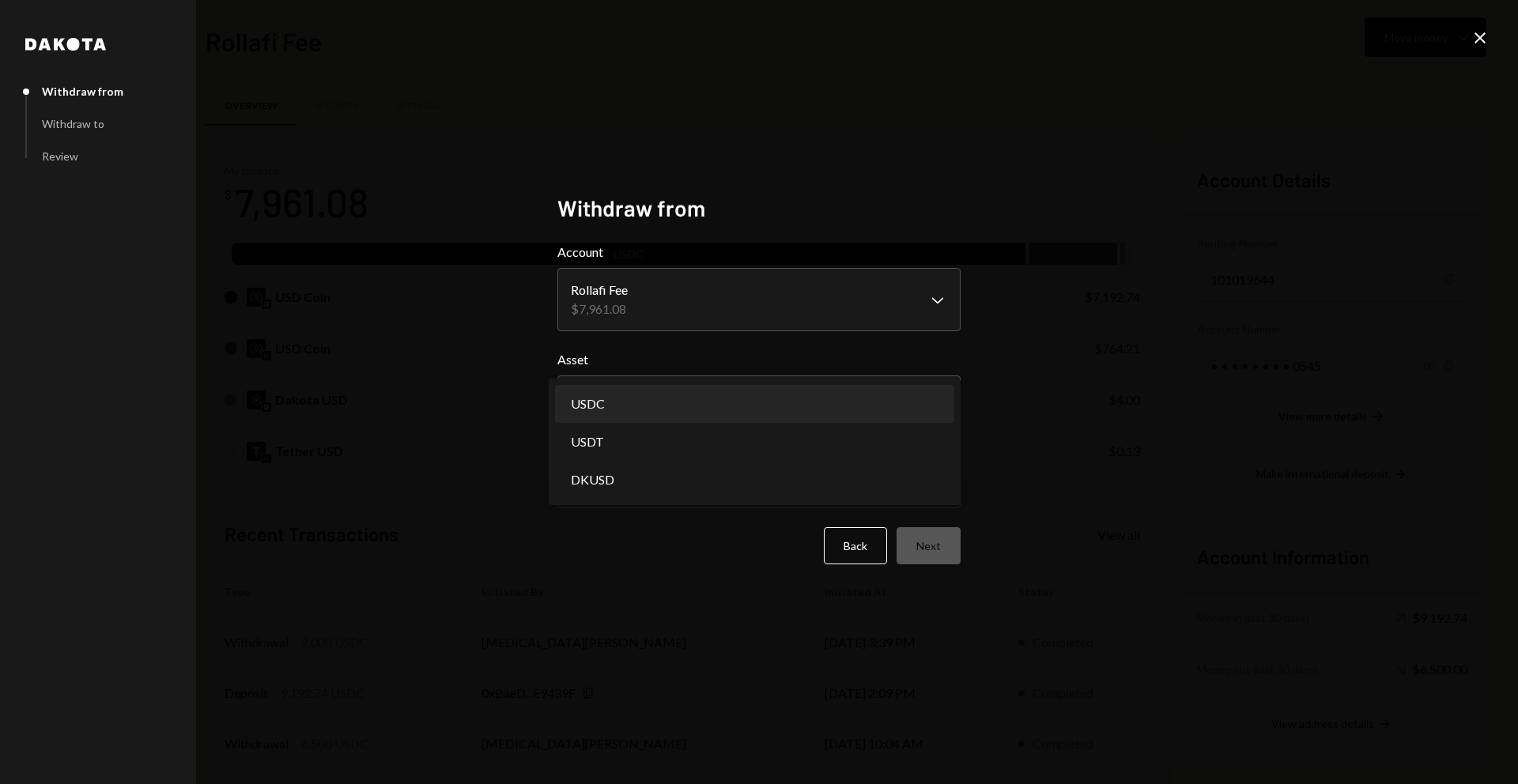
select select "****"
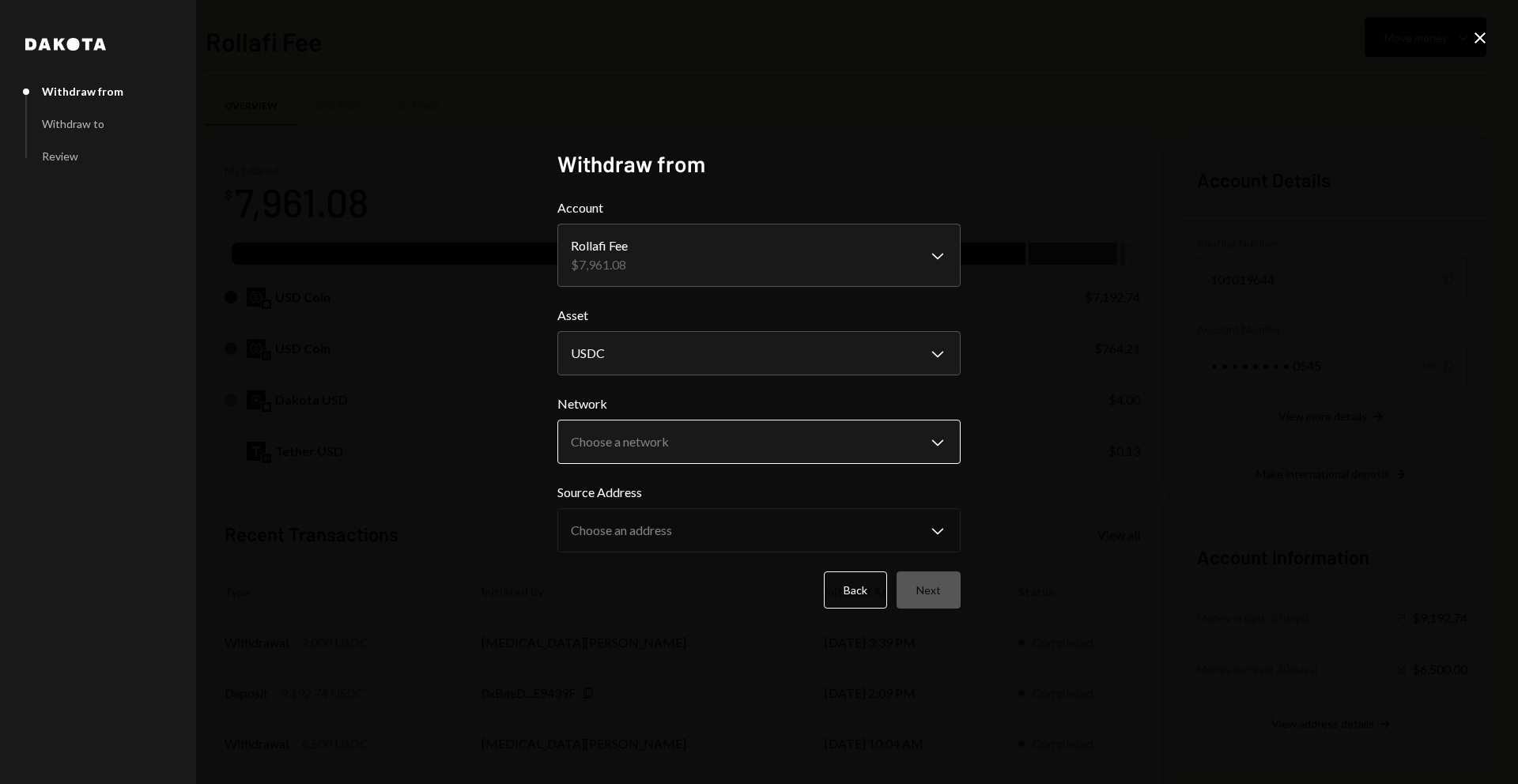
click at [728, 439] on body "W Wajusoft Service... Caret Down Home Home Inbox Inbox Activities Transactions …" at bounding box center [759, 392] width 1518 height 784
select select "**********"
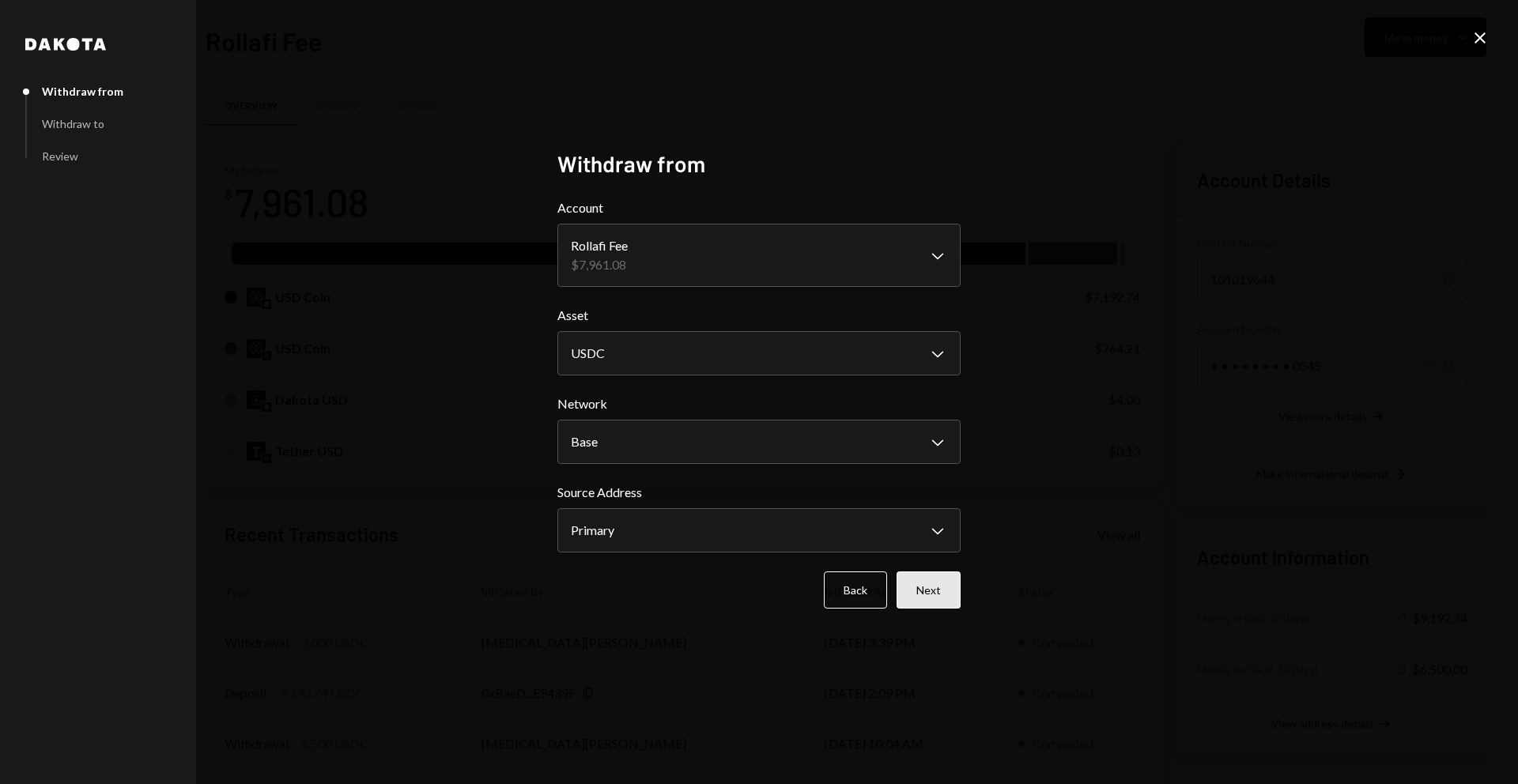
click at [940, 583] on button "Next" at bounding box center [928, 590] width 64 height 37
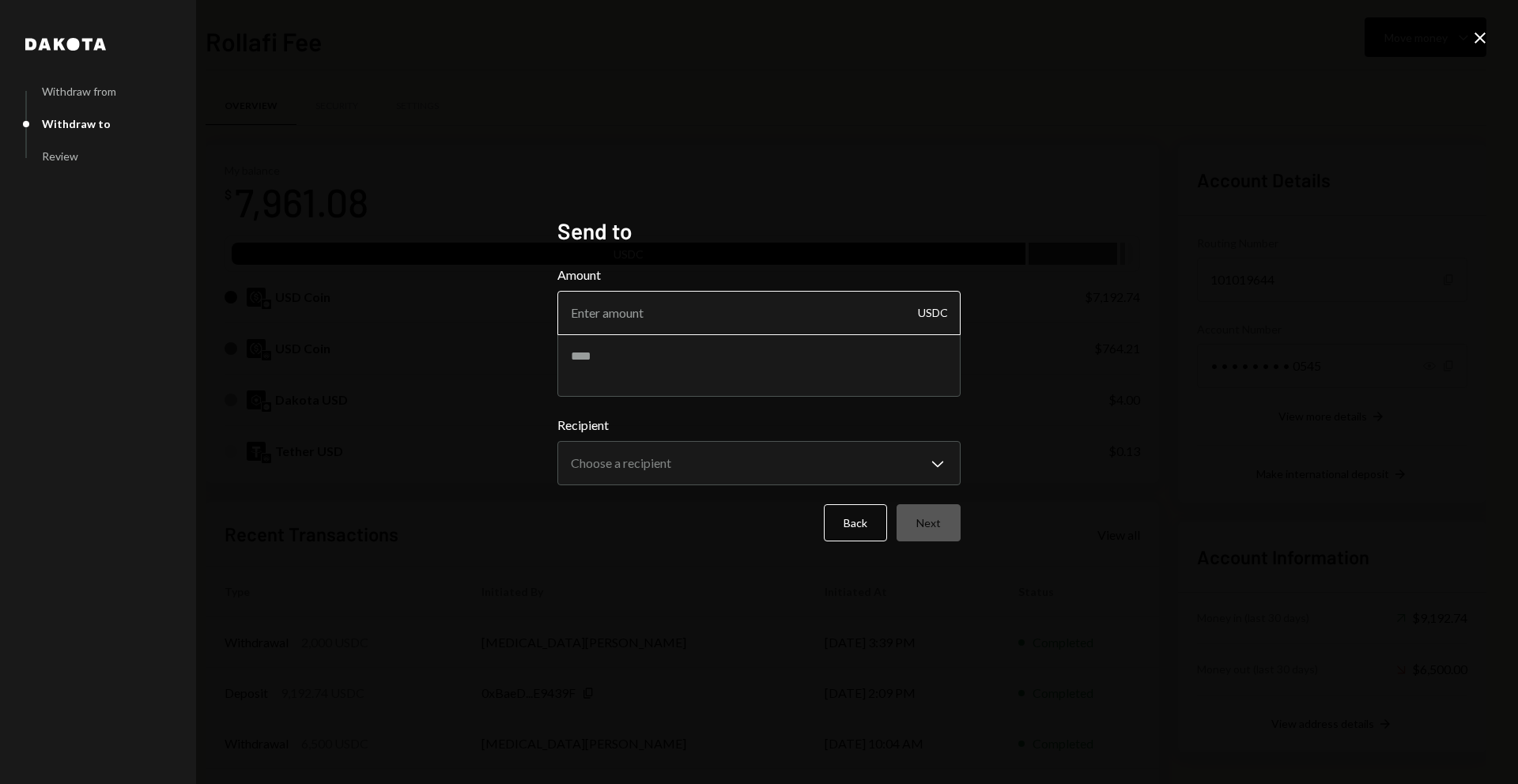
click at [735, 330] on input "Amount" at bounding box center [759, 313] width 403 height 44
type input "10"
click at [724, 439] on div "**********" at bounding box center [759, 451] width 403 height 70
click at [711, 471] on body "W Wajusoft Service... Caret Down Home Home Inbox Inbox Activities Transactions …" at bounding box center [759, 392] width 1518 height 784
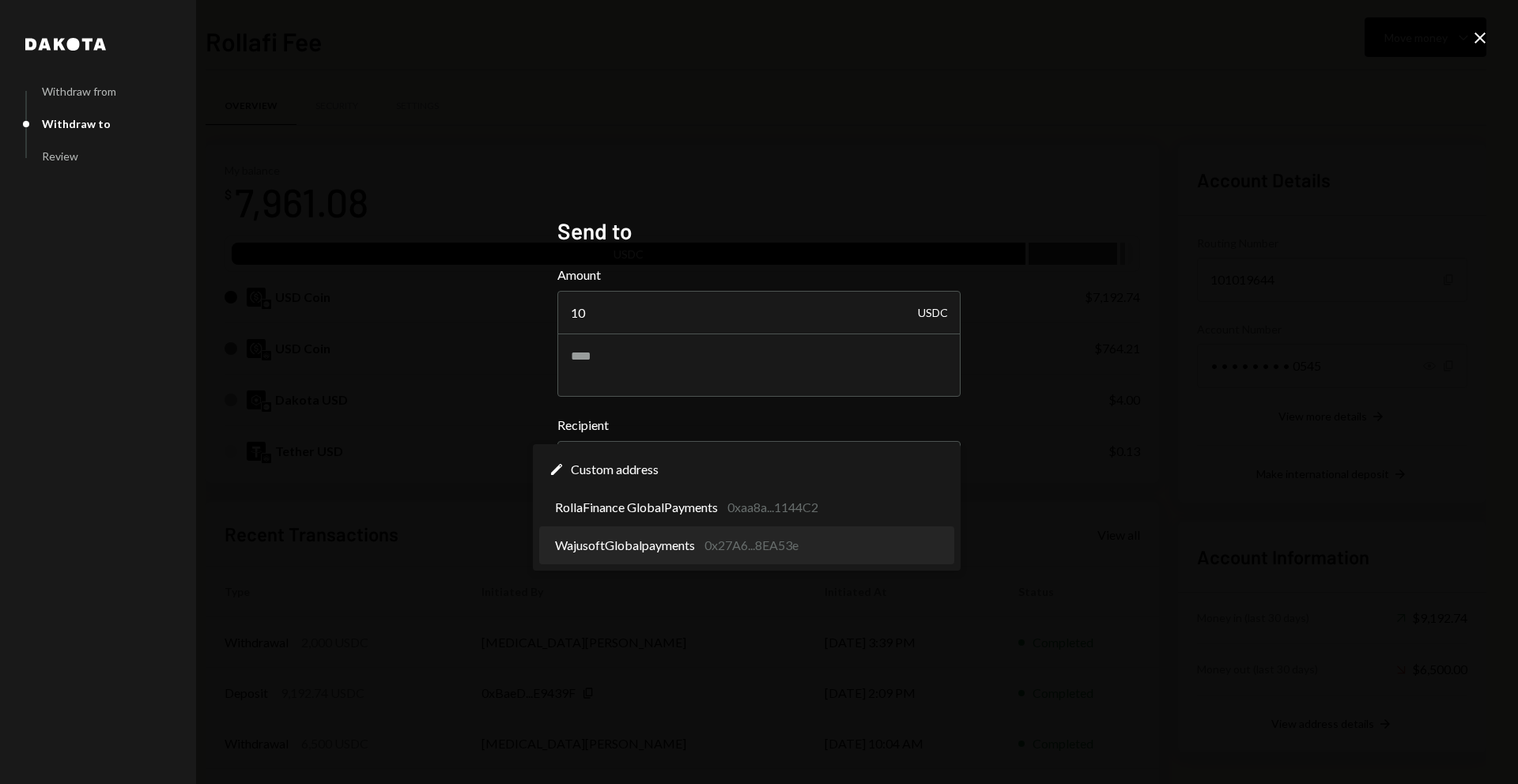
select select "**********"
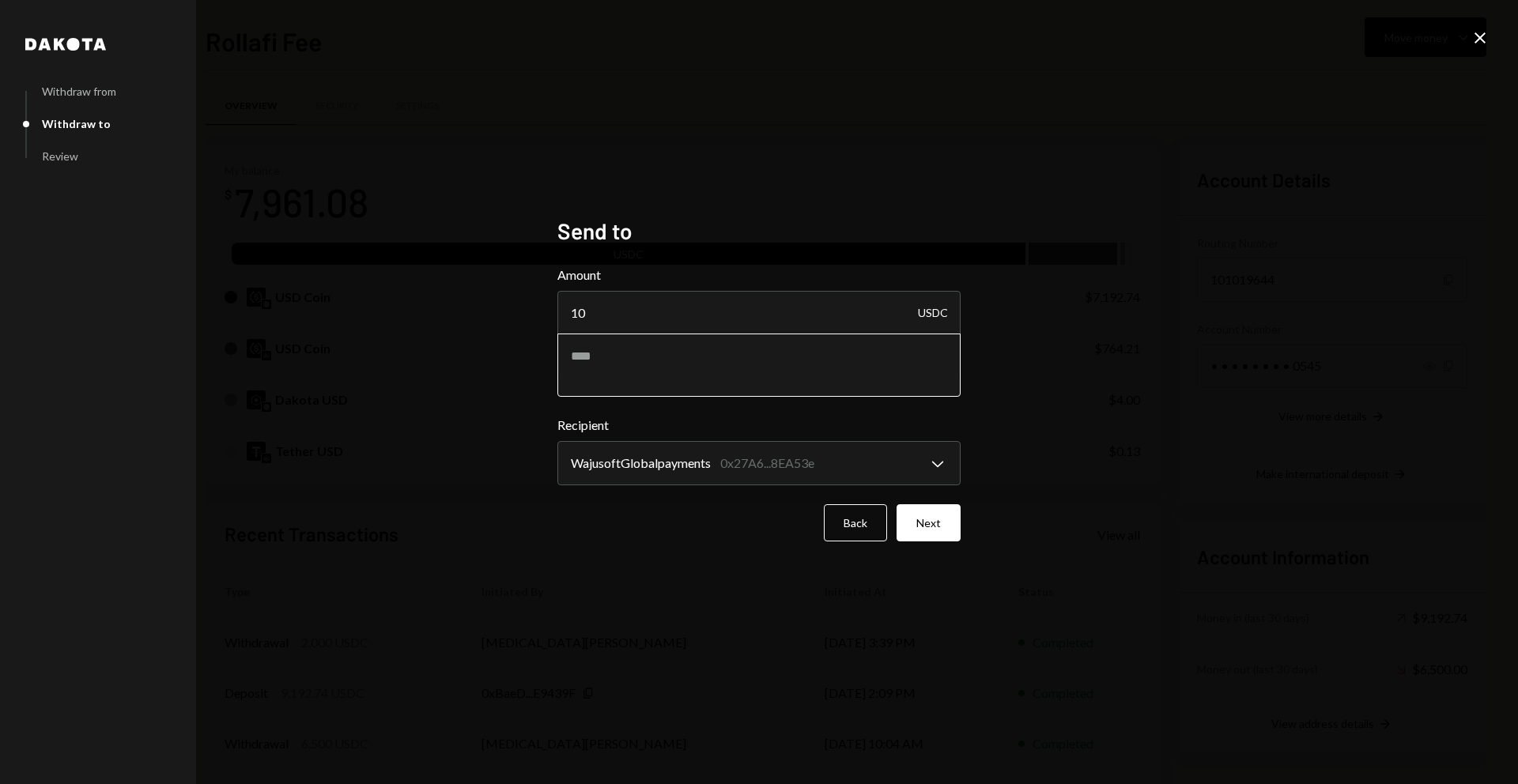
click at [691, 360] on textarea at bounding box center [759, 365] width 403 height 63
type textarea "****"
click at [936, 517] on button "Next" at bounding box center [928, 523] width 64 height 37
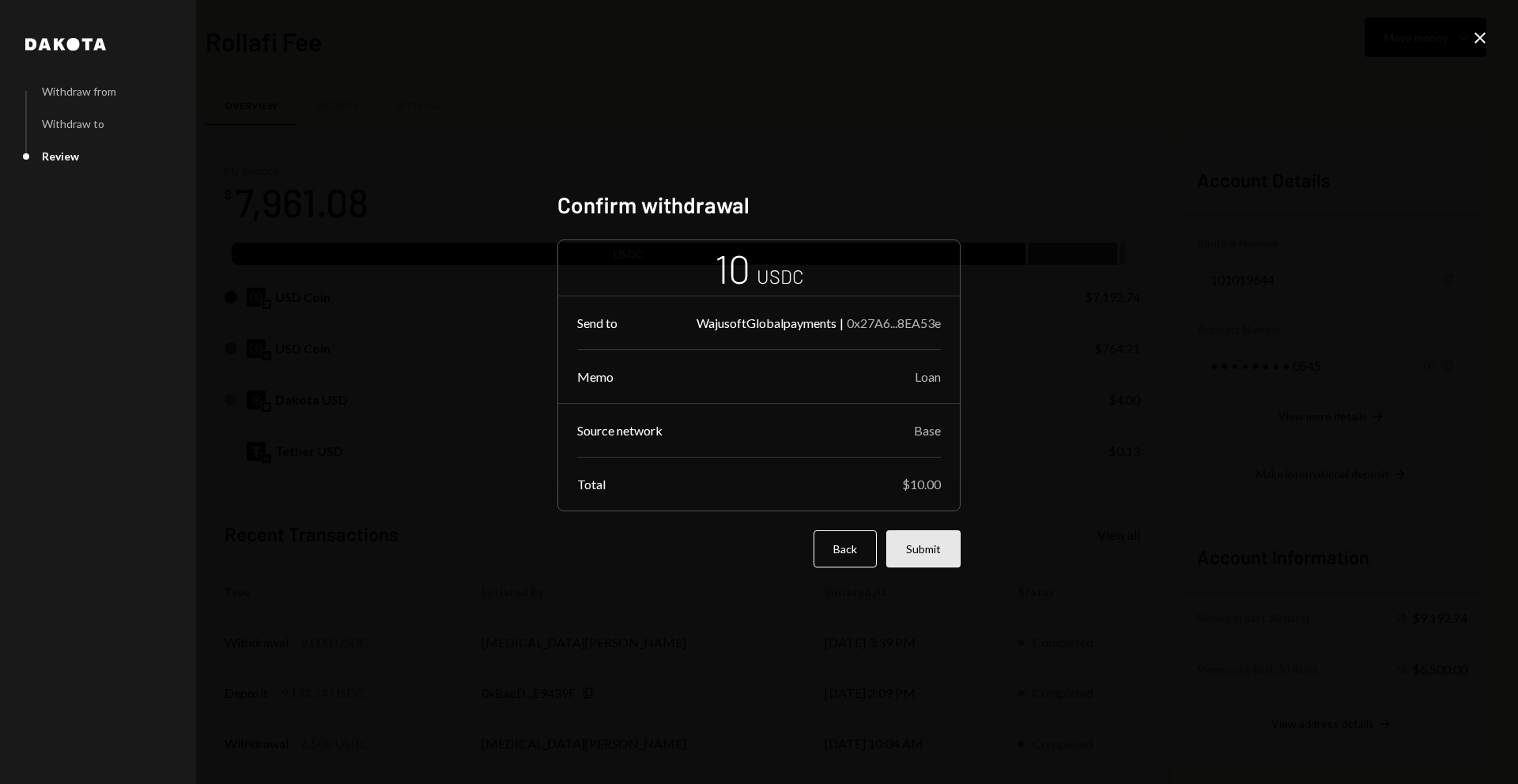
click at [924, 556] on button "Submit" at bounding box center [923, 549] width 74 height 37
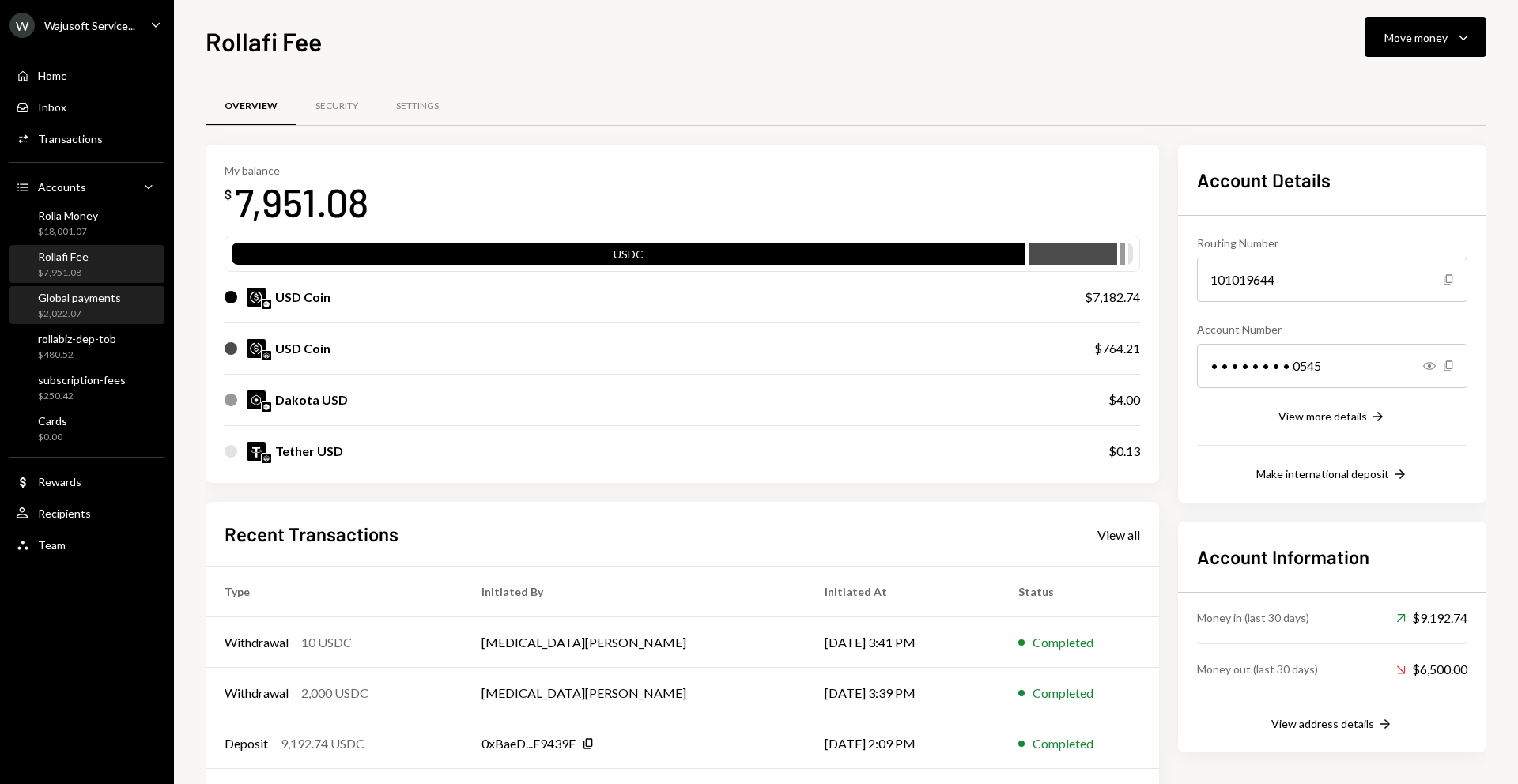
click at [104, 315] on div "$2,022.07" at bounding box center [80, 314] width 83 height 14
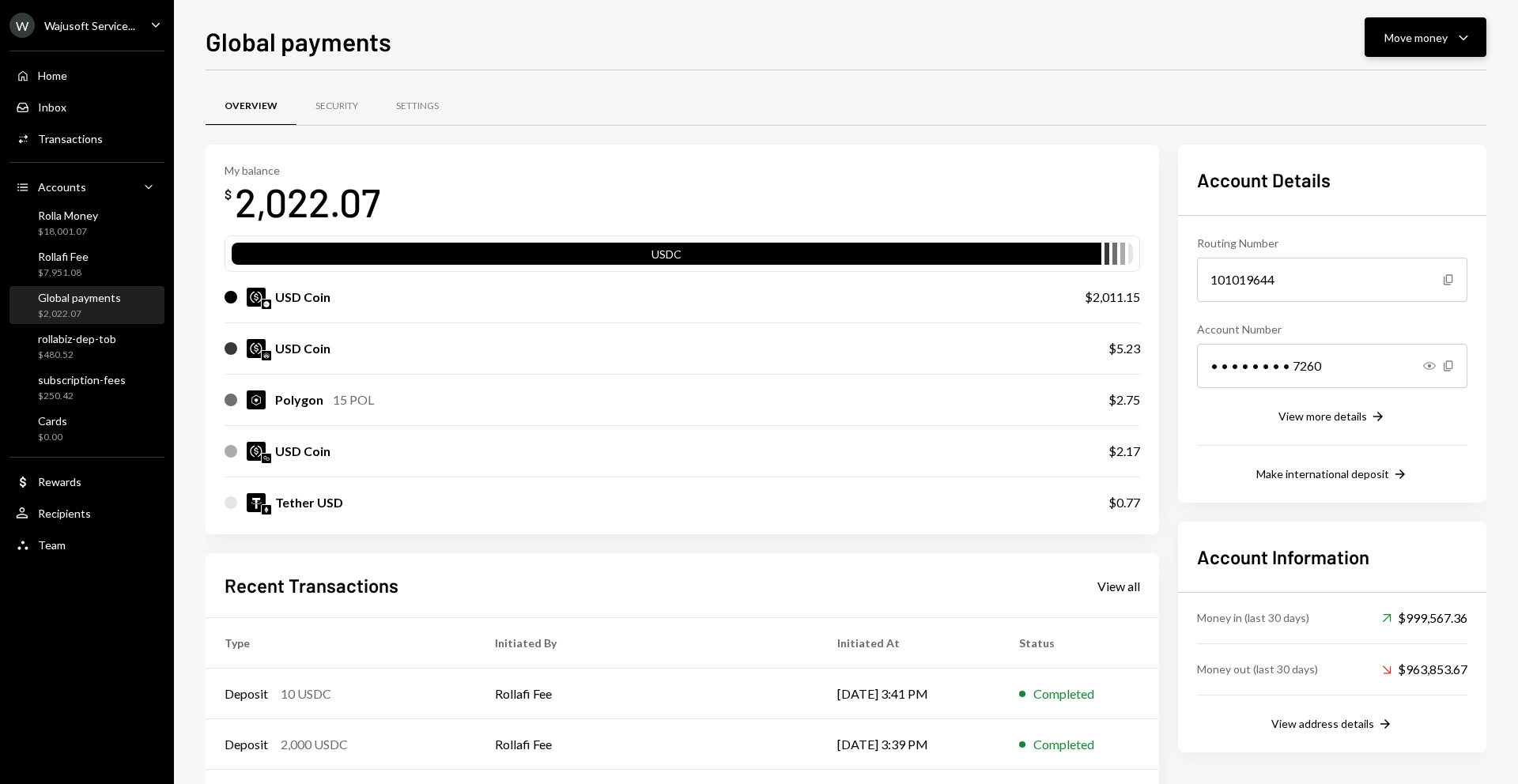
click at [1411, 29] on div "Move money" at bounding box center [1416, 37] width 63 height 17
click at [1347, 101] on div "Withdraw Send" at bounding box center [1401, 85] width 158 height 36
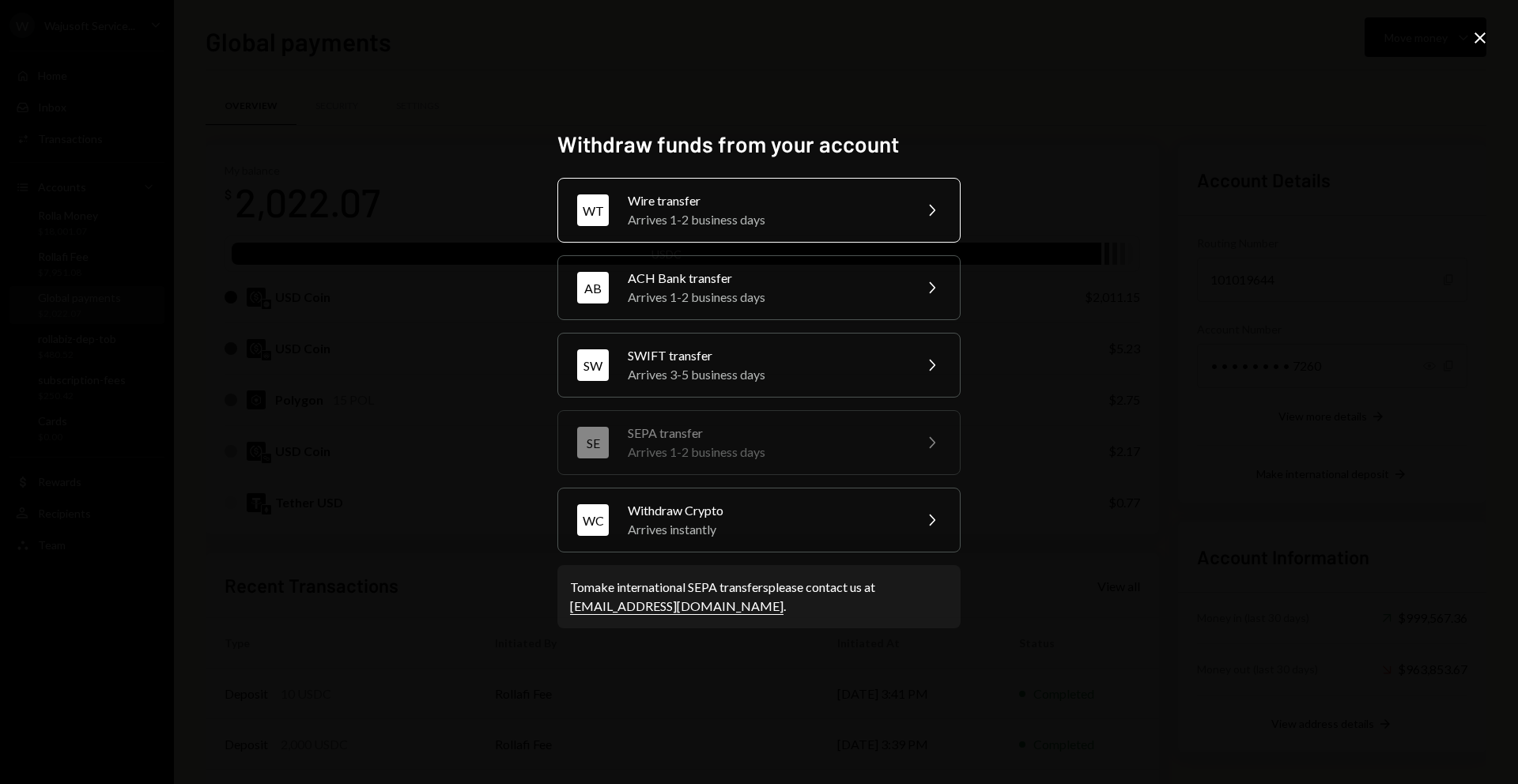
click at [739, 215] on div "Arrives 1-2 business days" at bounding box center [765, 220] width 275 height 19
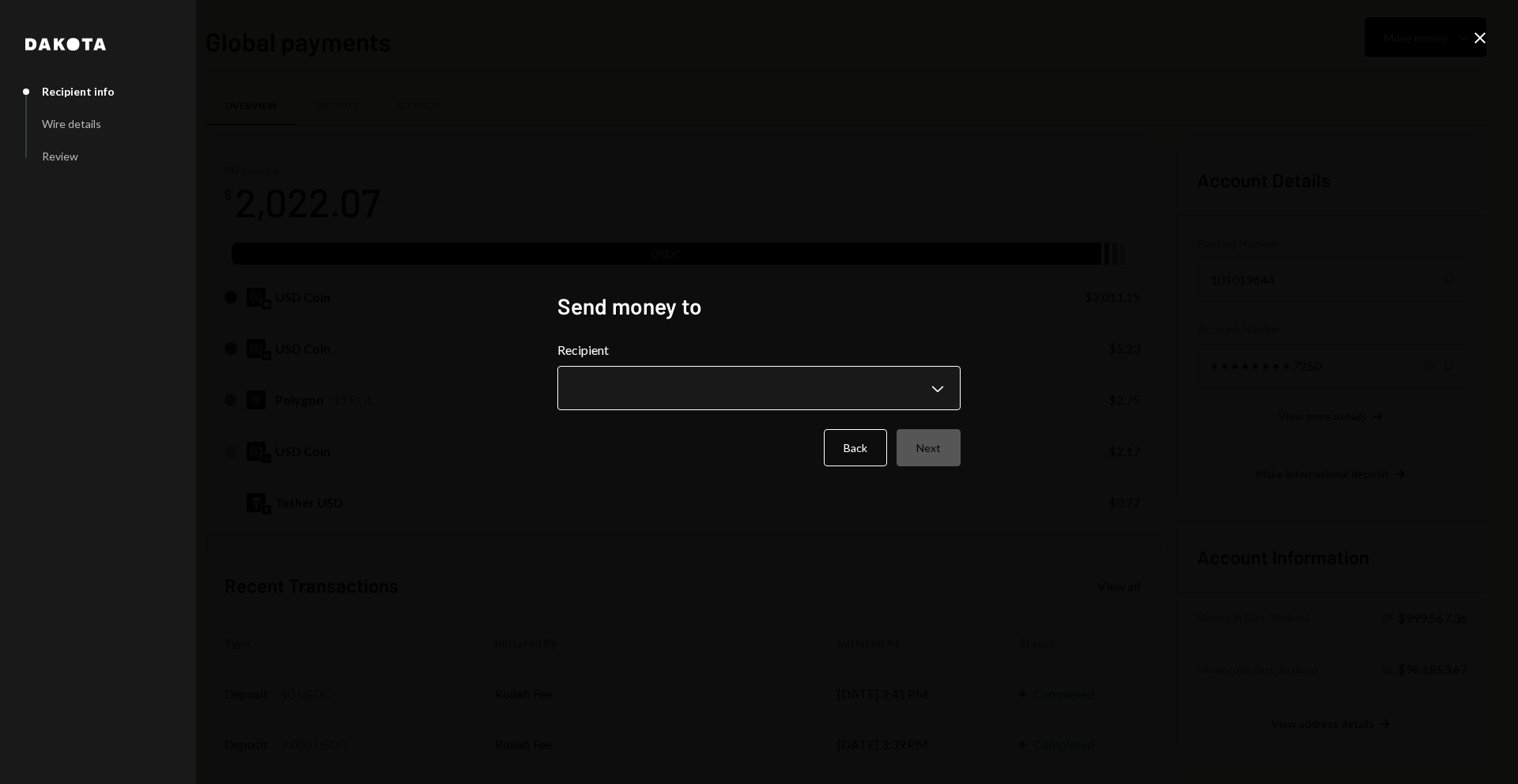
click at [709, 378] on body "W Wajusoft Service... Caret Down Home Home Inbox Inbox Activities Transactions …" at bounding box center [759, 392] width 1518 height 784
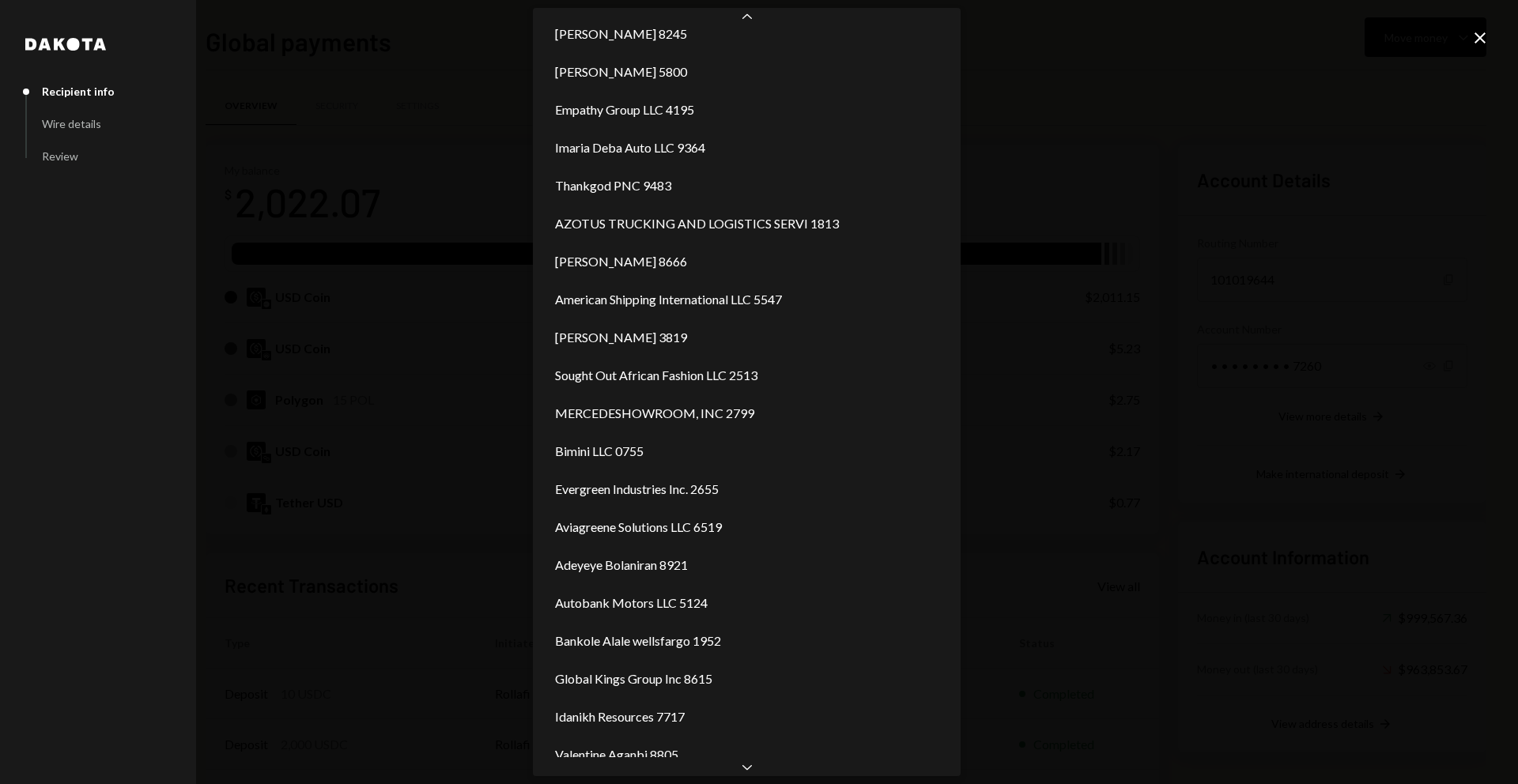
scroll to position [1578, 0]
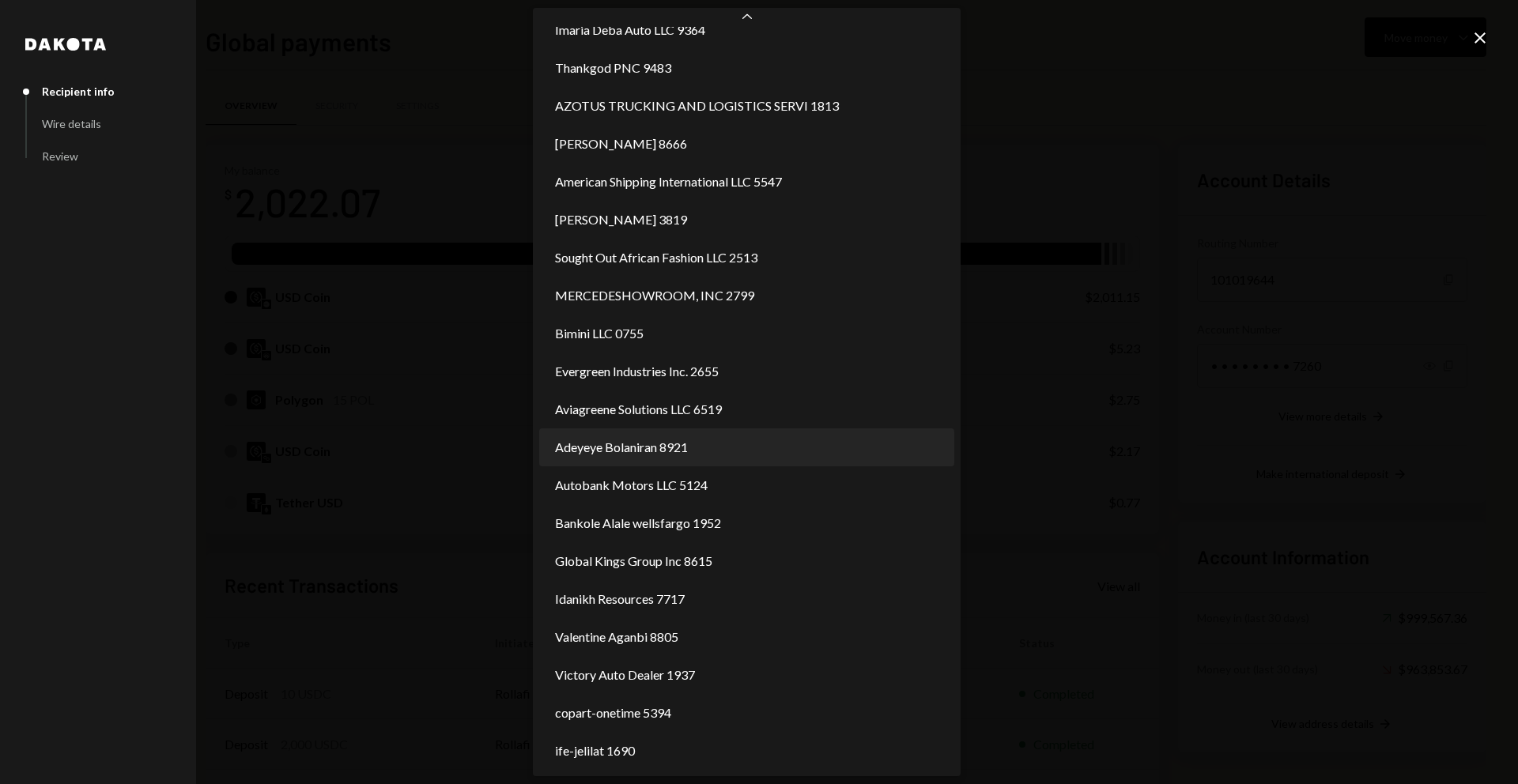
select select "**********"
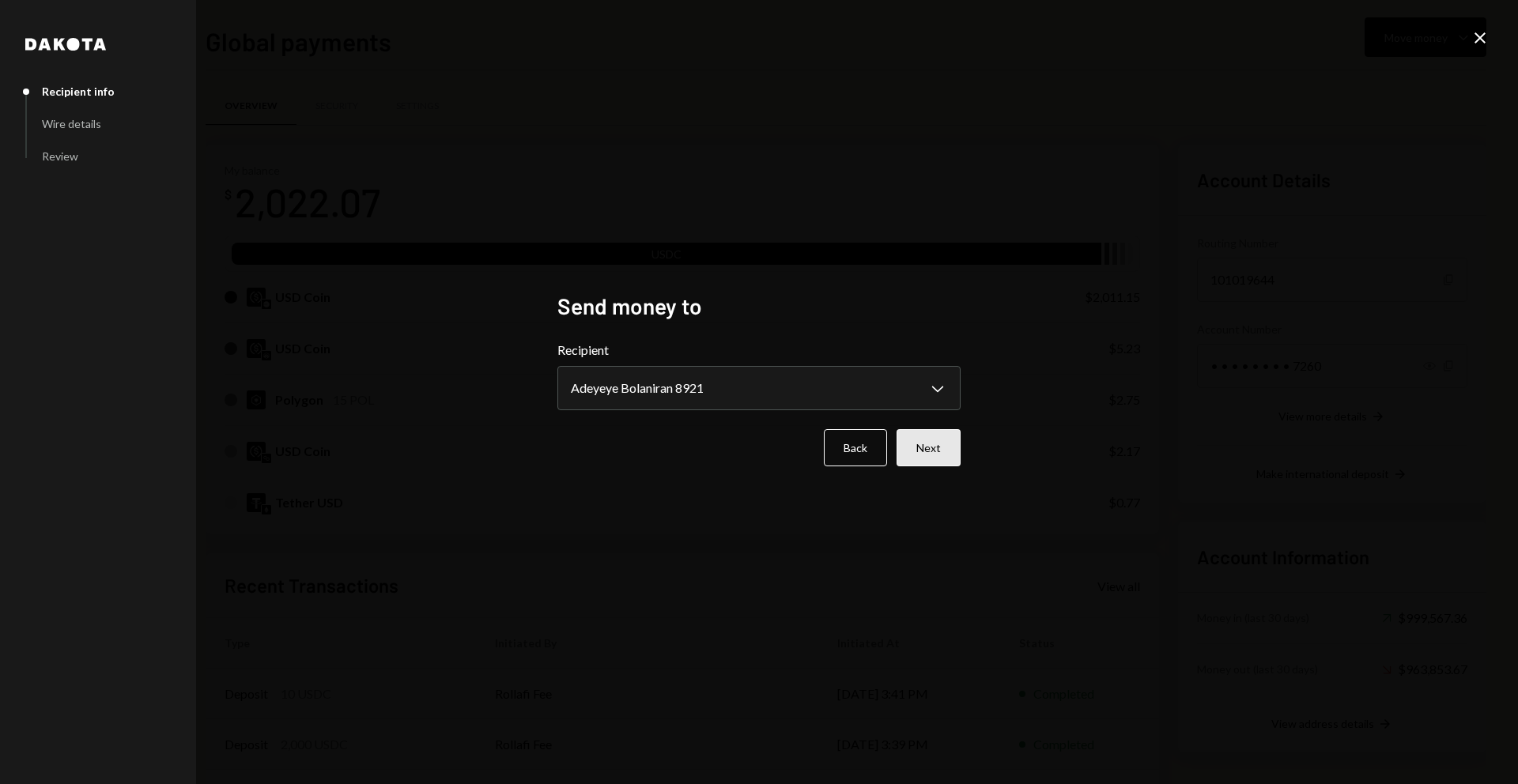
click at [928, 438] on button "Next" at bounding box center [928, 448] width 64 height 37
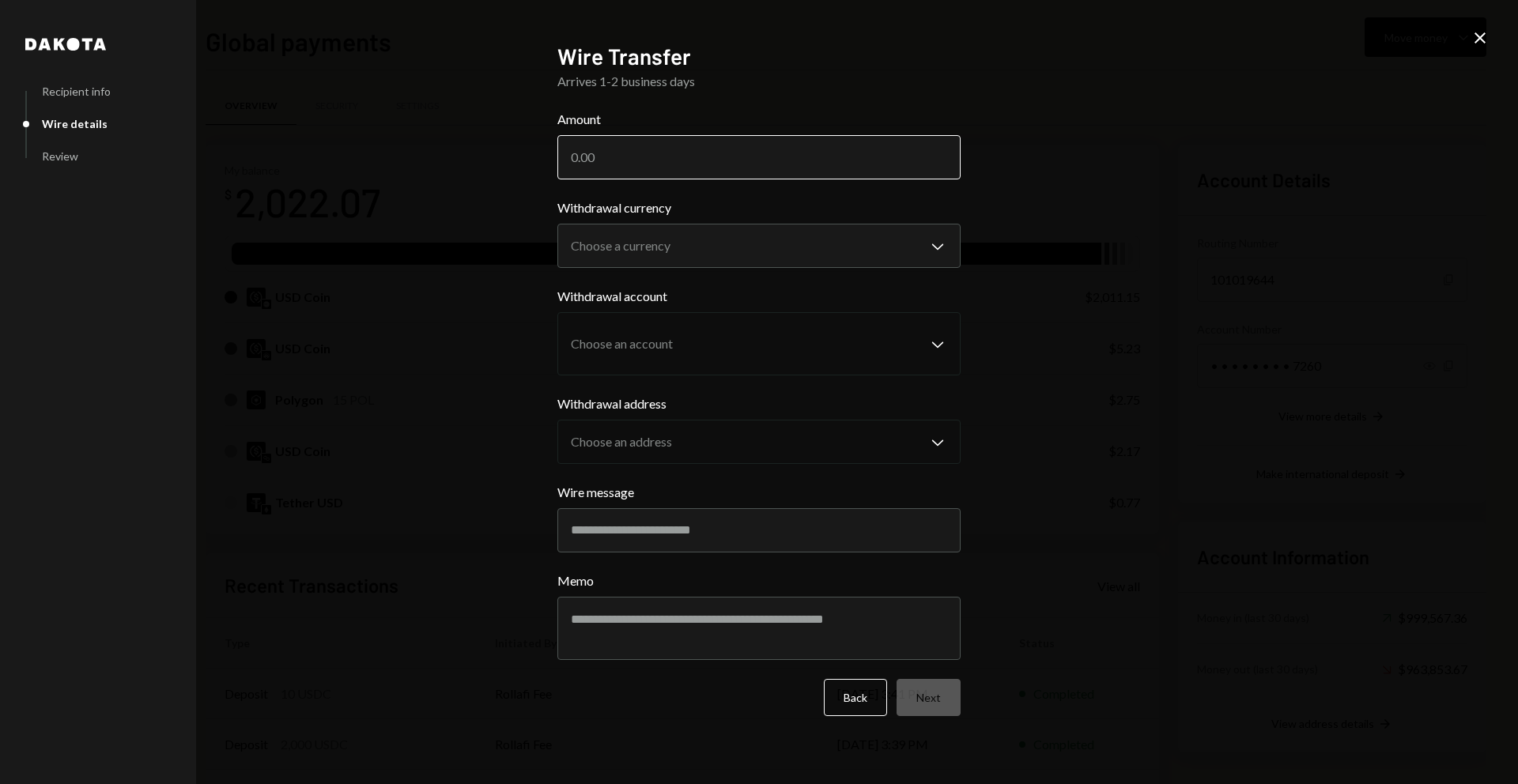
click at [738, 159] on input "Amount" at bounding box center [759, 157] width 403 height 44
type input "2000"
click at [743, 253] on body "W Wajusoft Service... Caret Down Home Home Inbox Inbox Activities Transactions …" at bounding box center [759, 392] width 1518 height 784
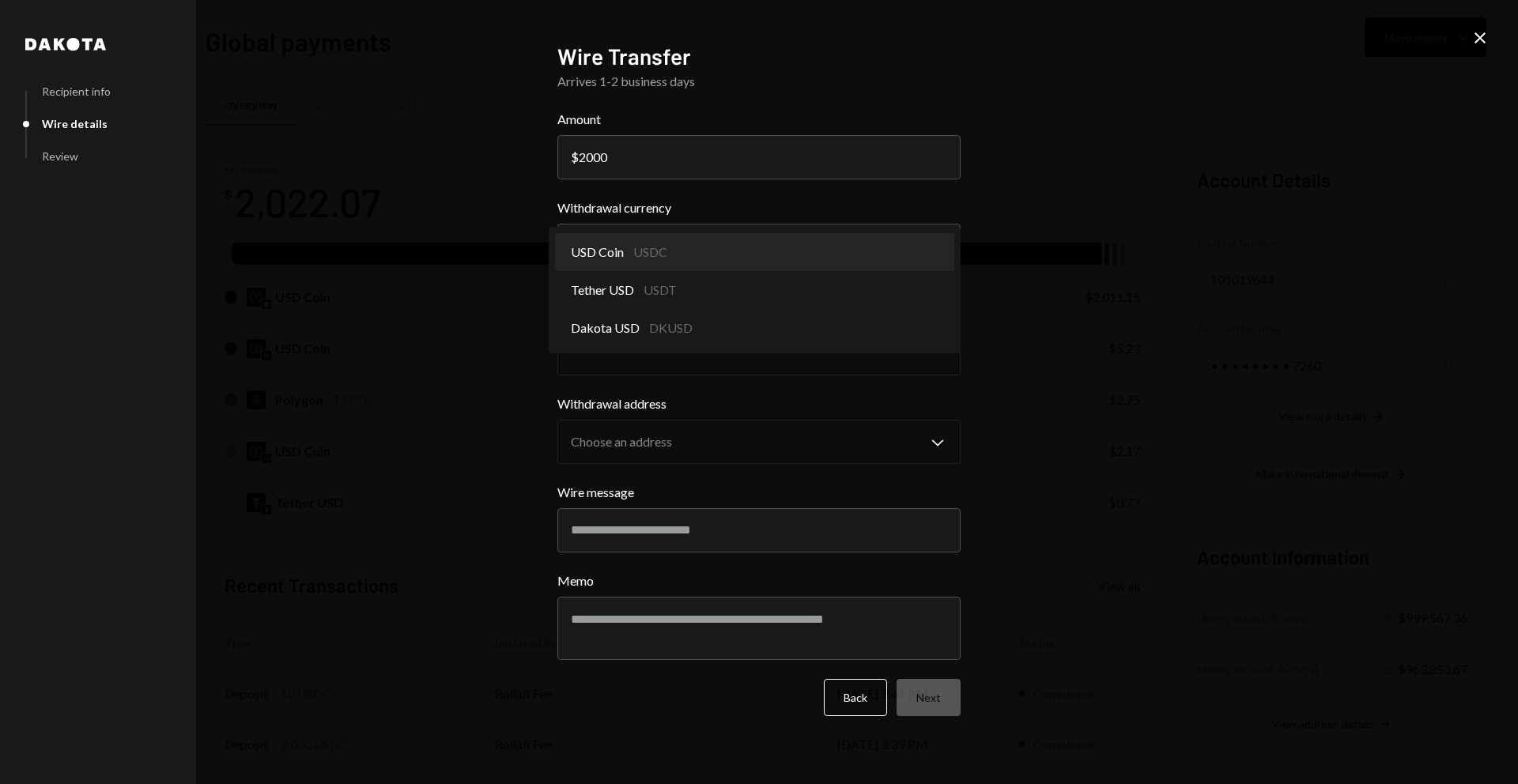
select select "****"
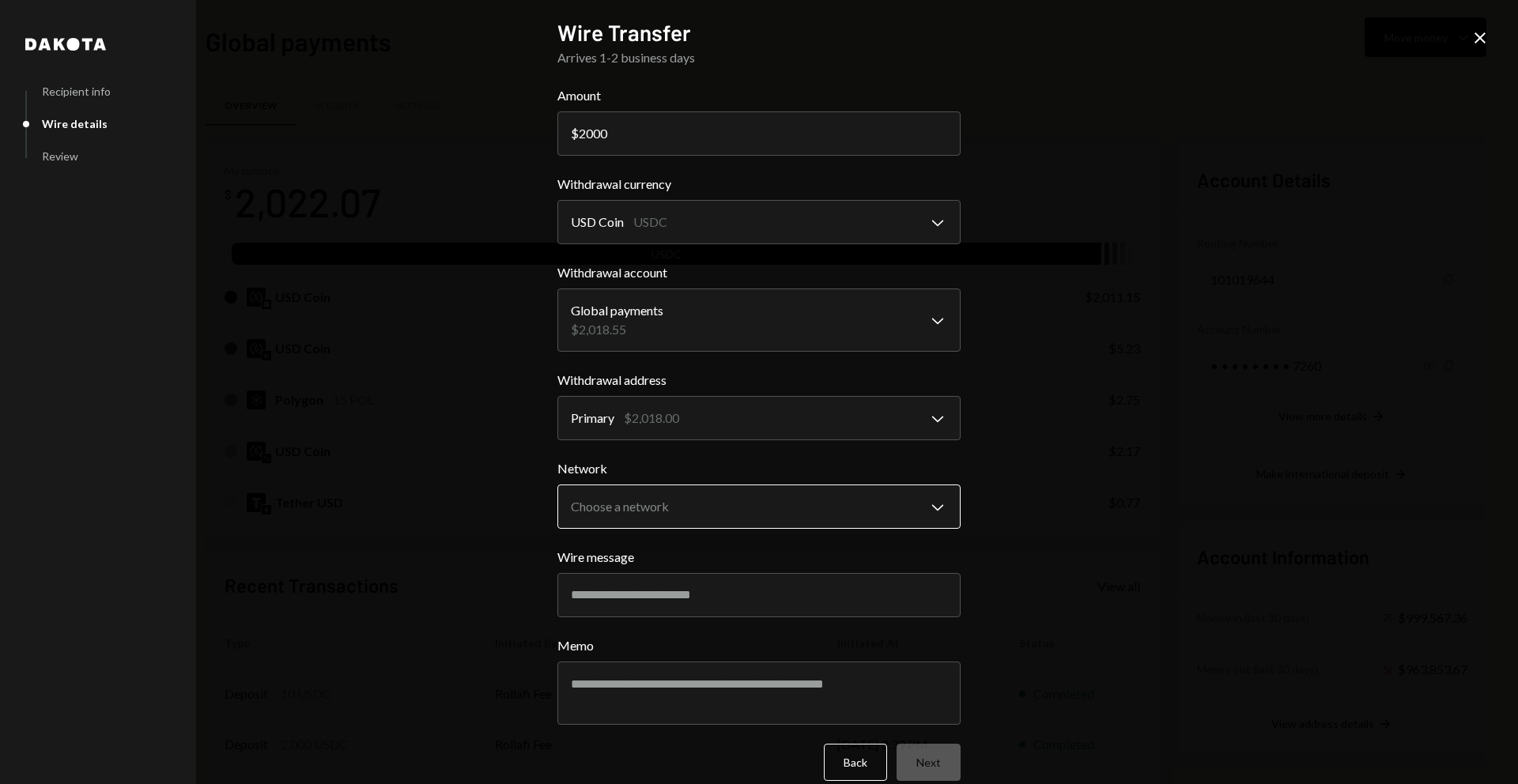
click at [772, 505] on body "W Wajusoft Service... Caret Down Home Home Inbox Inbox Activities Transactions …" at bounding box center [759, 392] width 1518 height 784
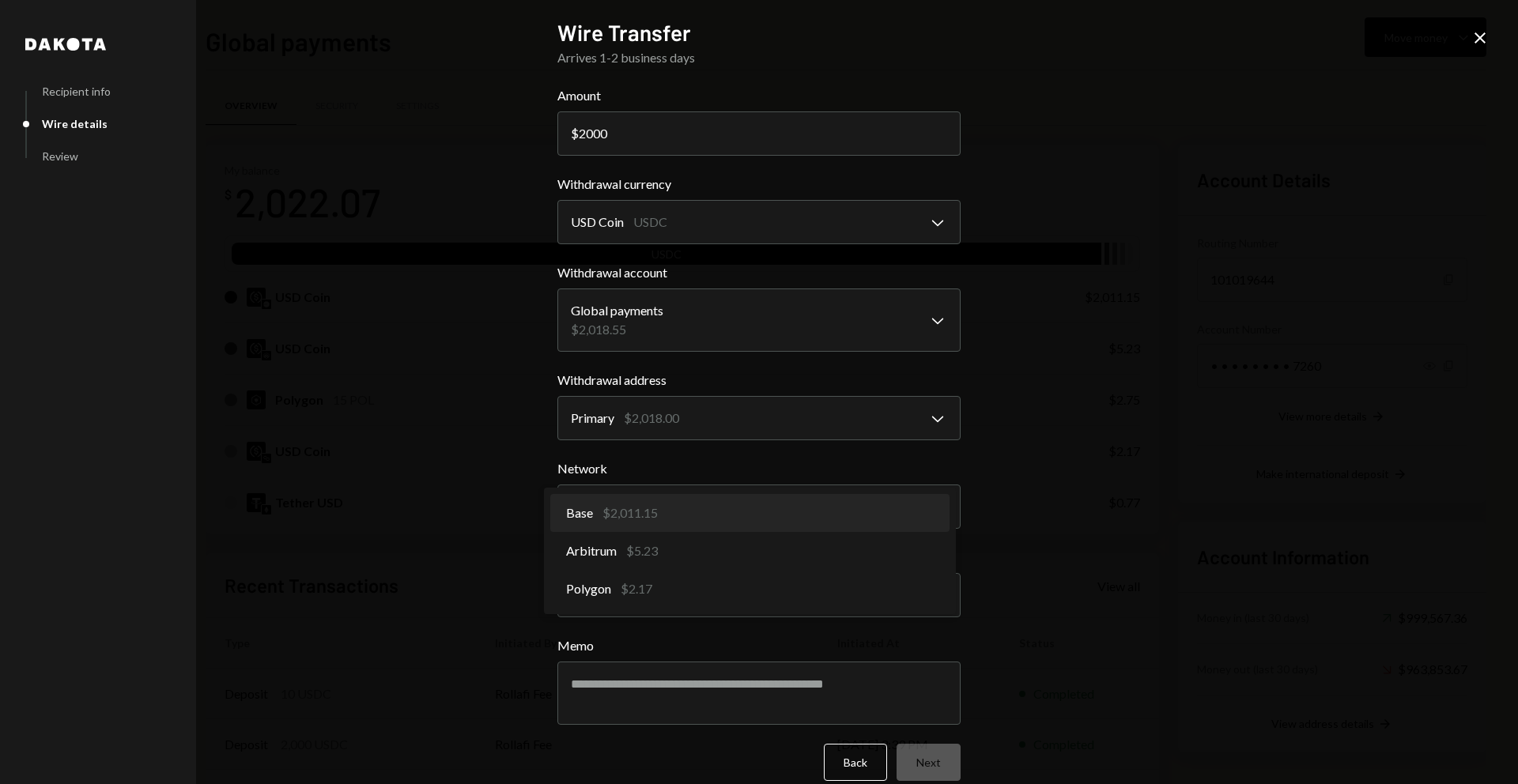
select select "**********"
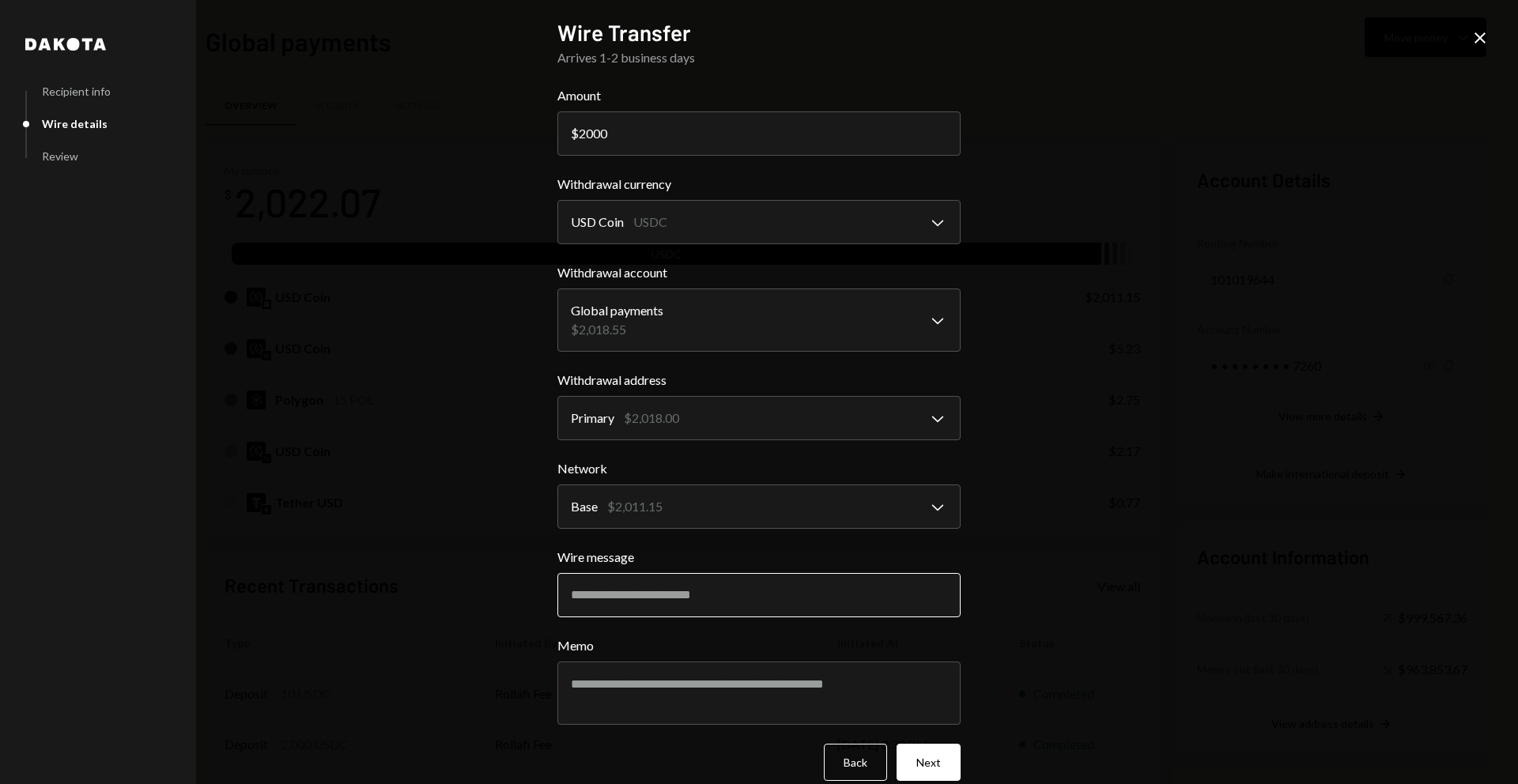
click at [778, 597] on input "Wire message" at bounding box center [759, 595] width 403 height 44
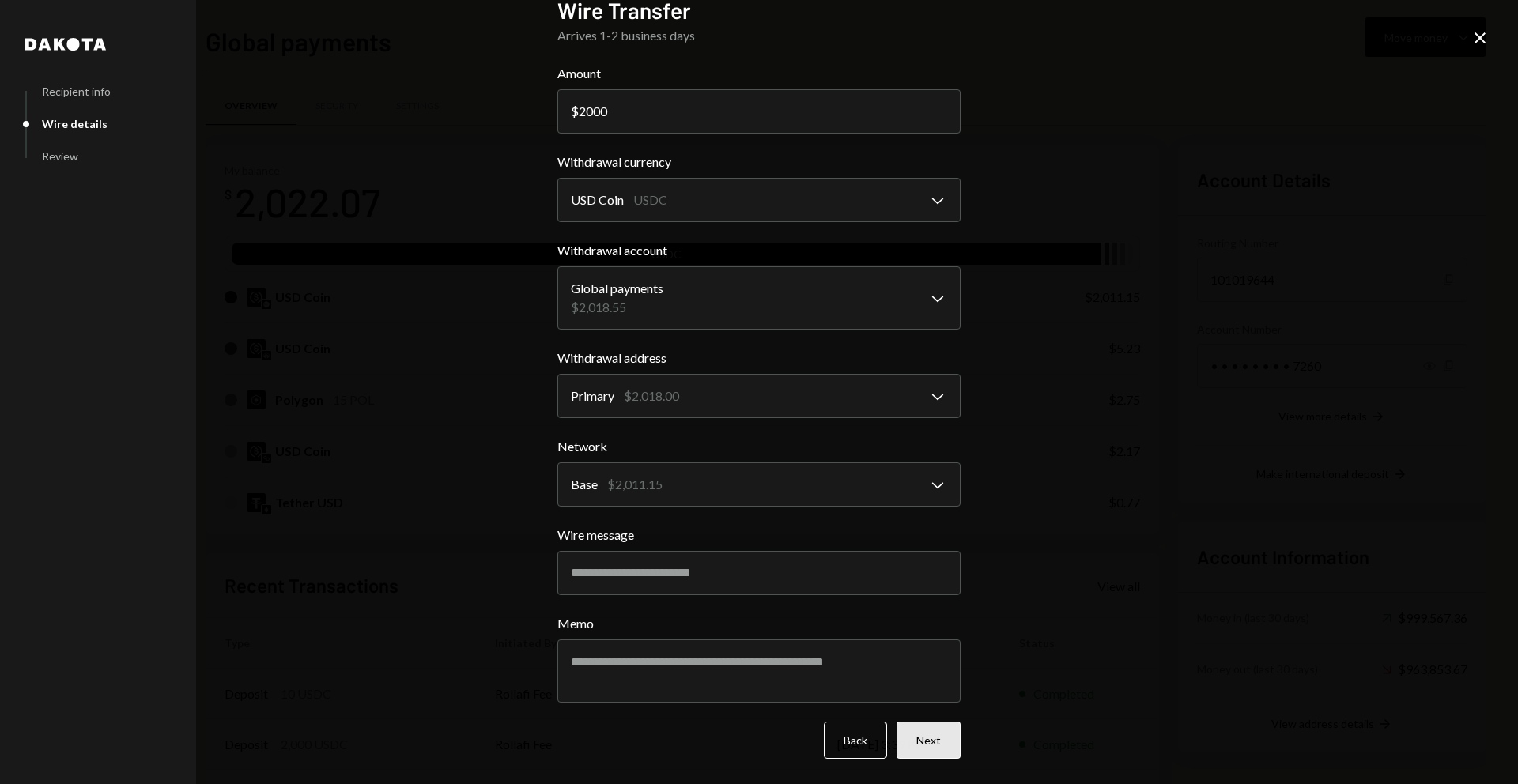
click at [917, 741] on button "Next" at bounding box center [928, 741] width 64 height 37
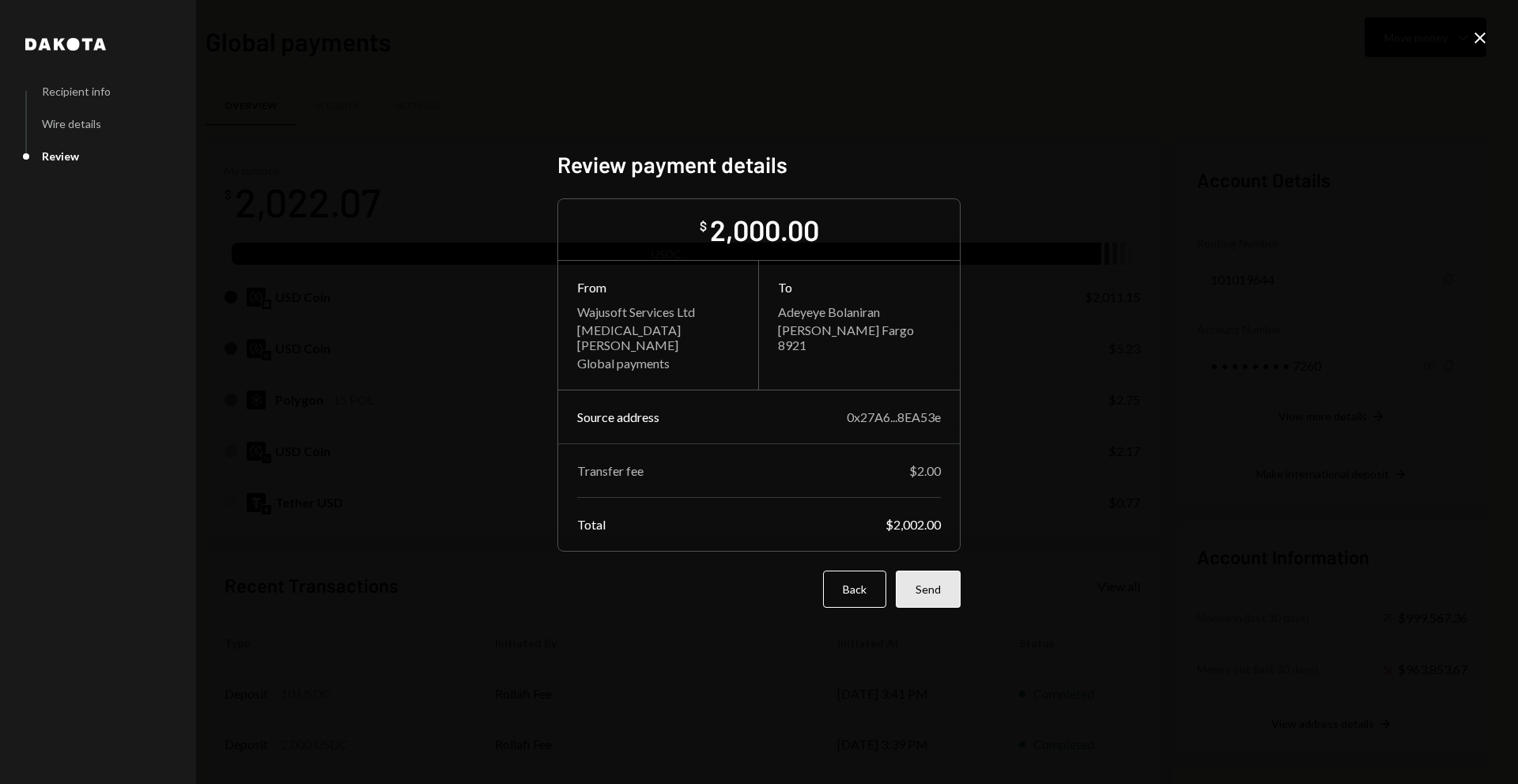
click at [940, 592] on button "Send" at bounding box center [928, 589] width 65 height 37
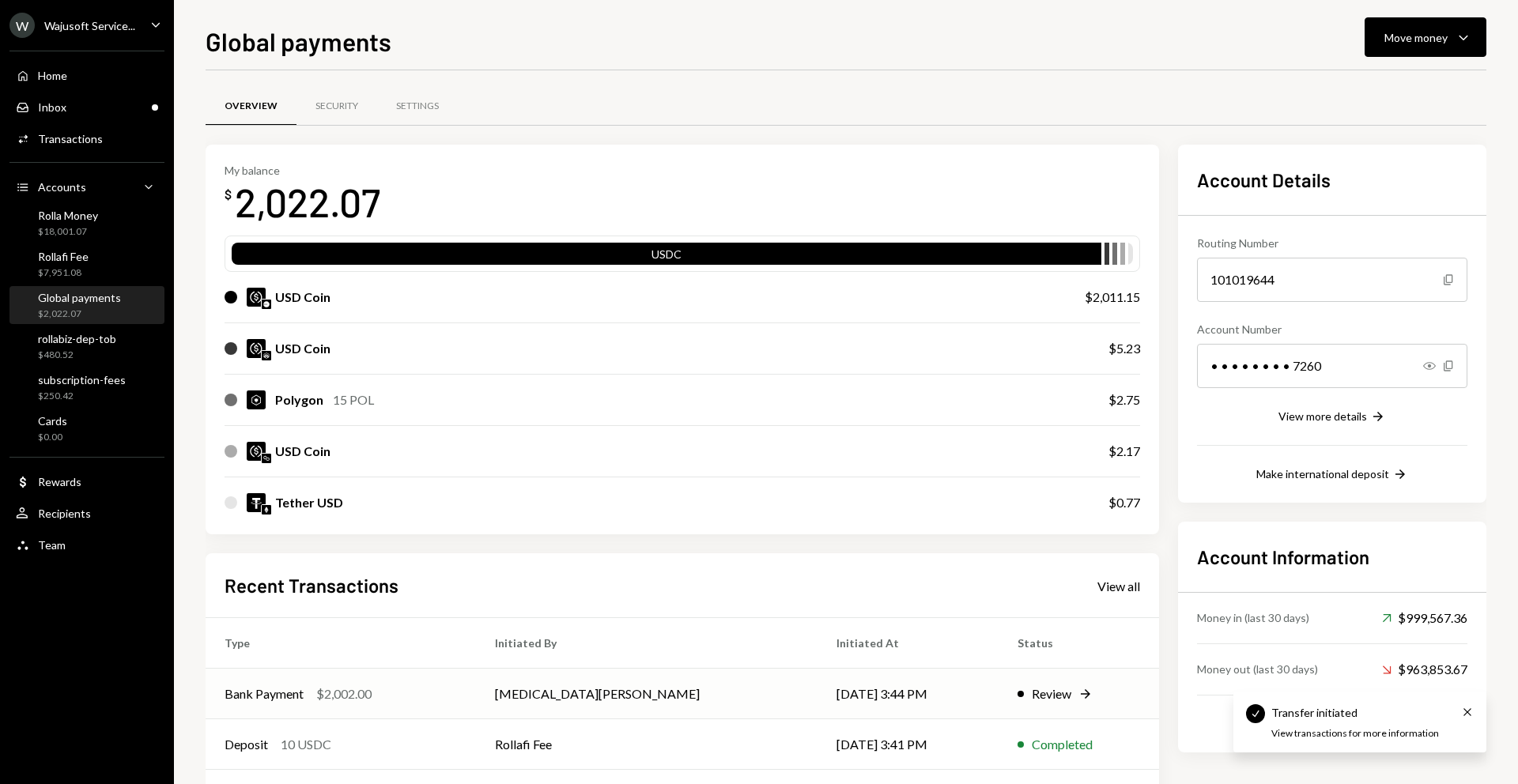
click at [838, 684] on td "08/15/25 3:44 PM" at bounding box center [907, 694] width 181 height 51
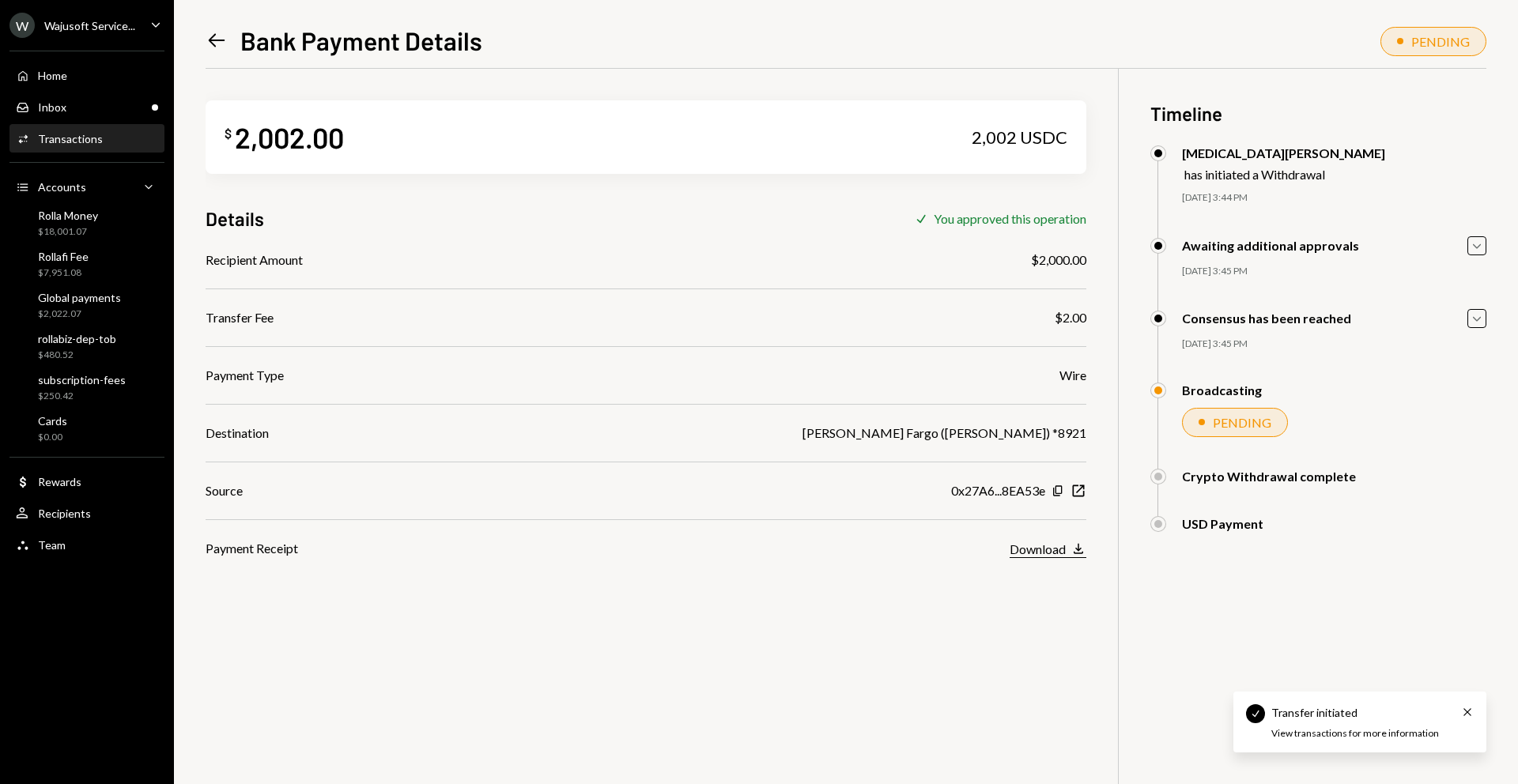
click at [1070, 556] on icon "Download" at bounding box center [1078, 549] width 16 height 16
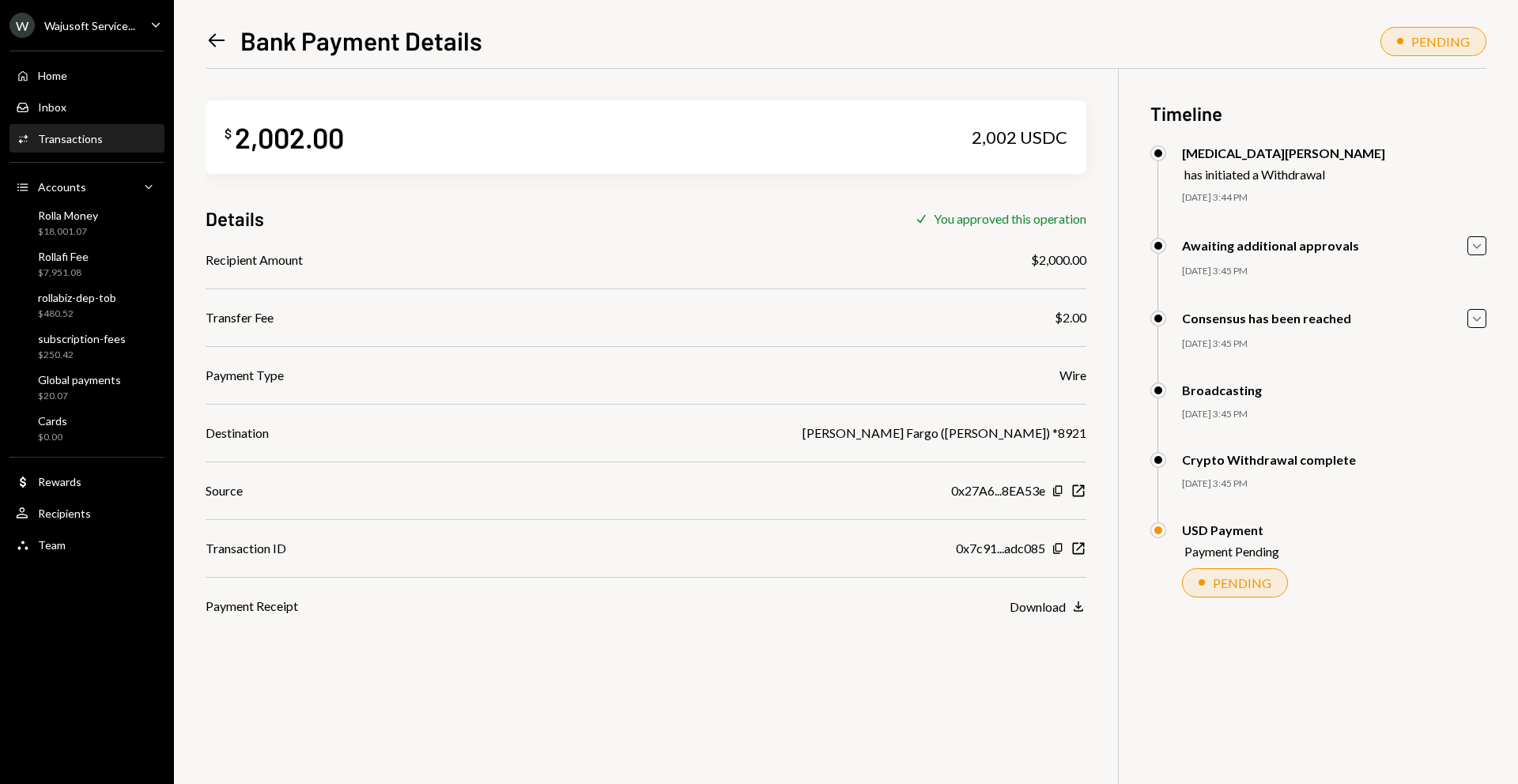
click at [216, 40] on icon "Left Arrow" at bounding box center [217, 40] width 22 height 22
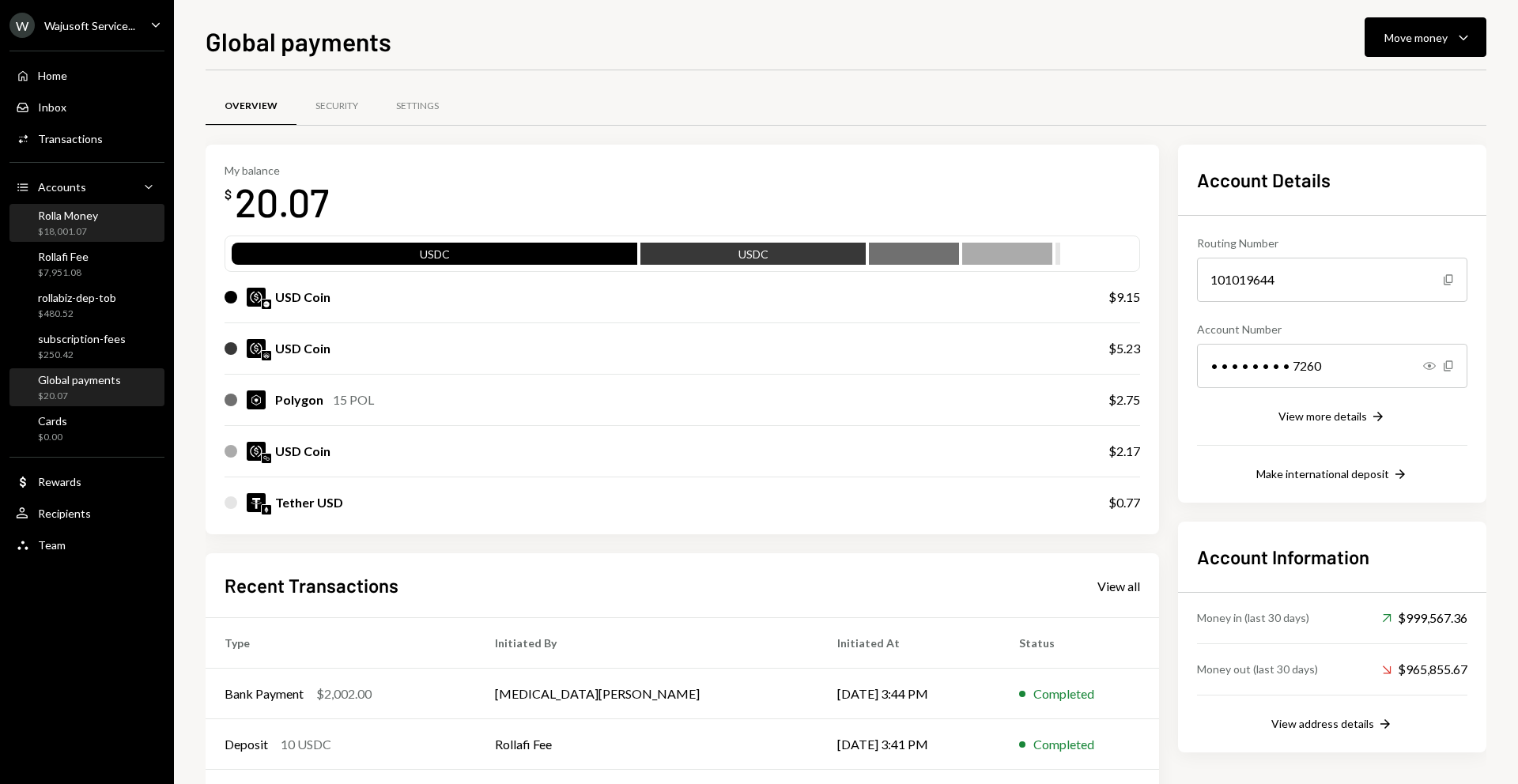
click at [63, 221] on div "Rolla Money" at bounding box center [68, 216] width 60 height 14
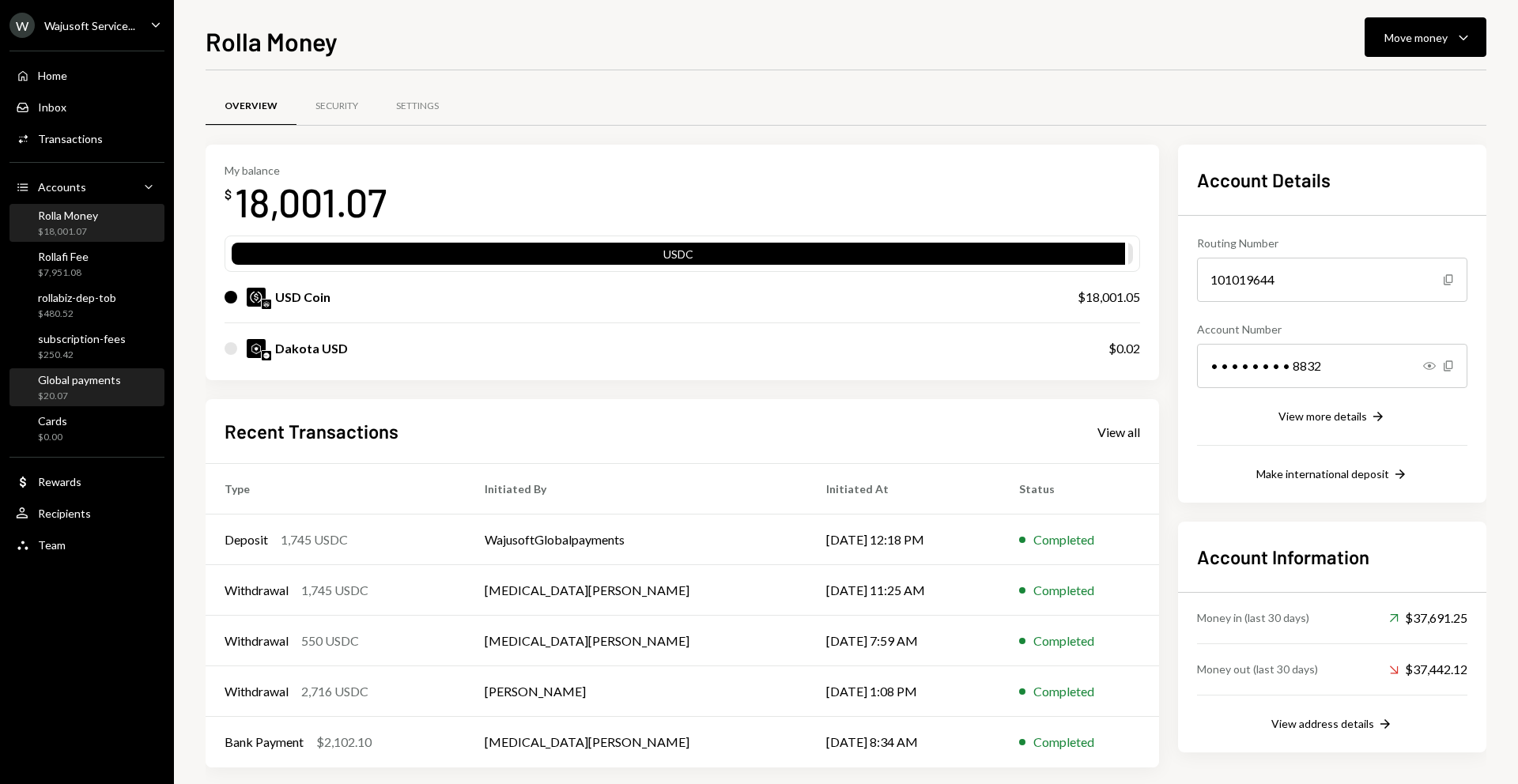
click at [71, 398] on div "$20.07" at bounding box center [80, 397] width 83 height 14
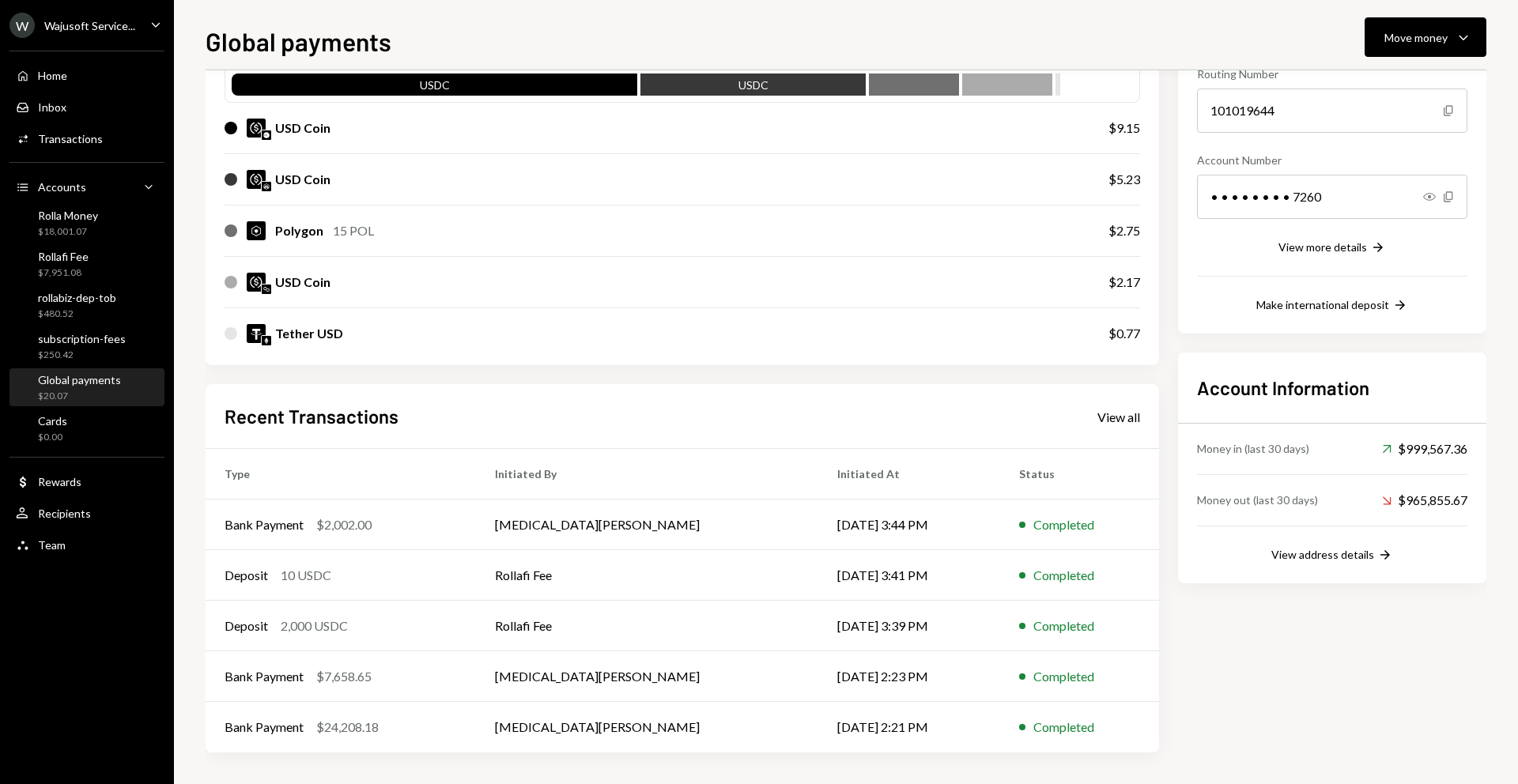
scroll to position [166, 0]
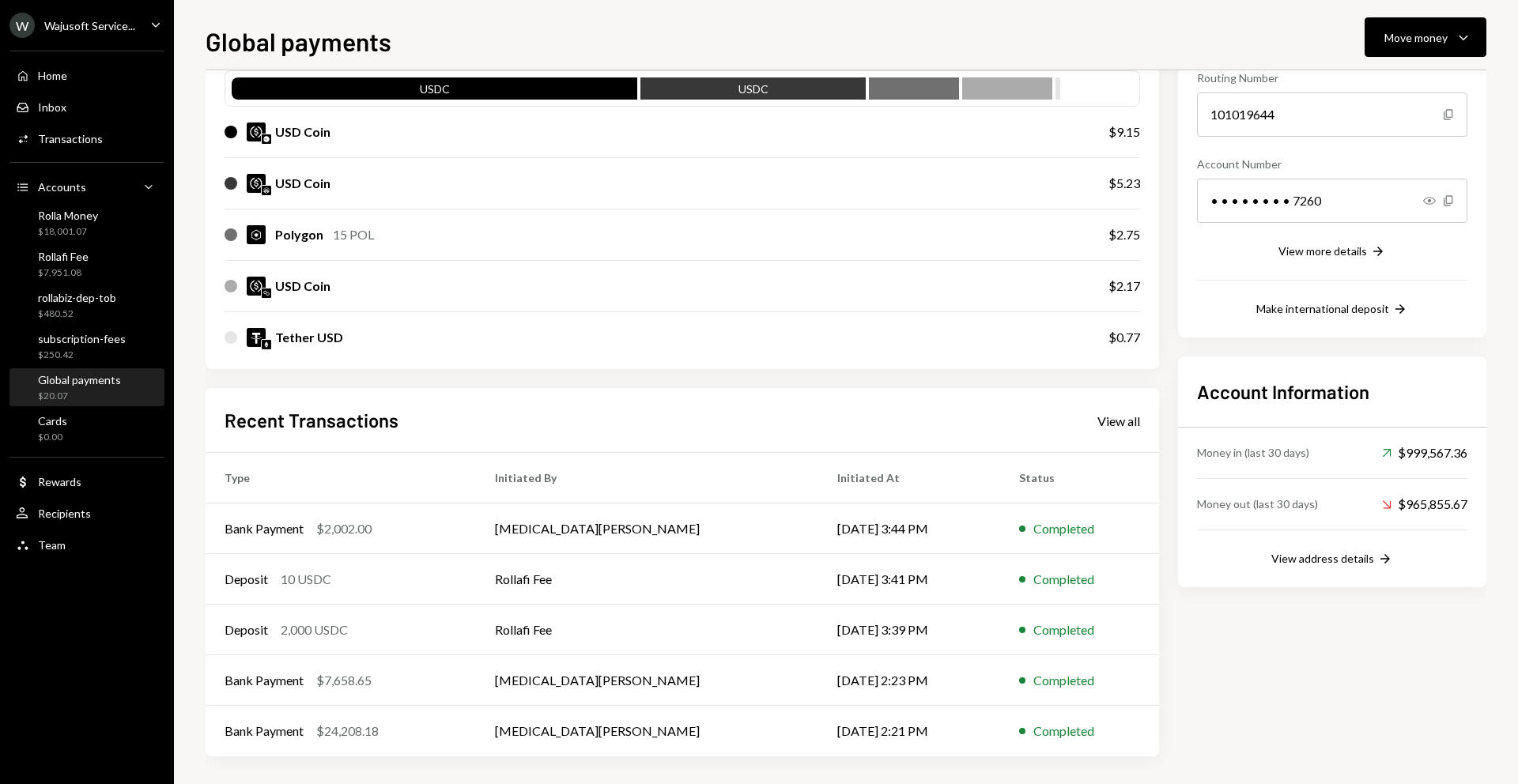
click at [79, 382] on div "Global payments" at bounding box center [80, 380] width 83 height 14
click at [457, 519] on div "Bank Payment $2,002.00" at bounding box center [341, 528] width 233 height 19
